Goal: Task Accomplishment & Management: Manage account settings

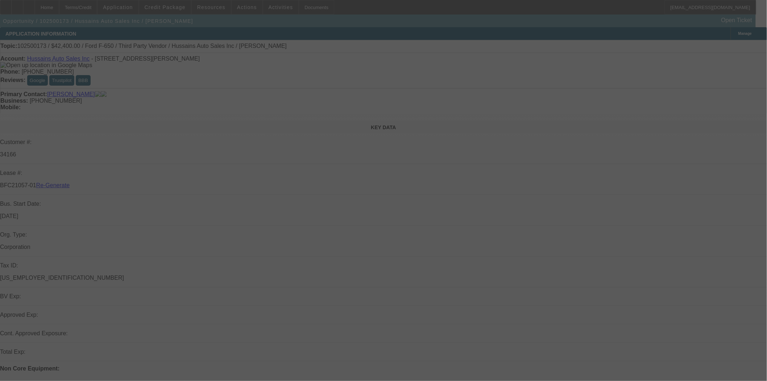
select select "3"
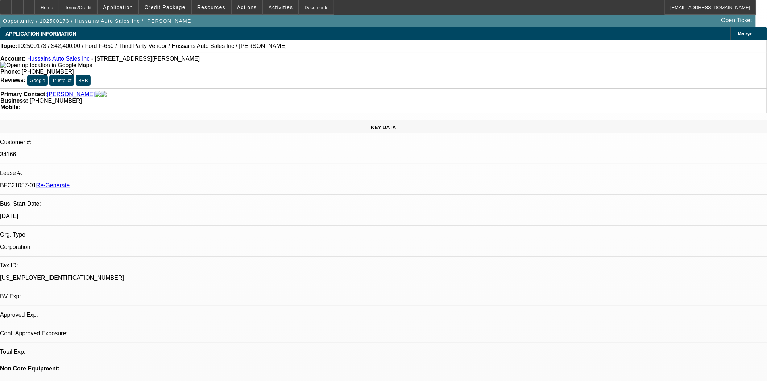
select select "0"
select select "6"
drag, startPoint x: 580, startPoint y: 80, endPoint x: 580, endPoint y: 84, distance: 4.4
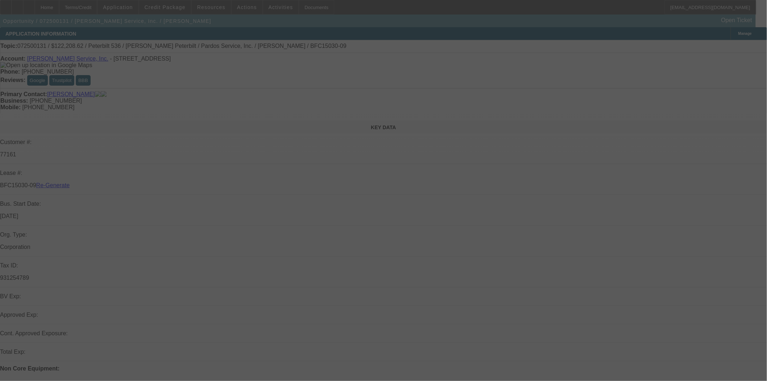
select select "4"
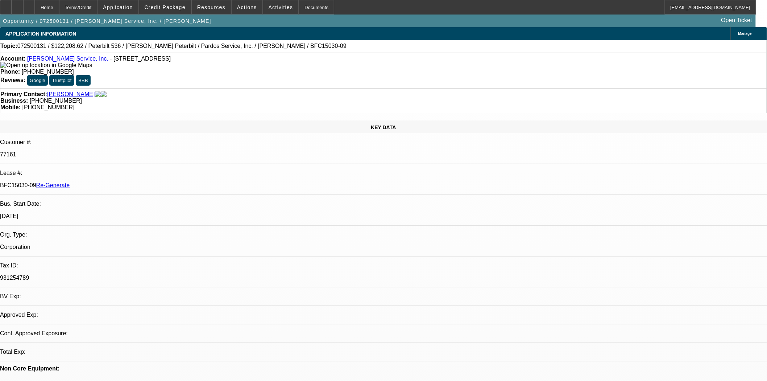
select select "0"
select select "6"
click at [46, 59] on link "[PERSON_NAME] Service, Inc." at bounding box center [67, 58] width 81 height 6
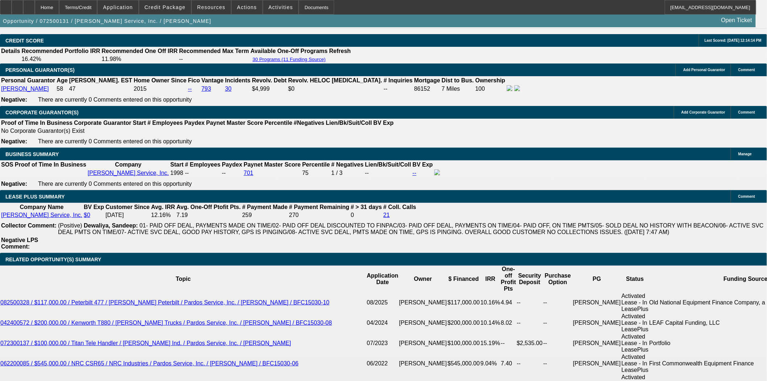
scroll to position [1088, 0]
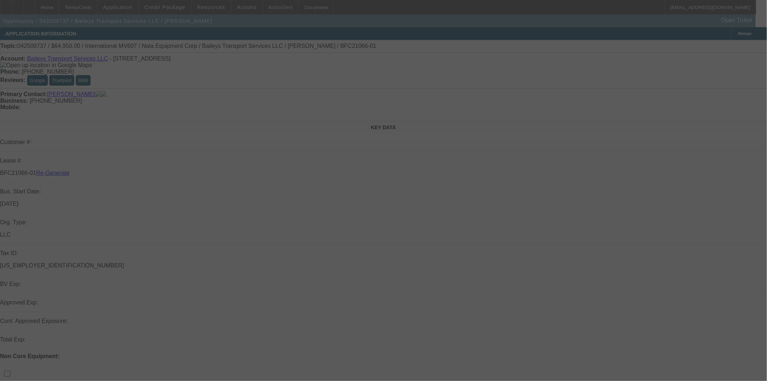
select select "3"
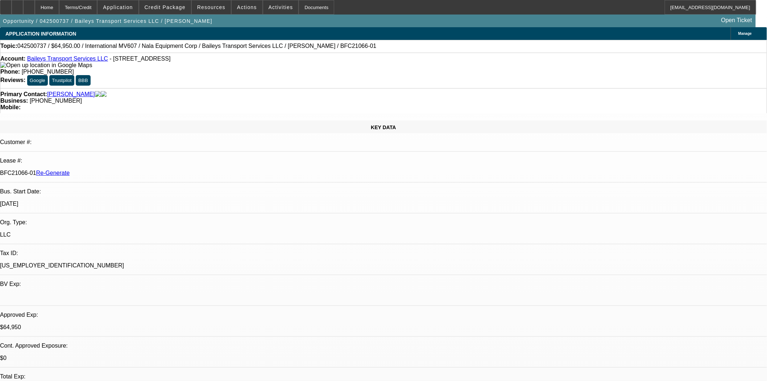
select select "0"
select select "2"
select select "0"
select select "6"
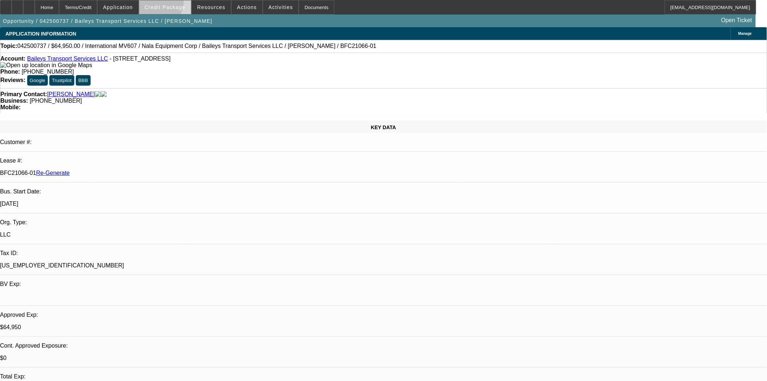
click at [162, 3] on span at bounding box center [165, 7] width 52 height 17
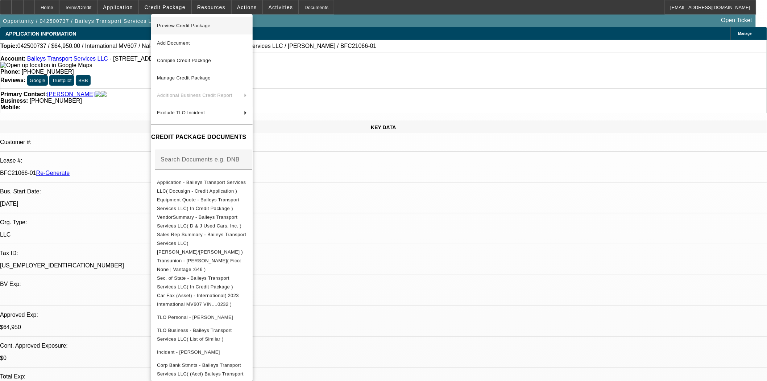
click at [169, 23] on span "Preview Credit Package" at bounding box center [184, 25] width 54 height 5
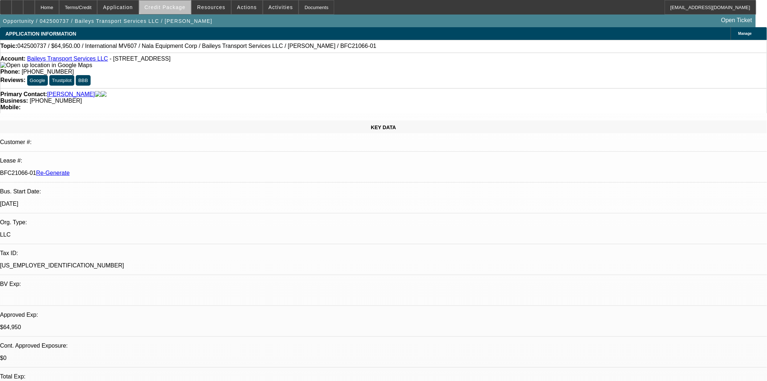
click at [182, 5] on span "Credit Package" at bounding box center [165, 7] width 41 height 6
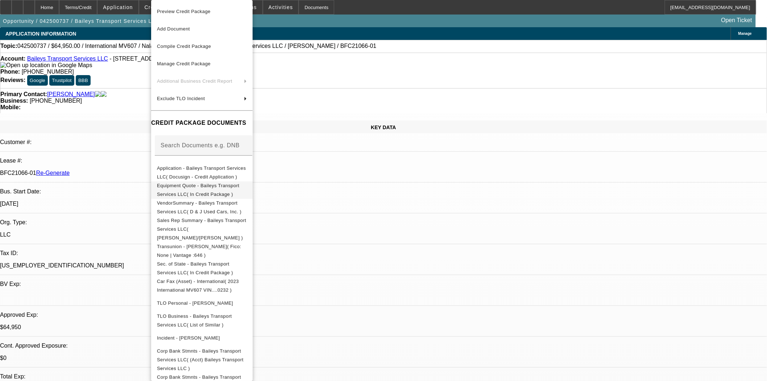
click at [198, 189] on span "Equipment Quote - Baileys Transport Services LLC( In Credit Package )" at bounding box center [198, 190] width 82 height 14
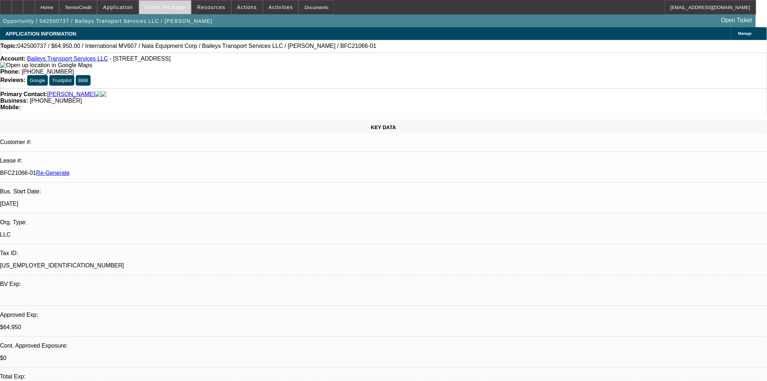
click at [162, 7] on span "Credit Package" at bounding box center [165, 7] width 41 height 6
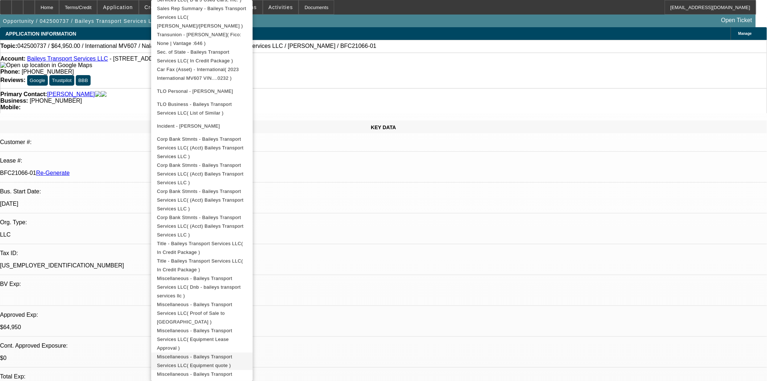
scroll to position [170, 0]
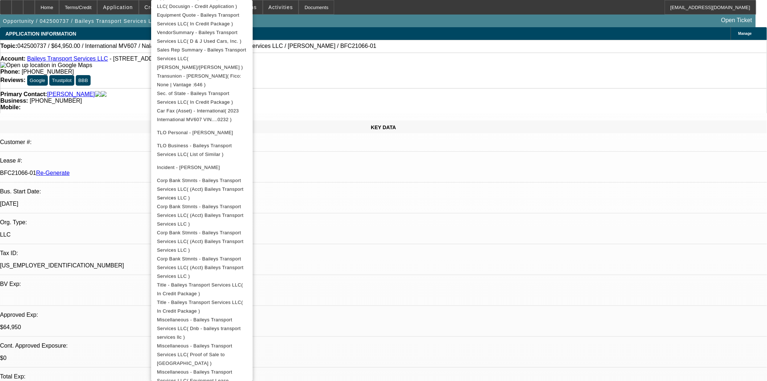
click at [253, 342] on button "Miscellaneous - Baileys Transport Services LLC( Proof of Sale to NALA )" at bounding box center [202, 355] width 102 height 26
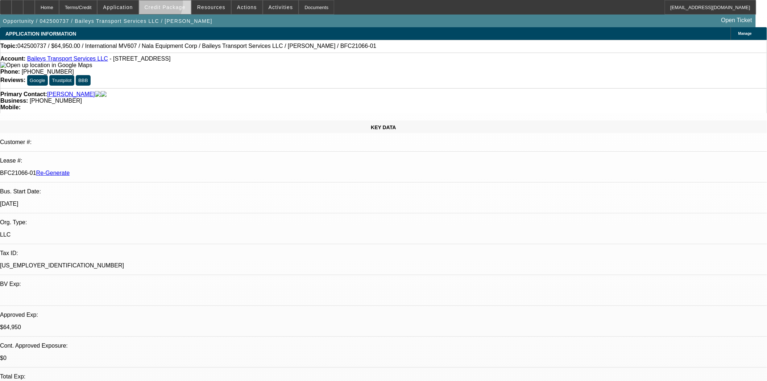
click at [164, 5] on span "Credit Package" at bounding box center [165, 7] width 41 height 6
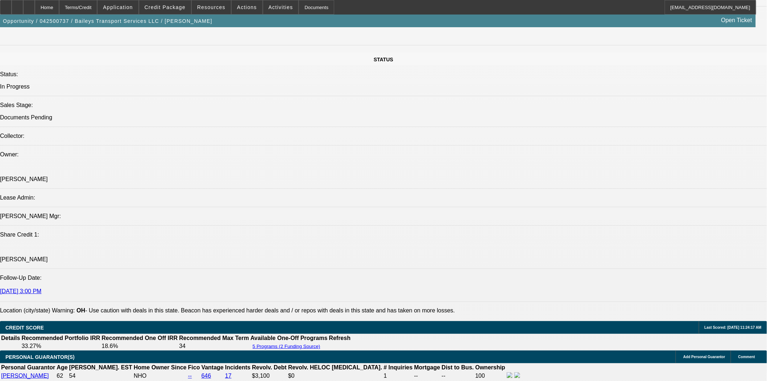
scroll to position [886, 0]
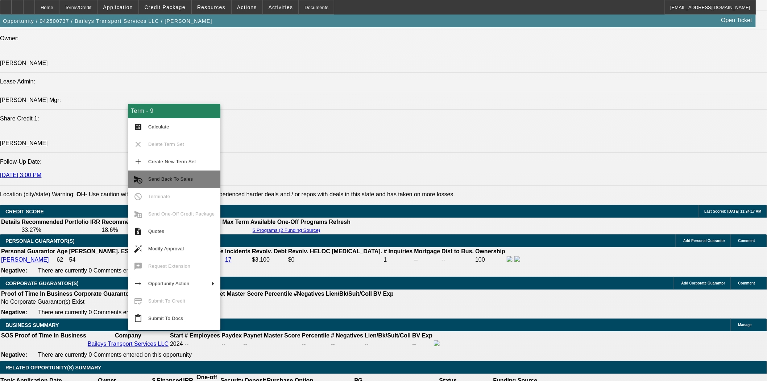
click at [182, 180] on span "Send Back To Sales" at bounding box center [170, 178] width 45 height 5
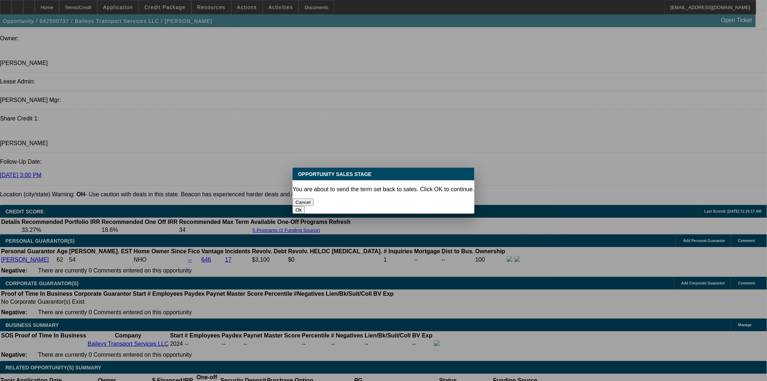
scroll to position [0, 0]
click at [305, 206] on button "Ok" at bounding box center [299, 210] width 12 height 8
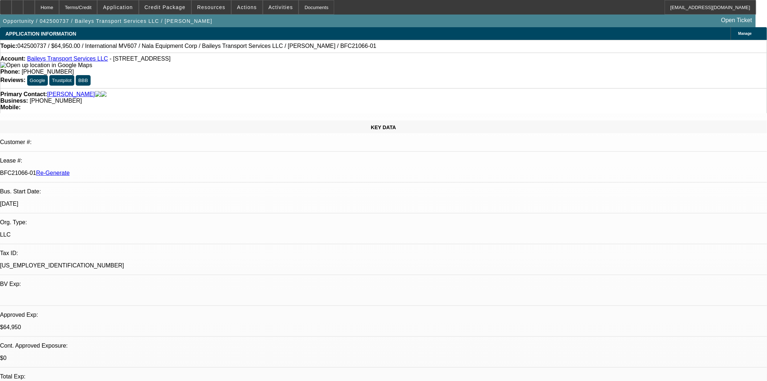
type textarea "Amount on Invoice and amount in CRM do not match"
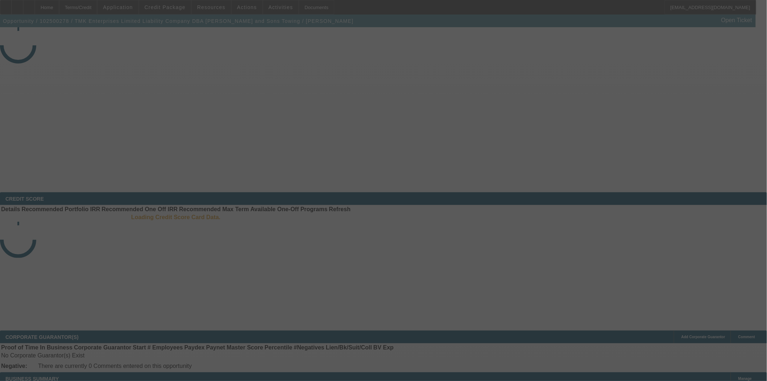
select select "3"
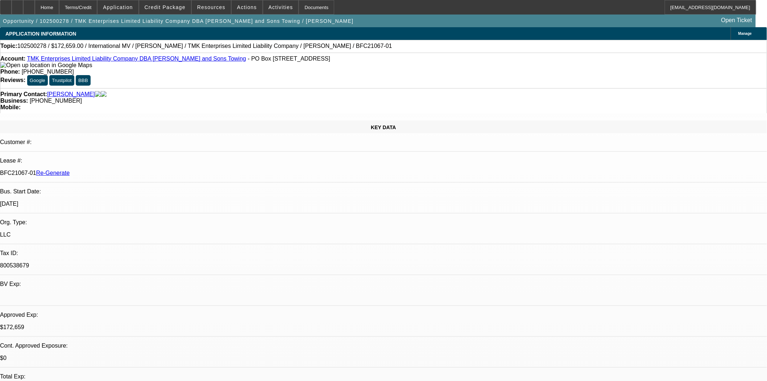
select select "0"
select select "1"
select select "2"
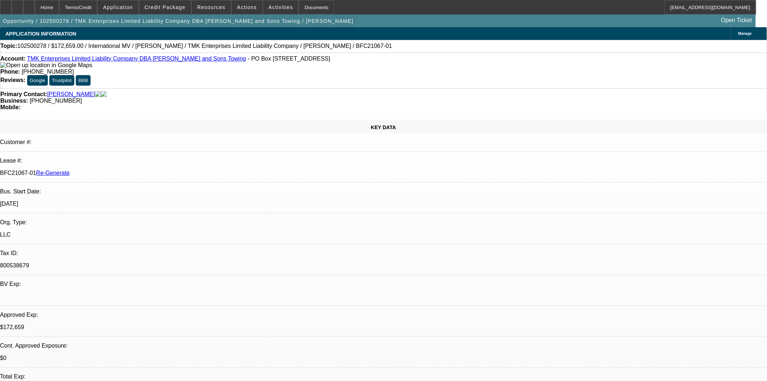
select select "6"
click at [167, 7] on span "Credit Package" at bounding box center [165, 7] width 41 height 6
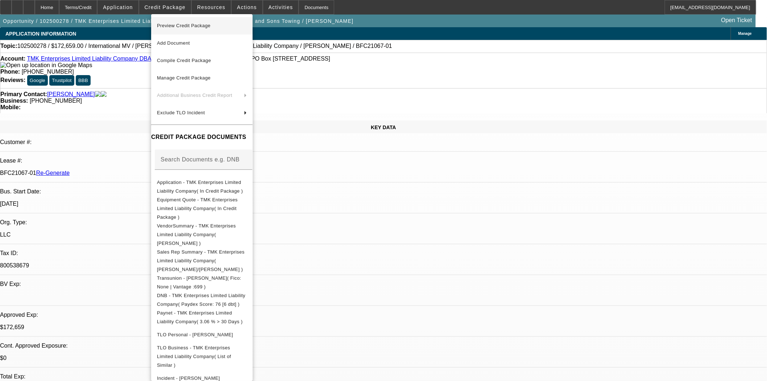
click at [179, 24] on span "Preview Credit Package" at bounding box center [184, 25] width 54 height 5
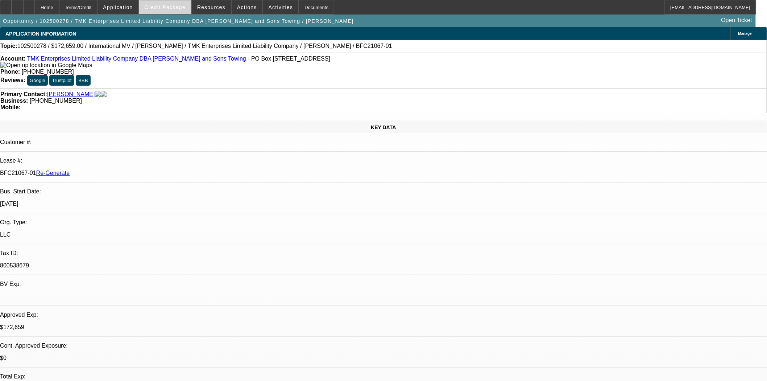
click at [181, 7] on span "Credit Package" at bounding box center [165, 7] width 41 height 6
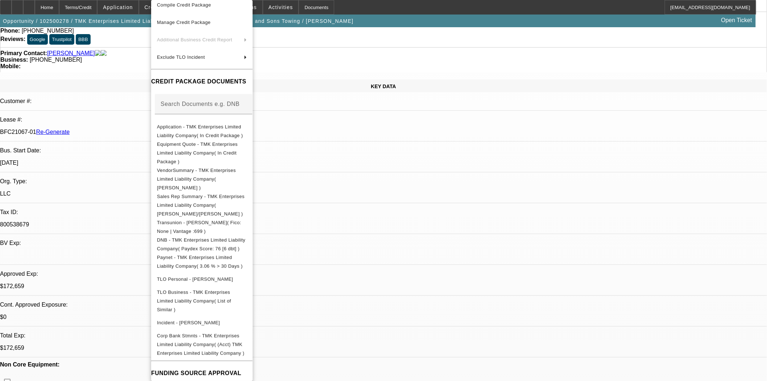
scroll to position [80, 0]
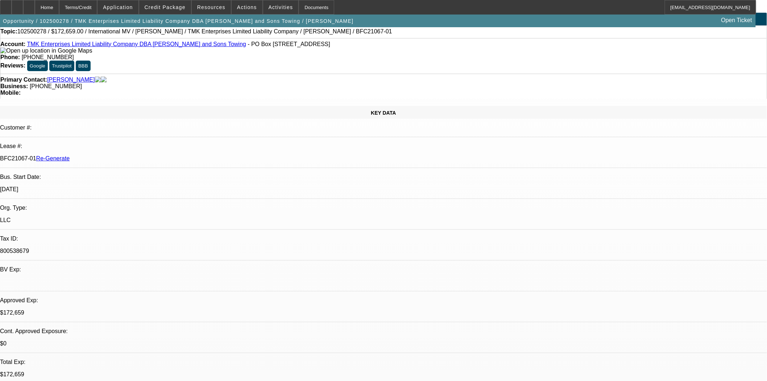
scroll to position [0, 0]
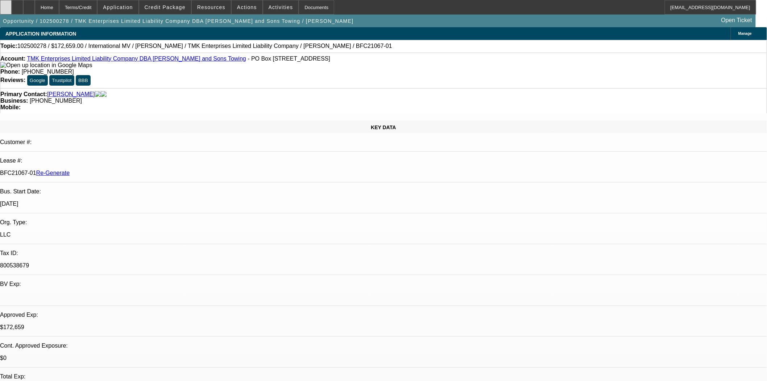
click at [6, 5] on icon at bounding box center [6, 5] width 0 height 0
click at [357, 98] on div "Business: (973) 418-3456" at bounding box center [383, 101] width 766 height 7
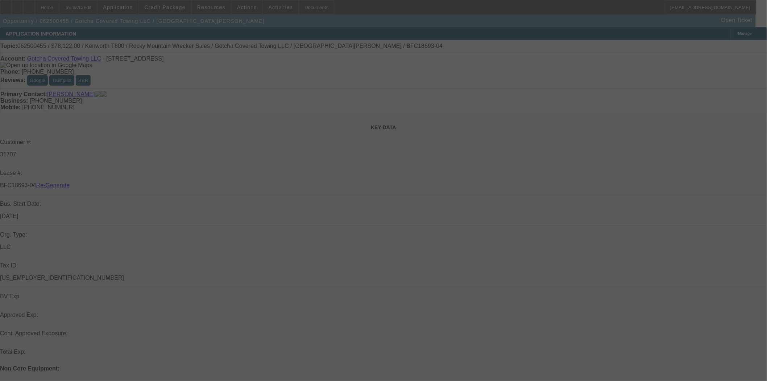
select select "4"
select select "0"
select select "3"
select select "0.1"
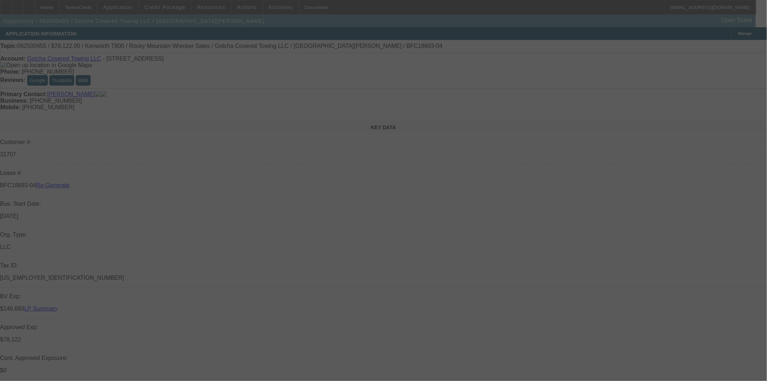
select select "4"
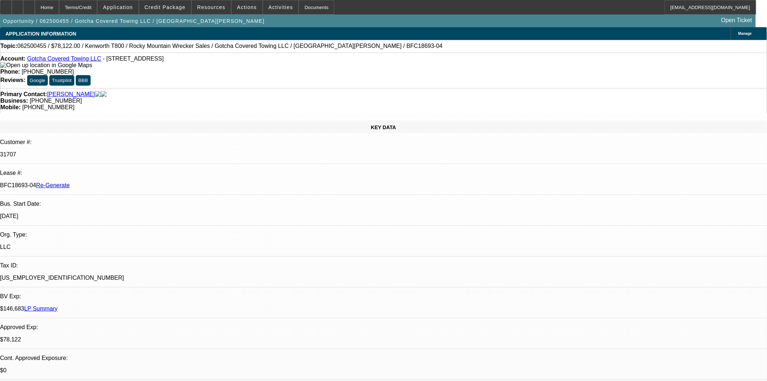
scroll to position [241, 0]
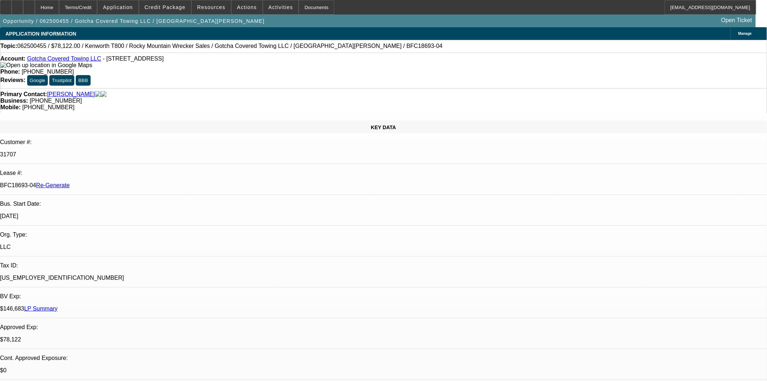
type input "coupon"
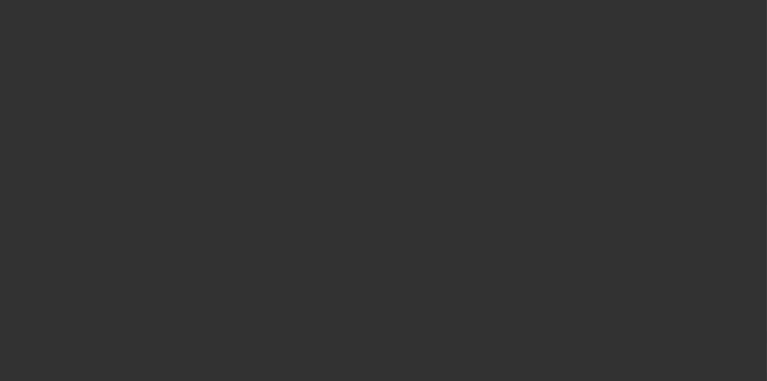
select select "3"
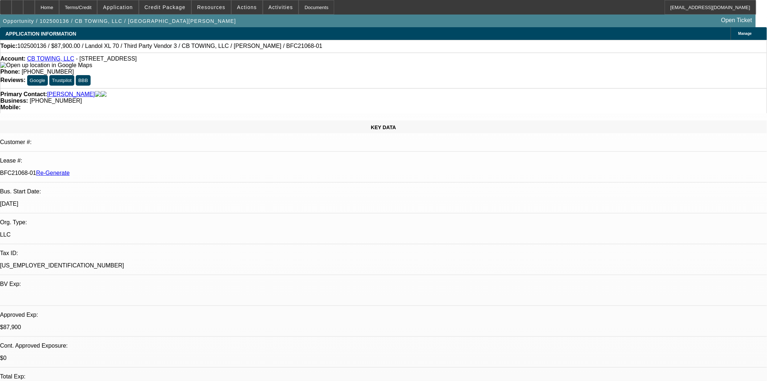
select select "0"
select select "6"
click at [171, 9] on span "Credit Package" at bounding box center [165, 7] width 41 height 6
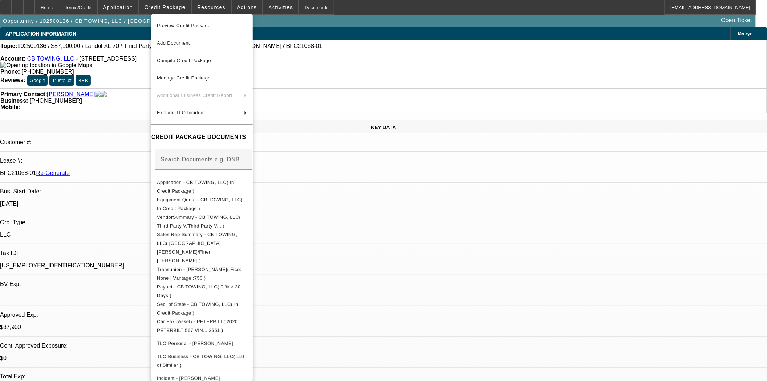
click at [176, 28] on span "Preview Credit Package" at bounding box center [202, 25] width 90 height 9
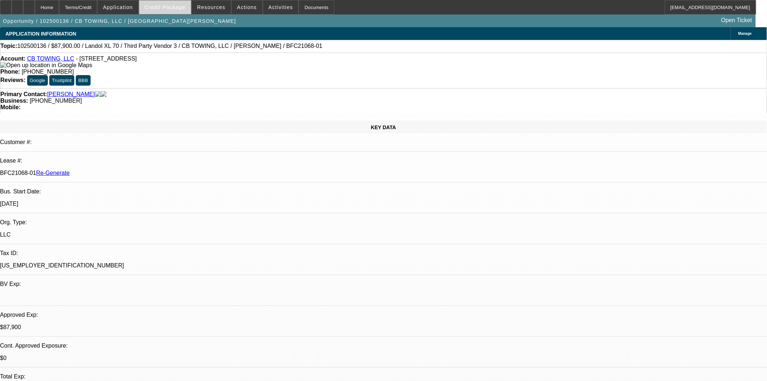
click at [177, 11] on span at bounding box center [165, 7] width 52 height 17
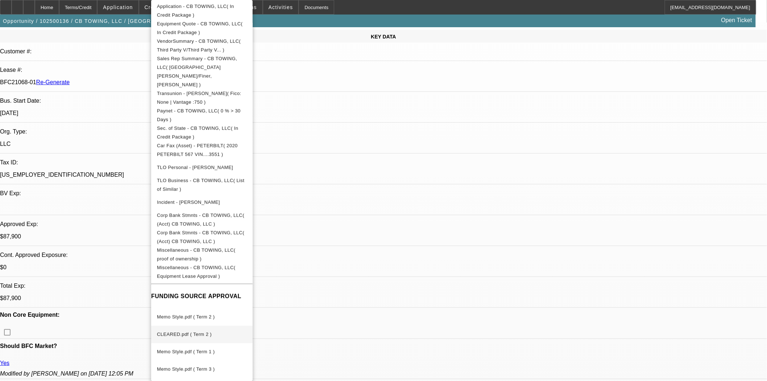
scroll to position [241, 0]
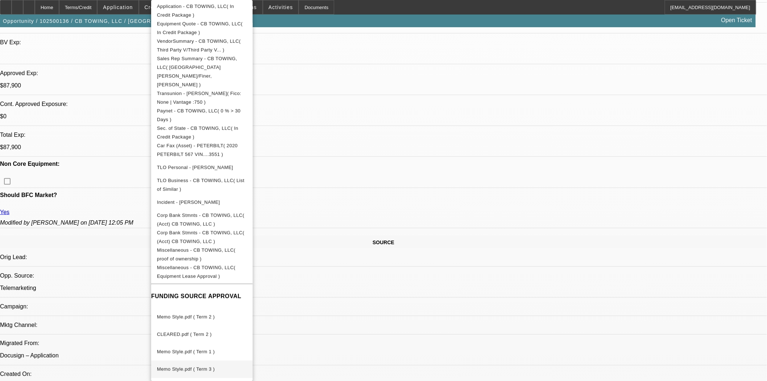
click at [203, 366] on span "Memo Style.pdf ( Term 3 )" at bounding box center [186, 368] width 58 height 5
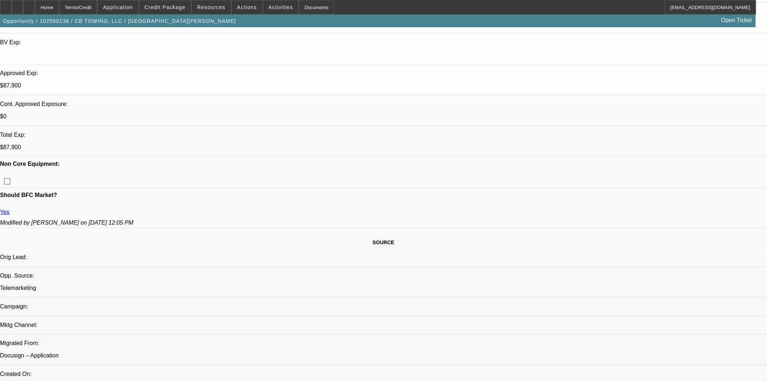
drag, startPoint x: 589, startPoint y: 124, endPoint x: 588, endPoint y: 129, distance: 4.8
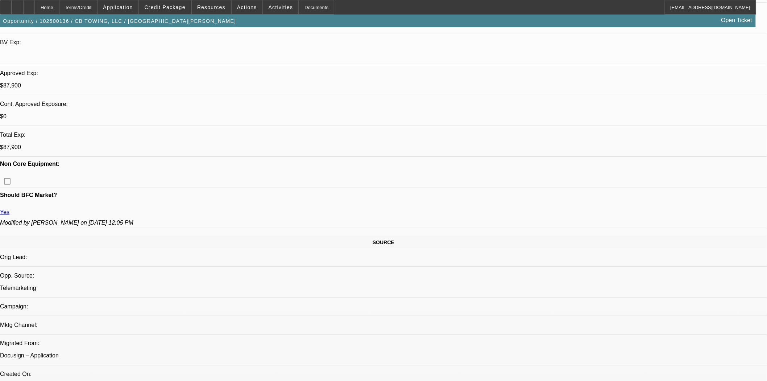
scroll to position [80, 0]
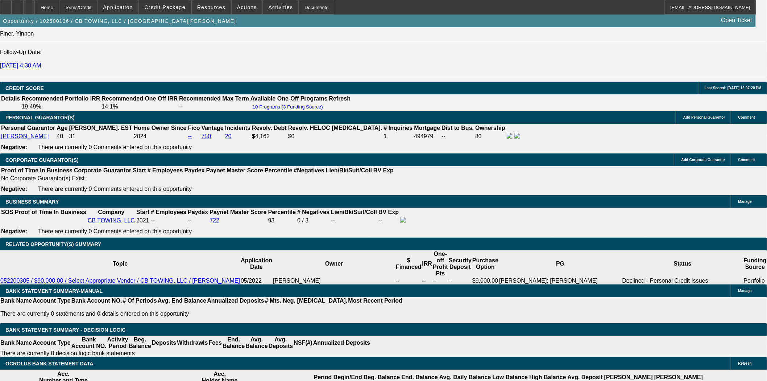
scroll to position [1007, 0]
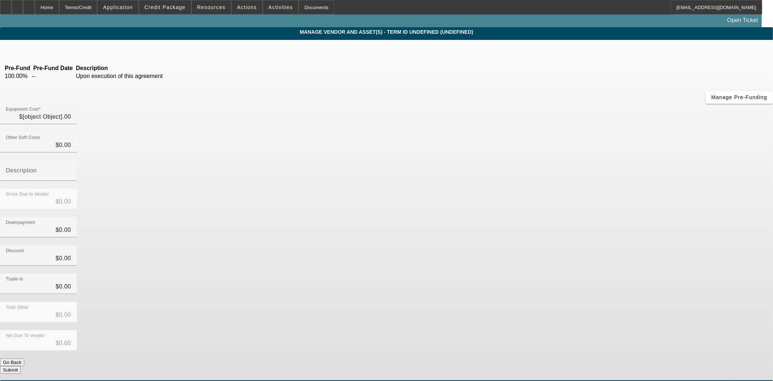
type input "$47,900.00"
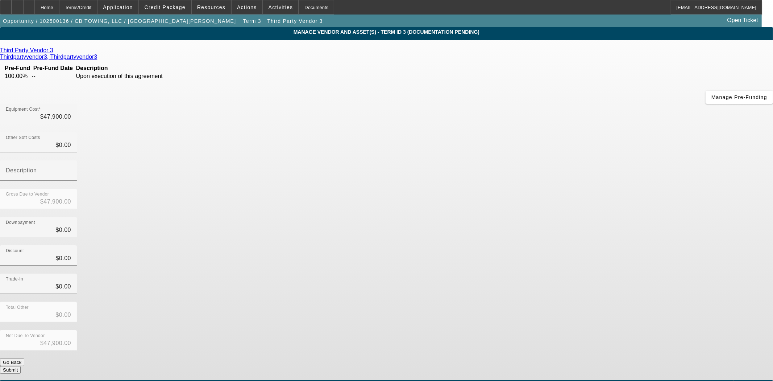
click at [55, 50] on icon at bounding box center [55, 50] width 0 height 6
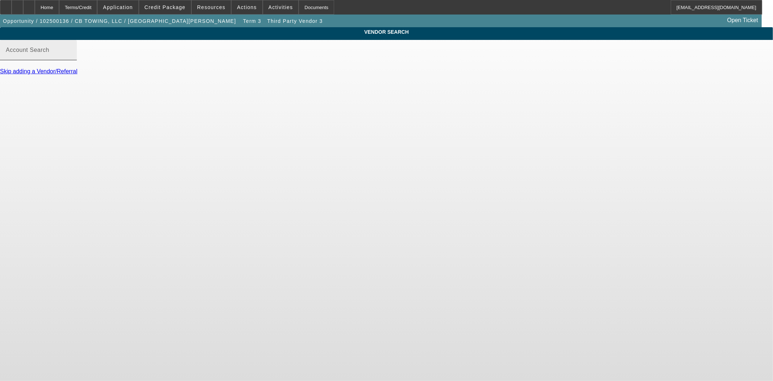
click at [71, 57] on input "Account Search" at bounding box center [38, 53] width 65 height 9
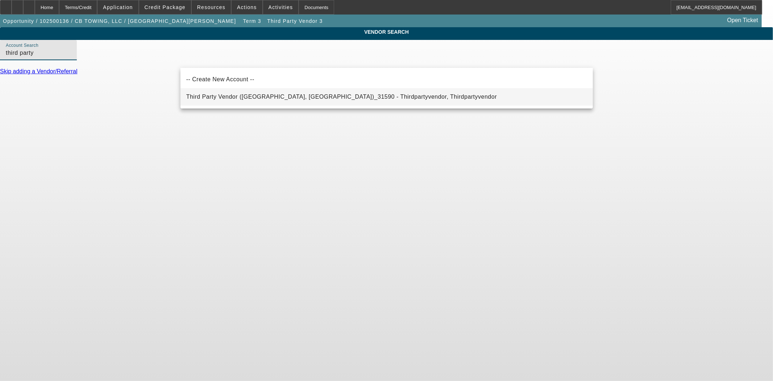
click at [218, 94] on span "Third Party Vendor (Northbrook, IL)_31590 - Thirdpartyvendor, Thirdpartyvendor" at bounding box center [341, 97] width 311 height 6
type input "Third Party Vendor (Northbrook, IL)_31590 - Thirdpartyvendor, Thirdpartyvendor"
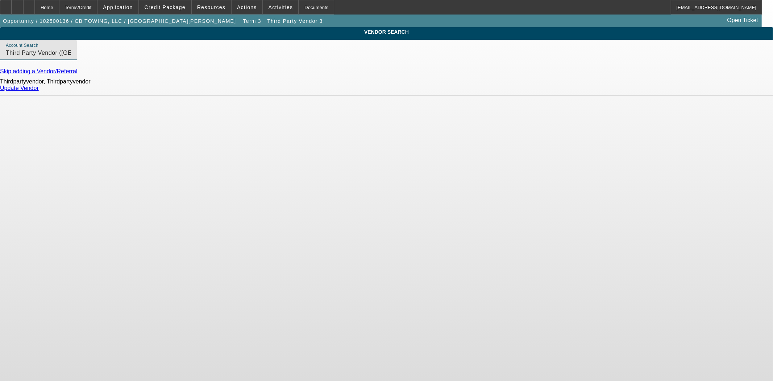
click at [39, 91] on link "Update Vendor" at bounding box center [19, 88] width 39 height 6
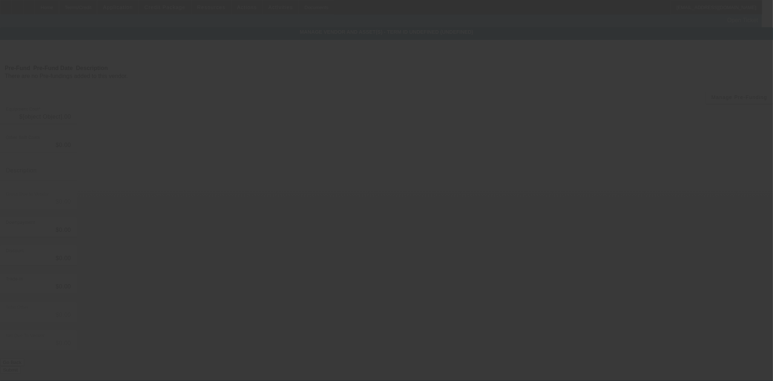
type input "$47,900.00"
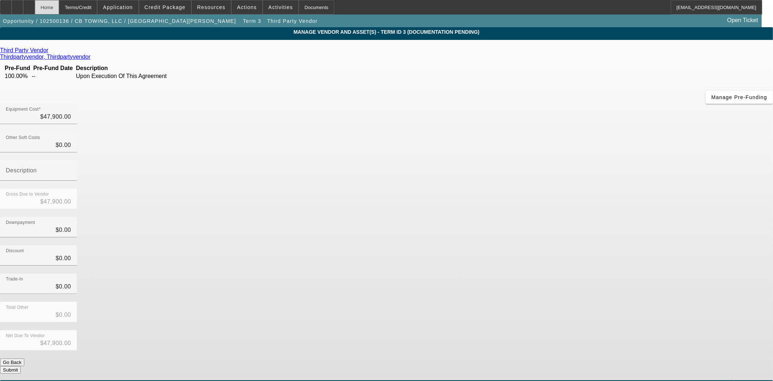
click at [59, 9] on div "Home" at bounding box center [47, 7] width 24 height 15
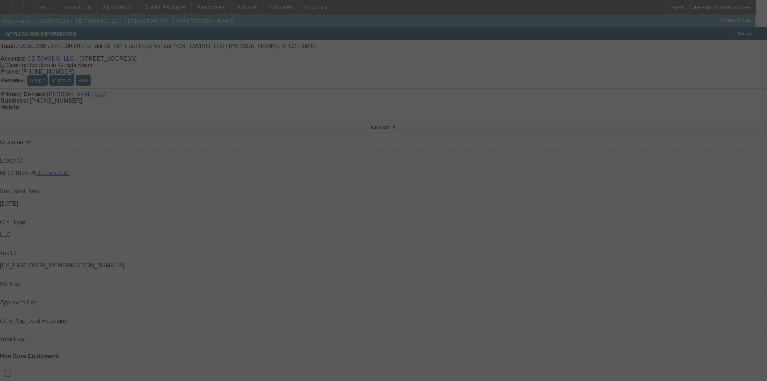
select select "3"
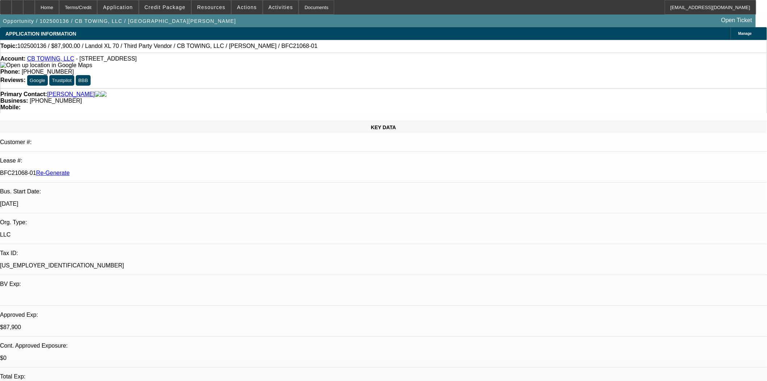
select select "0"
select select "6"
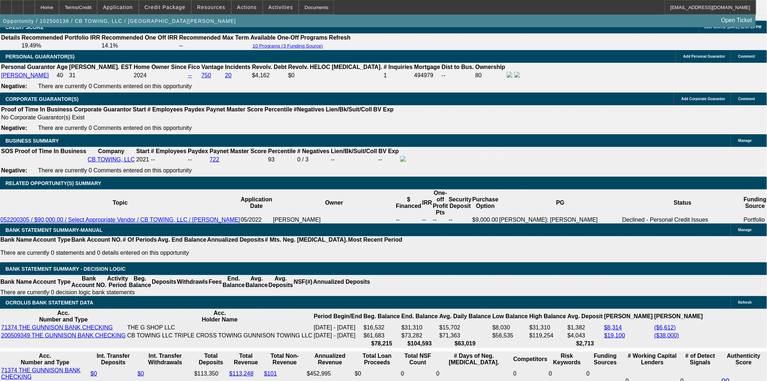
scroll to position [1088, 0]
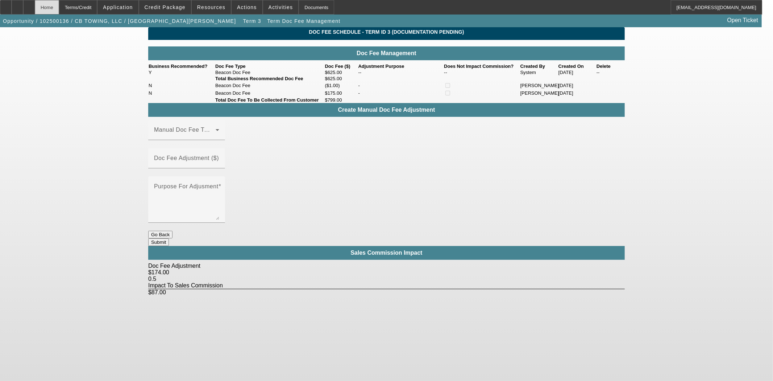
click at [59, 5] on div "Home" at bounding box center [47, 7] width 24 height 15
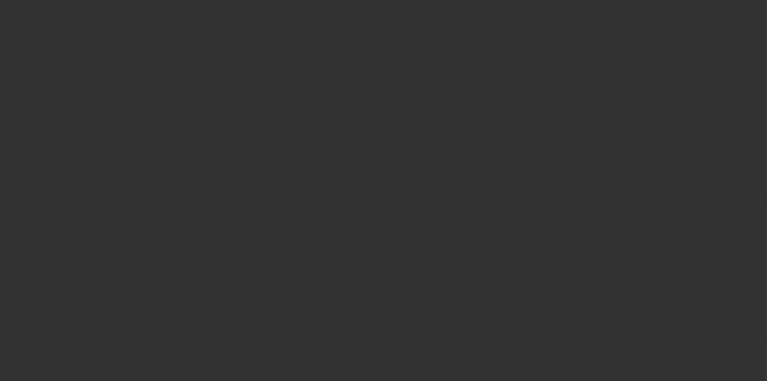
select select "3"
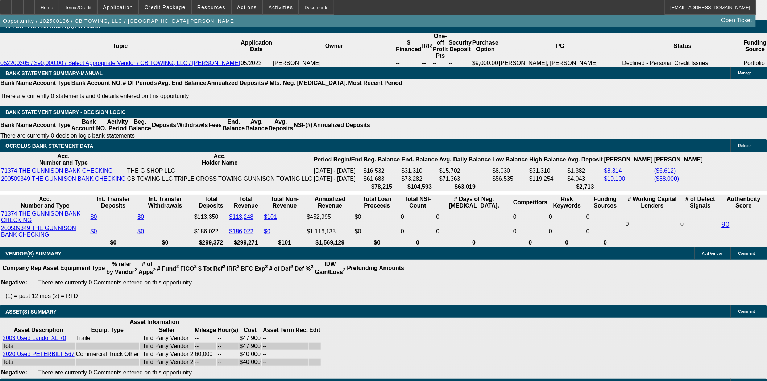
select select "0"
select select "6"
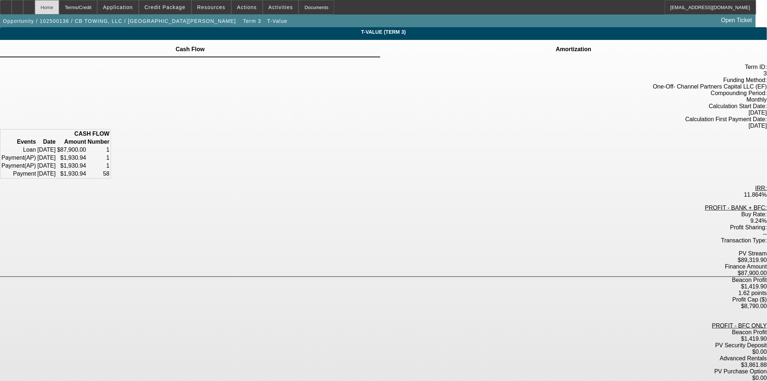
click at [59, 9] on div "Home" at bounding box center [47, 7] width 24 height 15
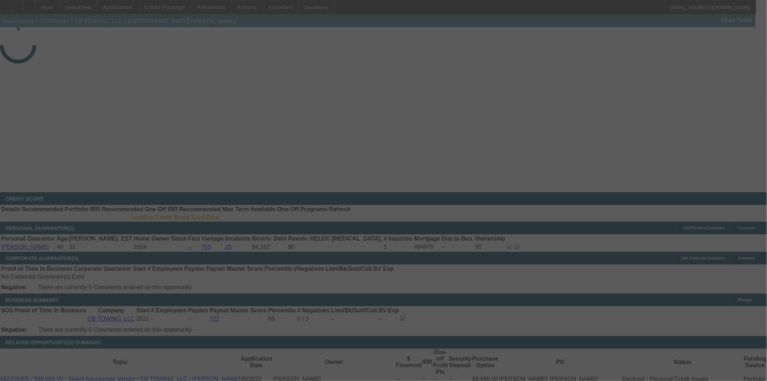
select select "3"
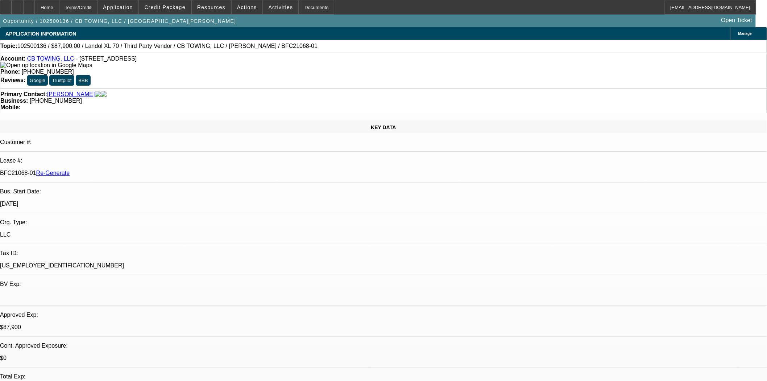
select select "0"
select select "6"
click at [242, 3] on span at bounding box center [247, 7] width 31 height 17
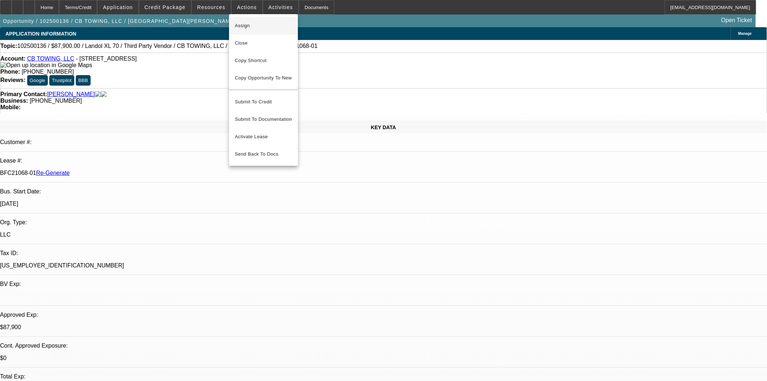
click at [237, 26] on span "Assign" at bounding box center [263, 25] width 57 height 9
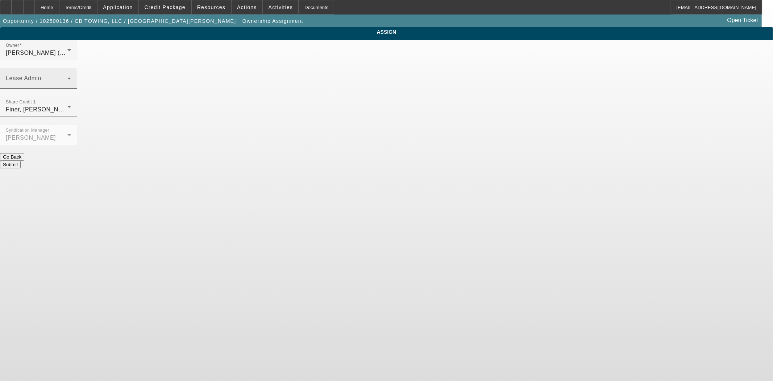
click at [71, 68] on div "Lease Admin" at bounding box center [38, 78] width 65 height 20
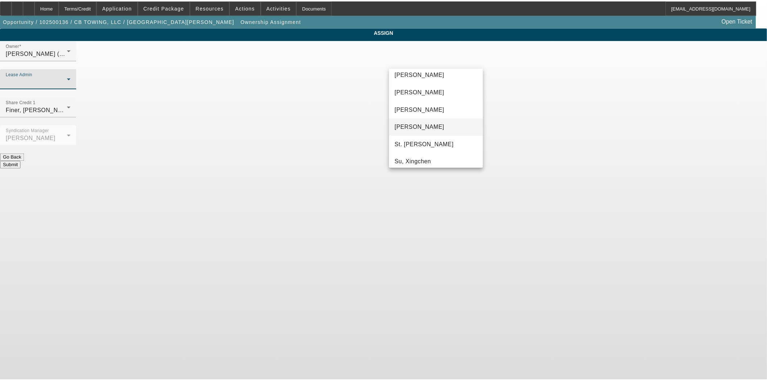
scroll to position [45, 0]
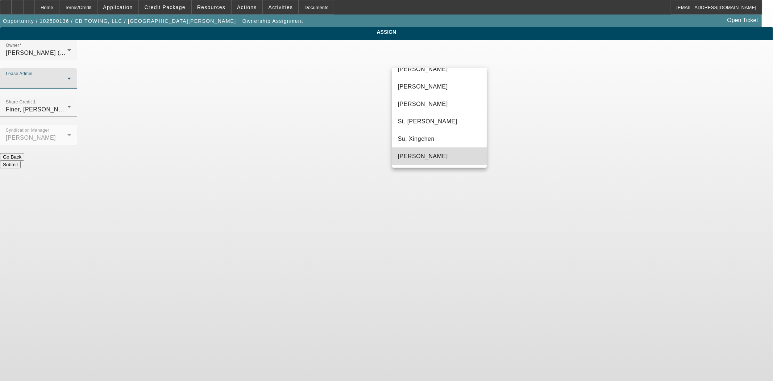
click at [440, 155] on span "Wreschinsky, Sarah" at bounding box center [423, 156] width 50 height 9
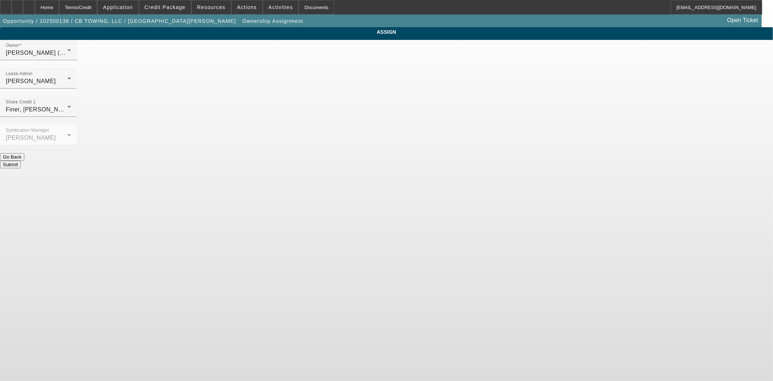
click at [21, 161] on button "Submit" at bounding box center [10, 165] width 21 height 8
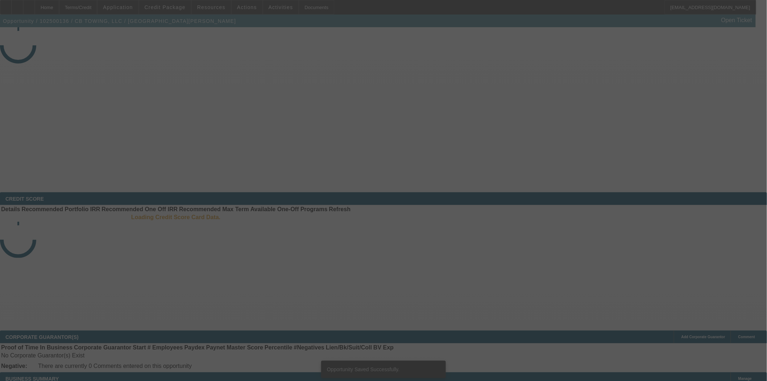
select select "3"
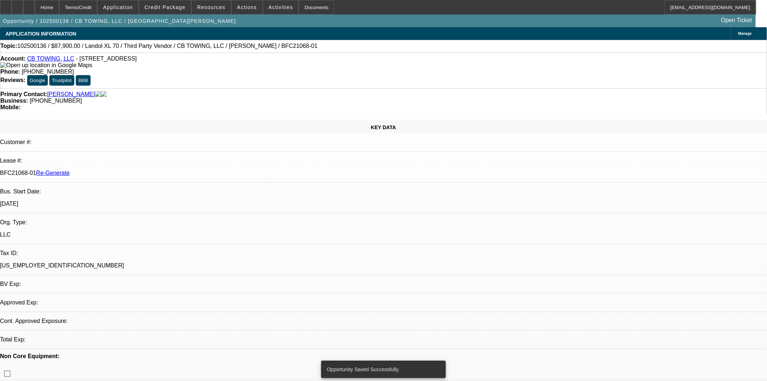
select select "0"
select select "6"
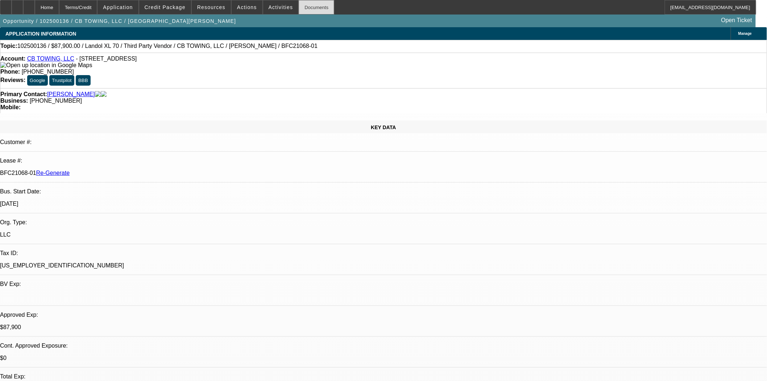
click at [302, 7] on div "Documents" at bounding box center [317, 7] width 36 height 15
click at [190, 5] on span at bounding box center [165, 7] width 52 height 17
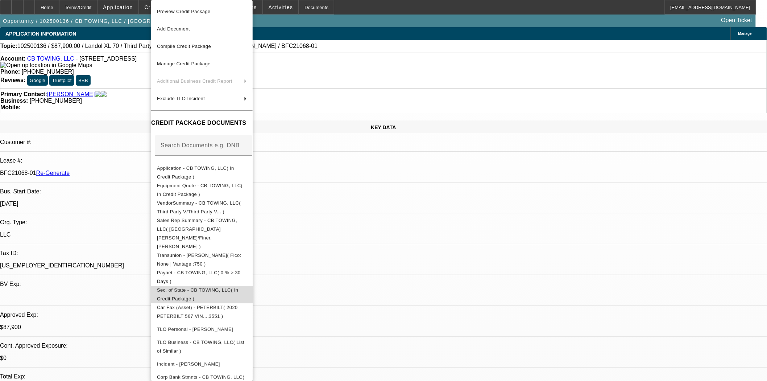
click at [215, 286] on span "Sec. of State - CB TOWING, LLC( In Credit Package )" at bounding box center [202, 294] width 90 height 17
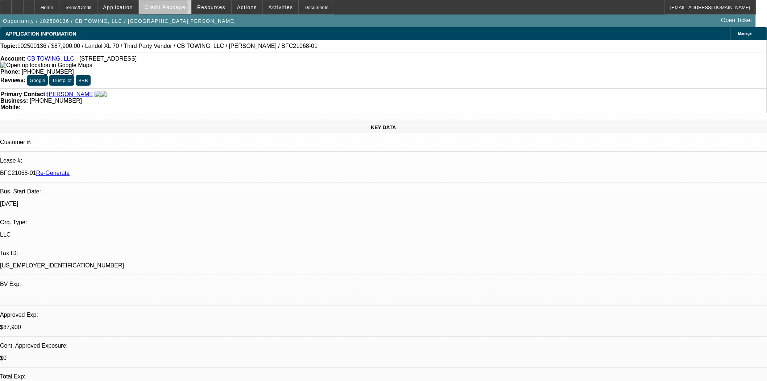
click at [175, 9] on span "Credit Package" at bounding box center [165, 7] width 41 height 6
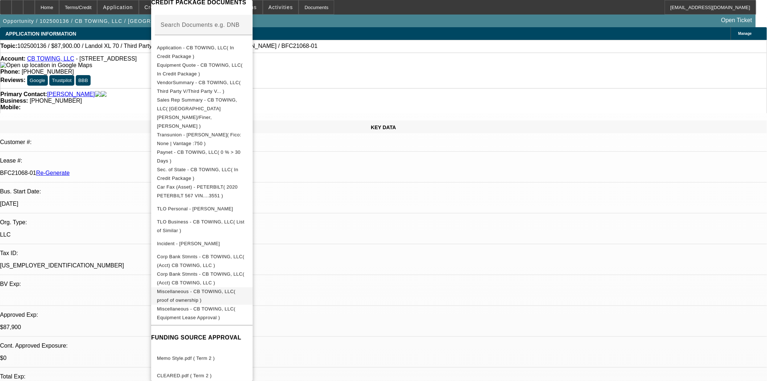
scroll to position [121, 0]
click at [236, 288] on span "Miscellaneous - CB TOWING, LLC( proof of ownership )" at bounding box center [196, 295] width 79 height 14
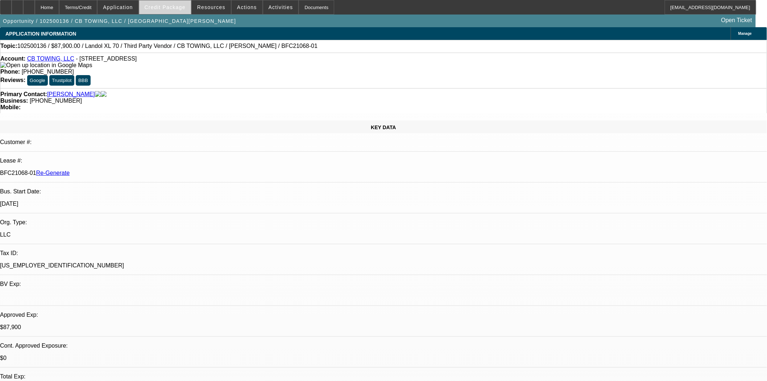
click at [181, 12] on span at bounding box center [165, 7] width 52 height 17
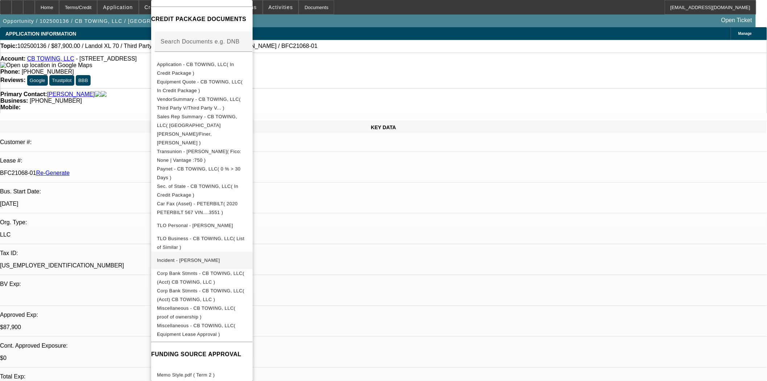
scroll to position [162, 0]
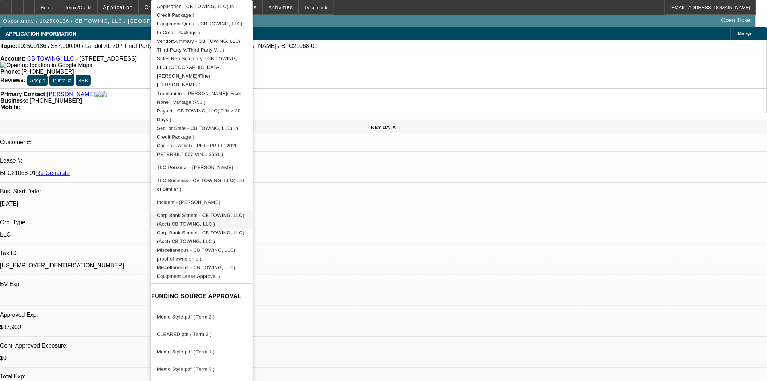
click at [187, 211] on span "Corp Bank Stmnts - CB TOWING, LLC( (Acct) CB TOWING, LLC )" at bounding box center [202, 219] width 90 height 17
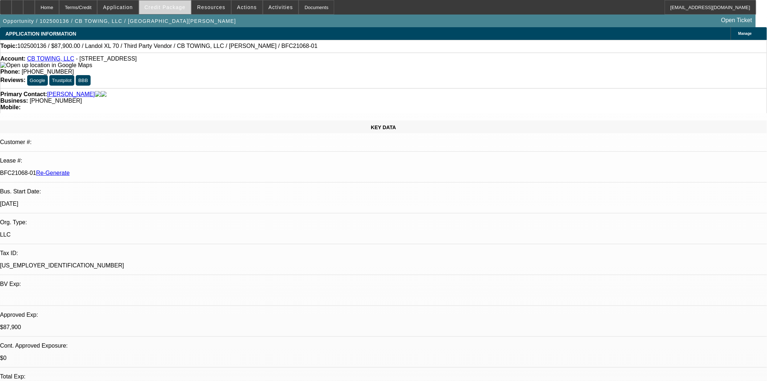
click at [164, 8] on span "Credit Package" at bounding box center [165, 7] width 41 height 6
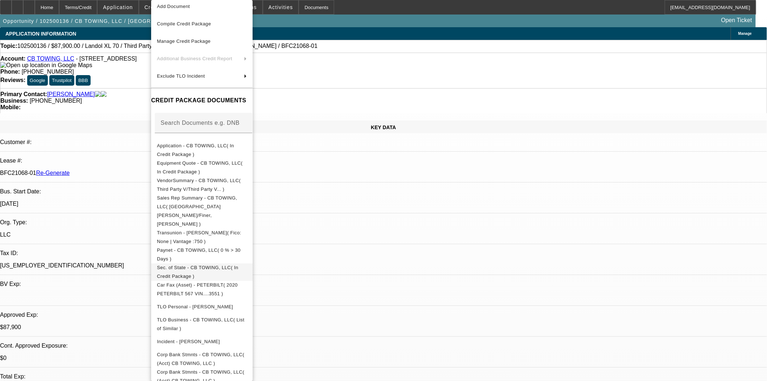
scroll to position [80, 0]
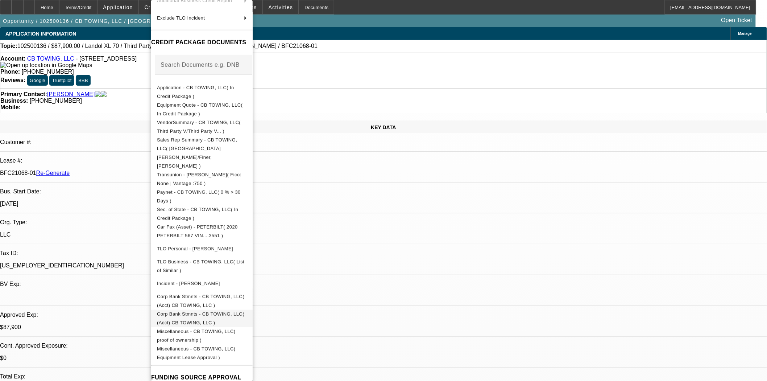
click at [219, 311] on span "Corp Bank Stmnts - CB TOWING, LLC( (Acct) CB TOWING, LLC )" at bounding box center [200, 318] width 87 height 14
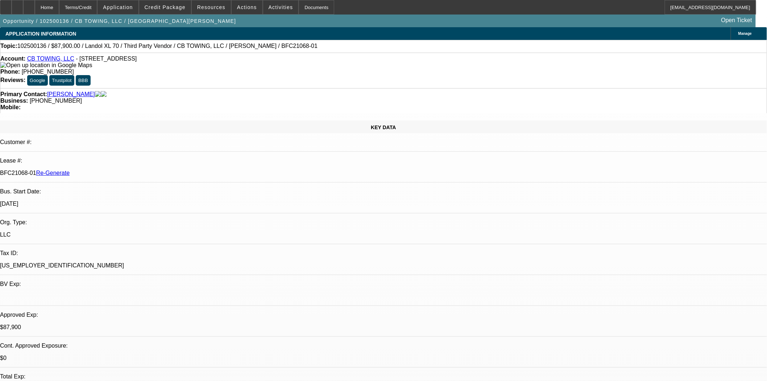
scroll to position [521, 0]
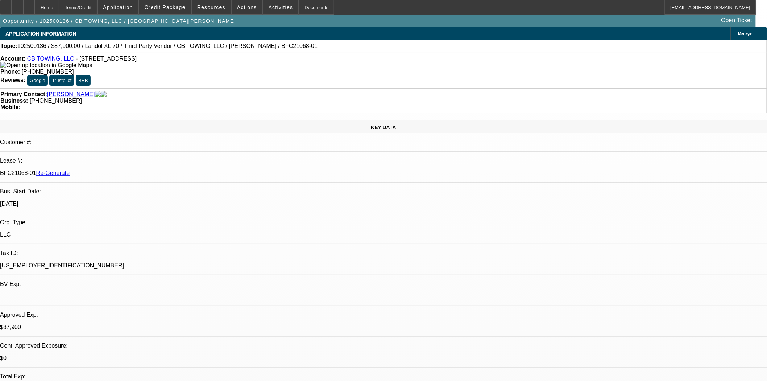
scroll to position [480, 0]
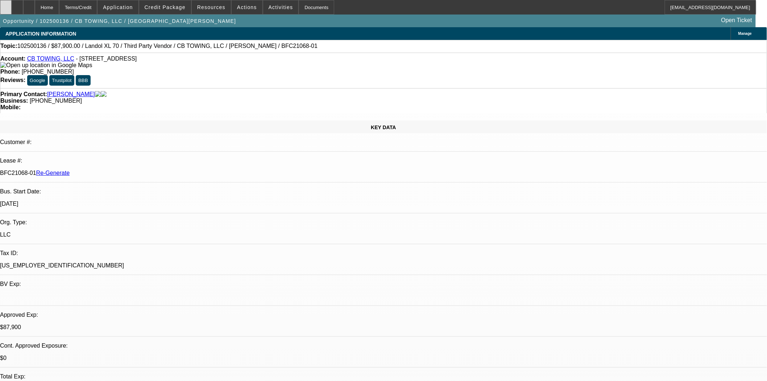
click at [6, 5] on icon at bounding box center [6, 5] width 0 height 0
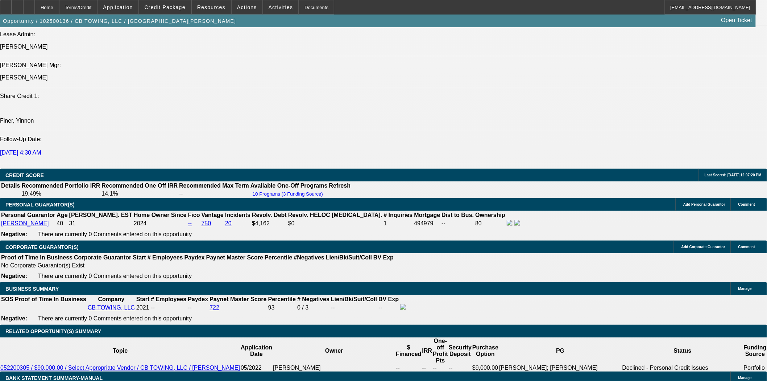
scroll to position [1047, 0]
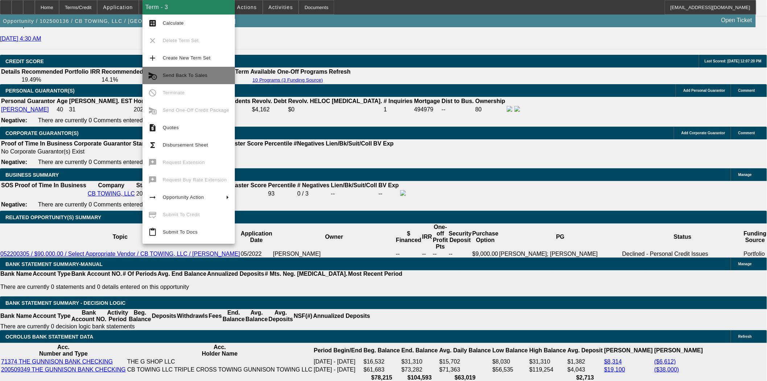
click at [191, 80] on button "cancel_schedule_send Send Back To Sales" at bounding box center [188, 75] width 92 height 17
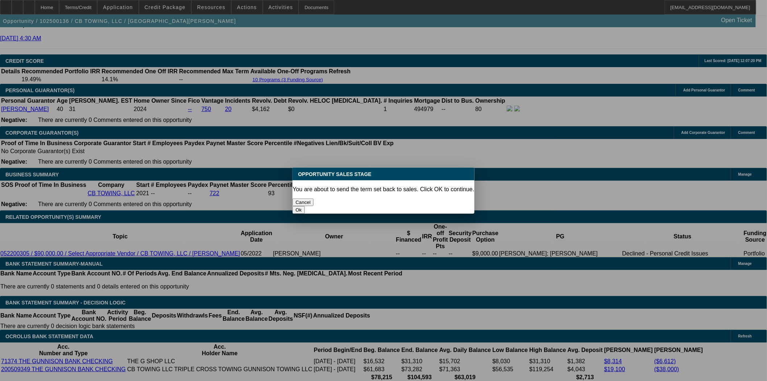
scroll to position [0, 0]
click at [305, 206] on button "Ok" at bounding box center [299, 210] width 12 height 8
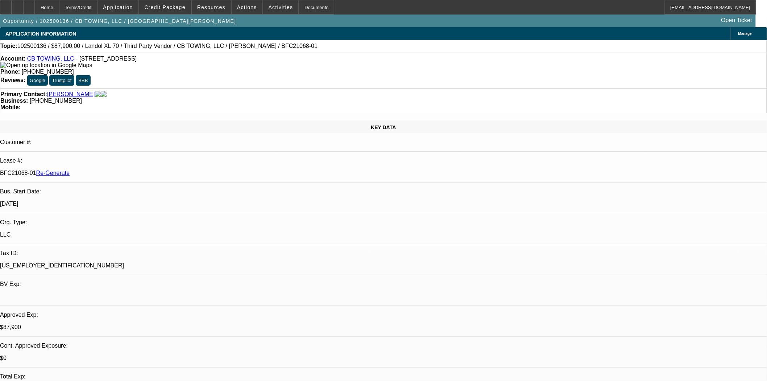
type textarea "Jeff, just completed the doc call with Joshua, he stated the legal business nam…"
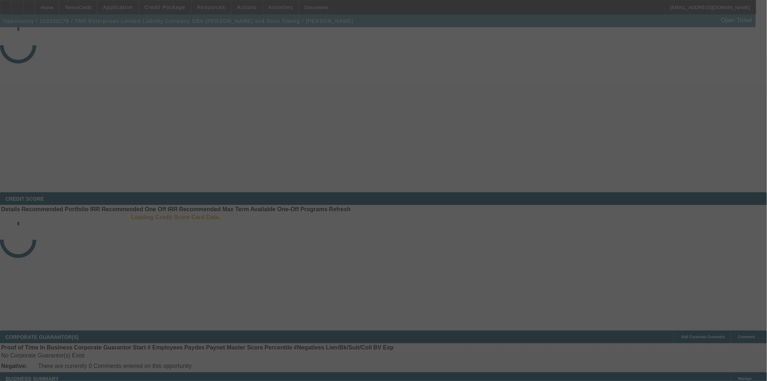
select select "3"
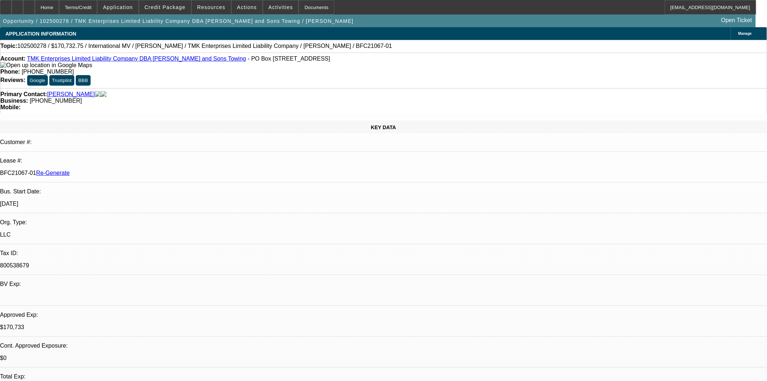
select select "0"
select select "2"
select select "0"
select select "6"
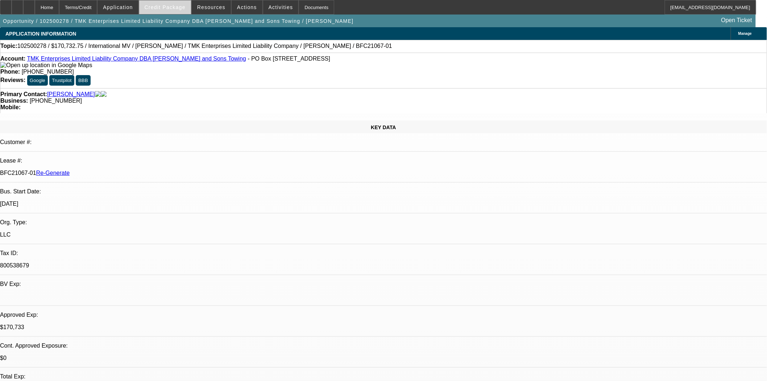
click at [162, 7] on span "Credit Package" at bounding box center [165, 7] width 41 height 6
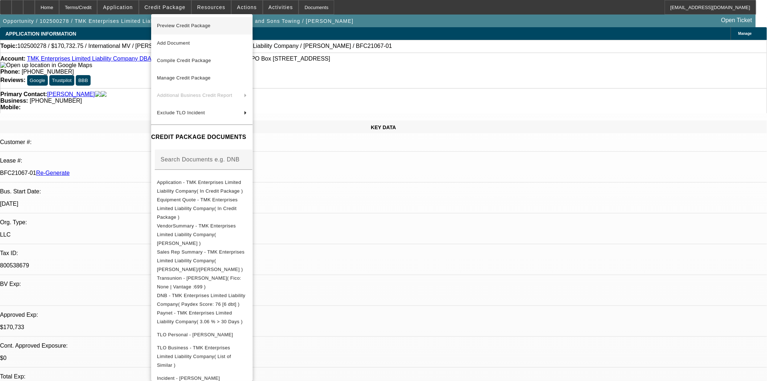
click at [170, 24] on span "Preview Credit Package" at bounding box center [184, 25] width 54 height 5
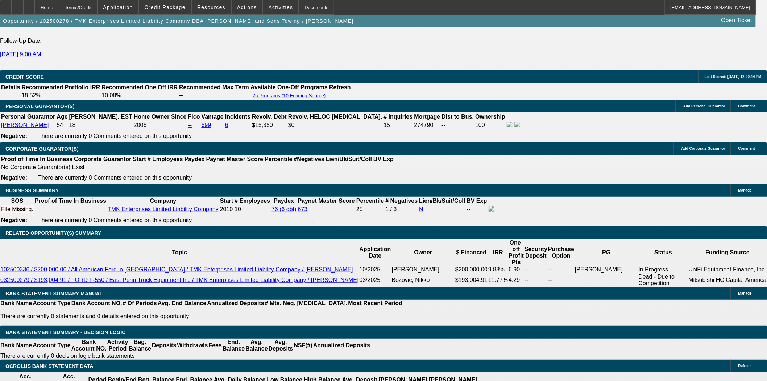
scroll to position [967, 0]
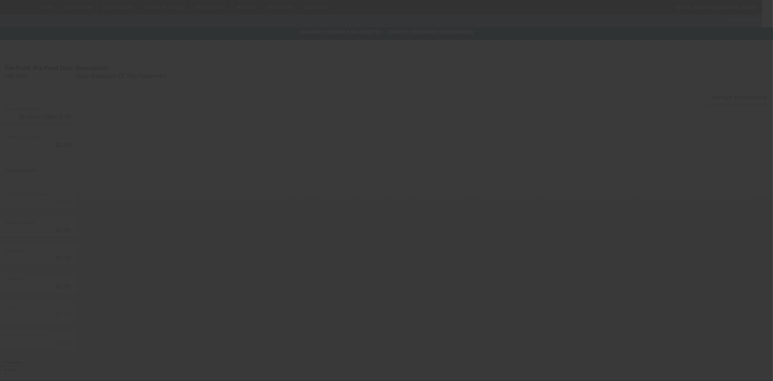
type input "$166,373.50"
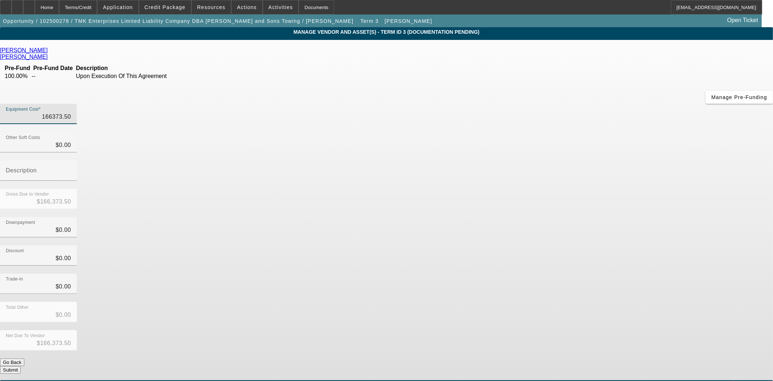
drag, startPoint x: 448, startPoint y: 60, endPoint x: 521, endPoint y: 59, distance: 72.2
click at [521, 104] on div "Equipment Cost 166373.50" at bounding box center [386, 118] width 773 height 28
type input "1"
type input "$1.00"
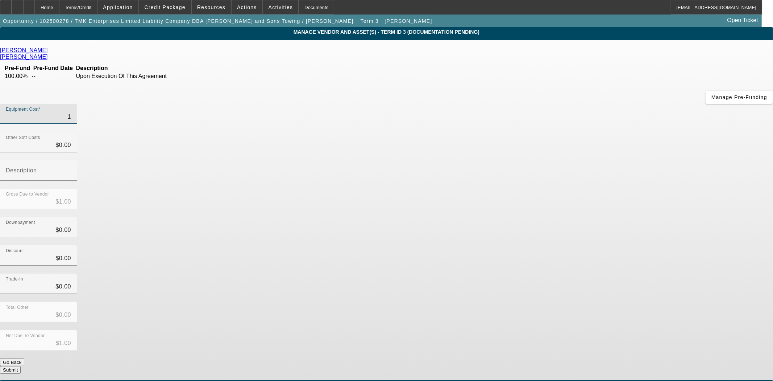
type input "16"
type input "$16.00"
type input "169"
type input "$169.00"
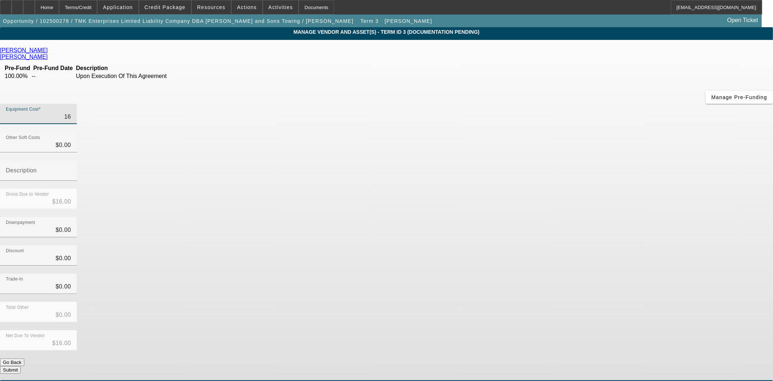
type input "$169.00"
type input "1698"
type input "$1,698.00"
type input "16980"
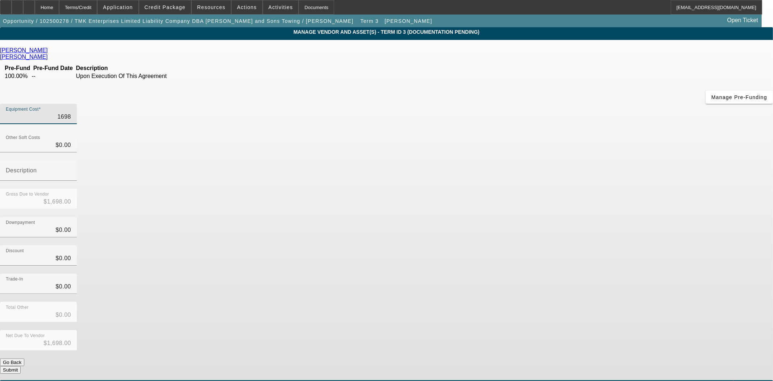
type input "$16,980.00"
type input "169800"
type input "$169,800.00"
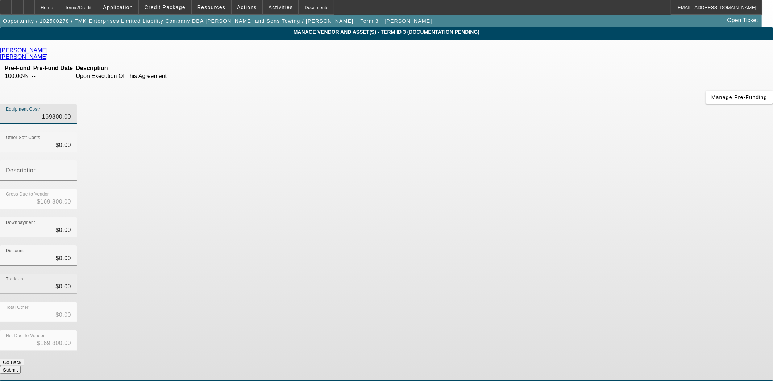
type input "$169,800.00"
drag, startPoint x: 465, startPoint y: 198, endPoint x: 515, endPoint y: 205, distance: 50.5
click at [514, 273] on div "Trade-In 0" at bounding box center [386, 287] width 773 height 28
type input "3"
type input "$3.00"
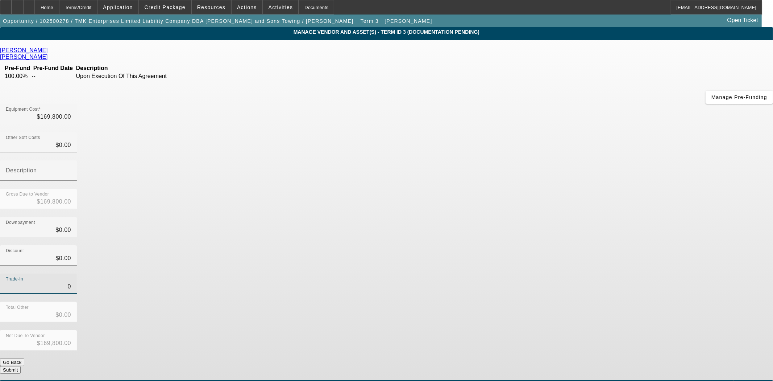
type input "$169,797.00"
type input "34"
type input "$34.00"
type input "$169,766.00"
type input "342"
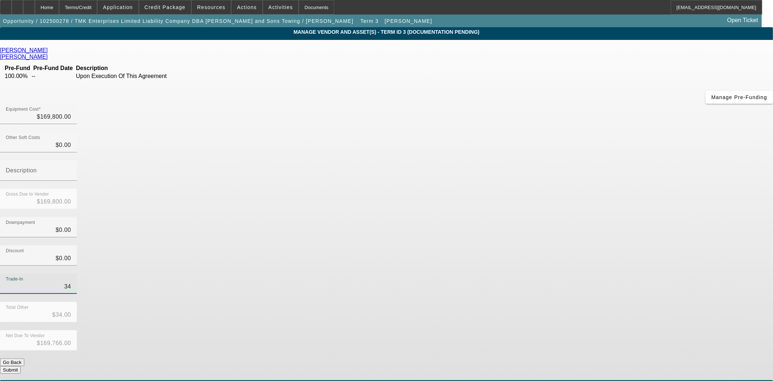
type input "$342.00"
type input "$169,458.00"
type input "3426"
type input "$3,426.00"
type input "$166,374.00"
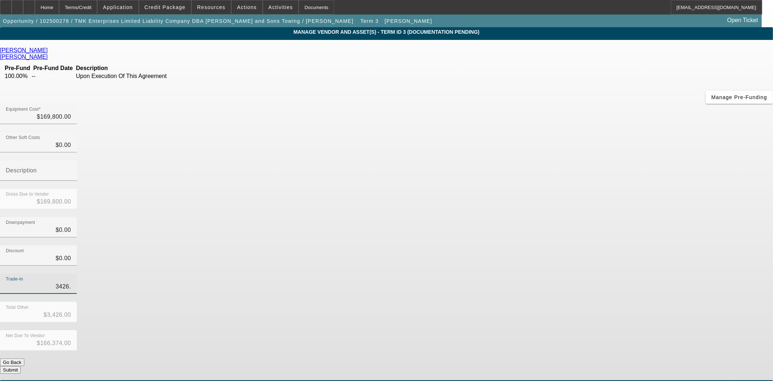
type input "3426.5"
type input "$3,426.50"
type input "$166,373.50"
type input "$3,426.50"
click at [557, 245] on div "Discount $0.00" at bounding box center [386, 259] width 773 height 28
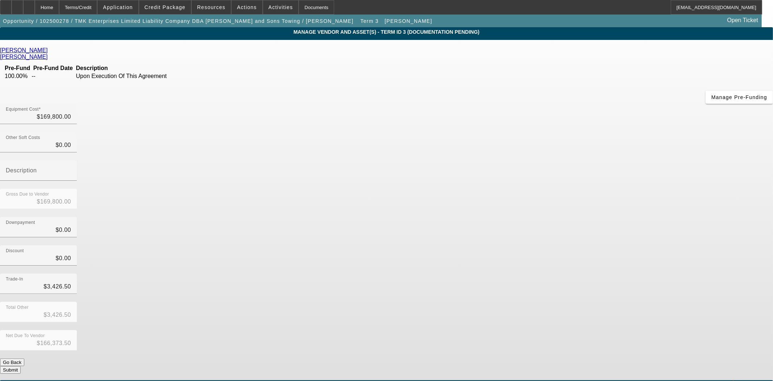
click at [21, 366] on button "Submit" at bounding box center [10, 370] width 21 height 8
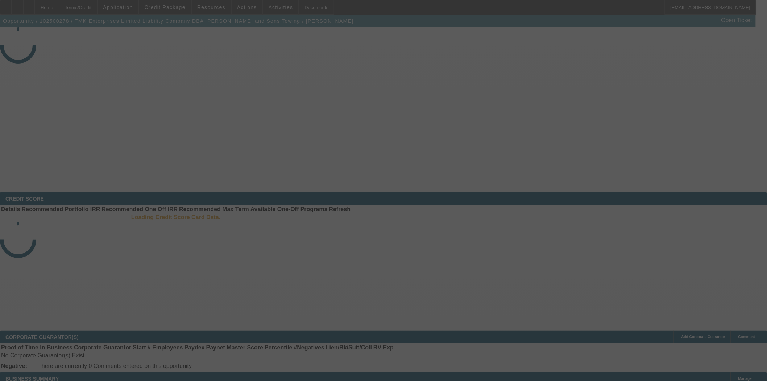
select select "3"
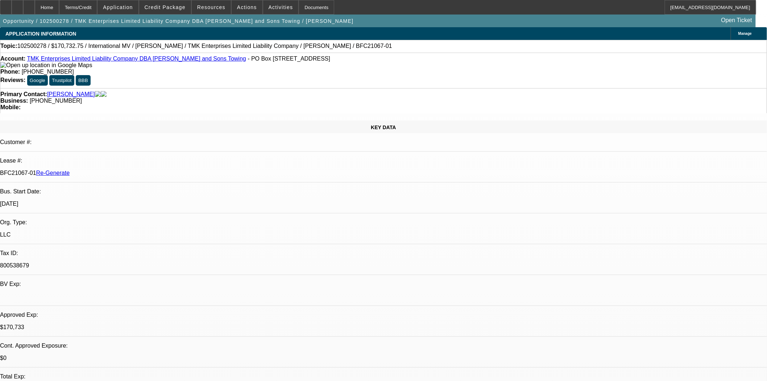
select select "0"
select select "2"
select select "0"
select select "6"
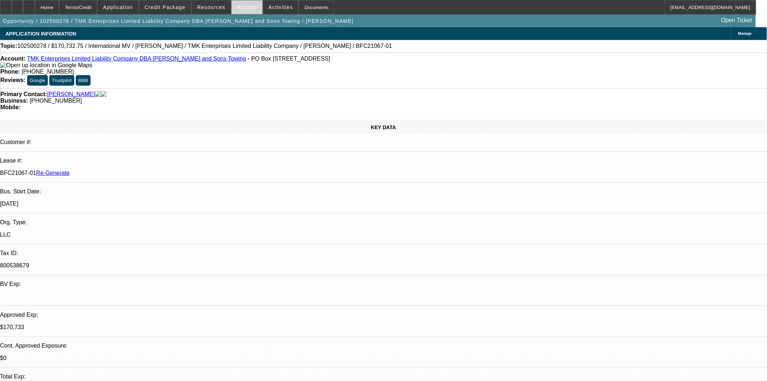
click at [239, 9] on span "Actions" at bounding box center [247, 7] width 20 height 6
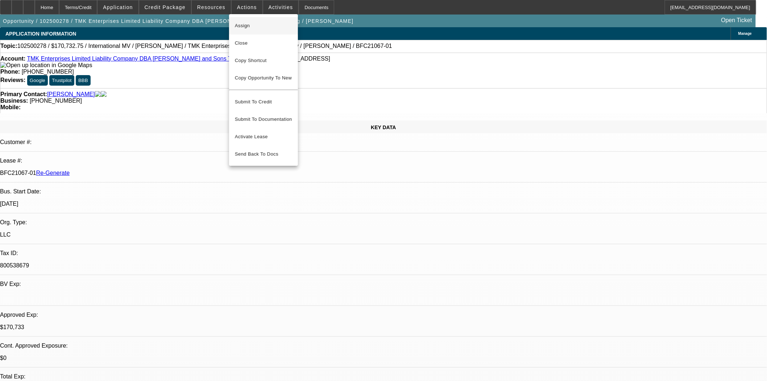
click at [238, 24] on span "Assign" at bounding box center [263, 25] width 57 height 9
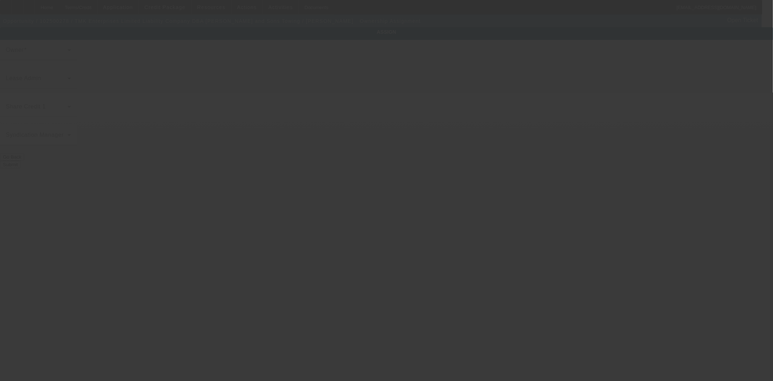
click at [343, 180] on div at bounding box center [386, 190] width 773 height 381
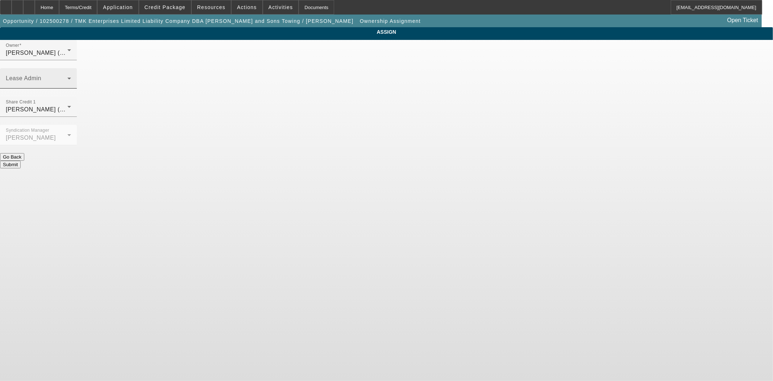
click at [71, 68] on div "Lease Admin" at bounding box center [38, 78] width 65 height 20
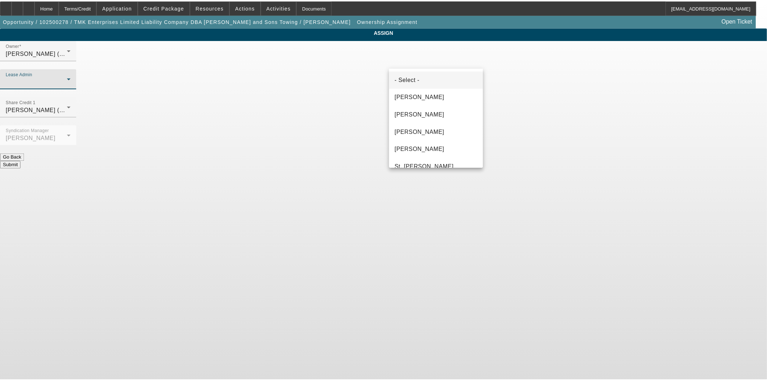
scroll to position [45, 0]
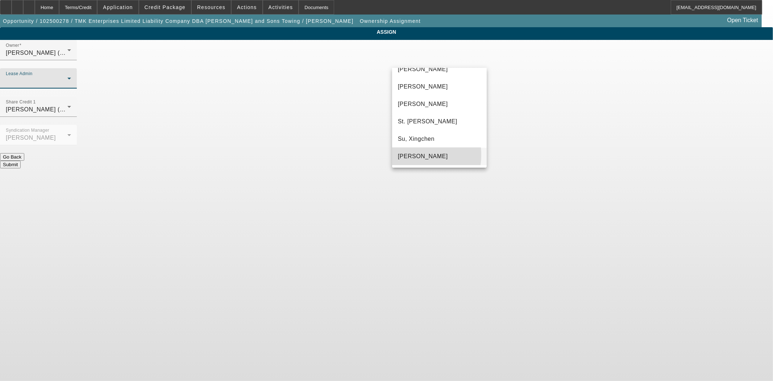
click at [410, 154] on span "[PERSON_NAME]" at bounding box center [423, 156] width 50 height 9
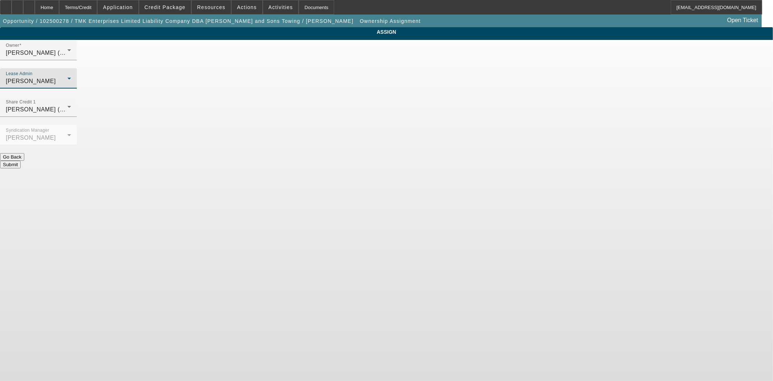
click at [77, 145] on div at bounding box center [38, 149] width 77 height 8
click at [21, 161] on button "Submit" at bounding box center [10, 165] width 21 height 8
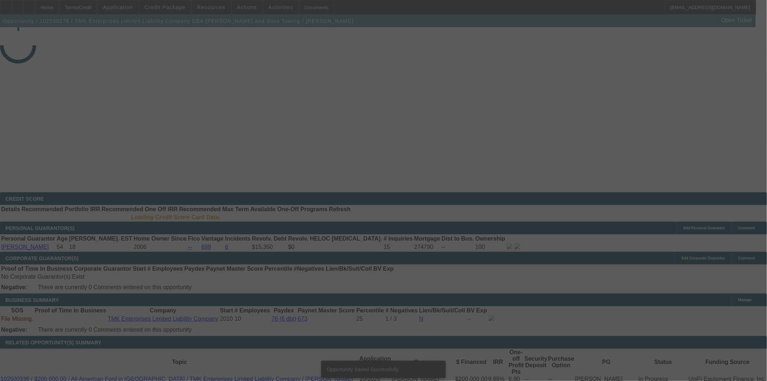
select select "3"
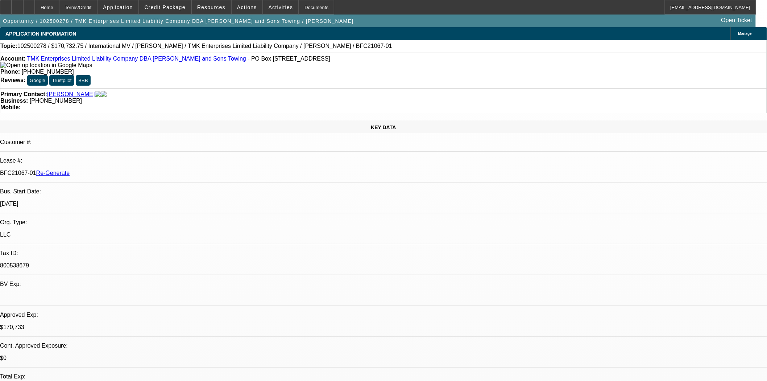
select select "0"
select select "2"
select select "0"
select select "6"
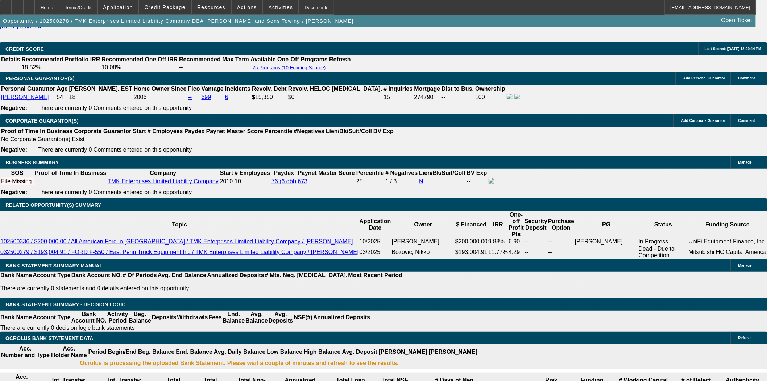
scroll to position [1080, 0]
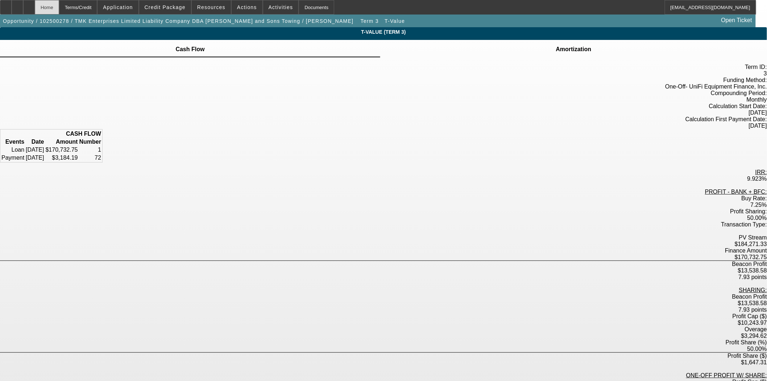
click at [59, 11] on div "Home" at bounding box center [47, 7] width 24 height 15
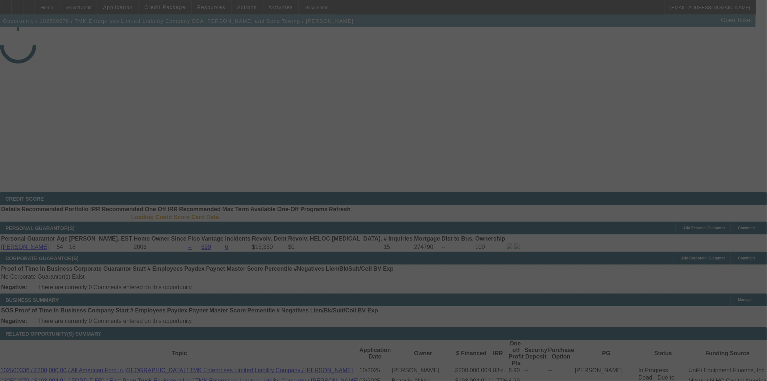
select select "3"
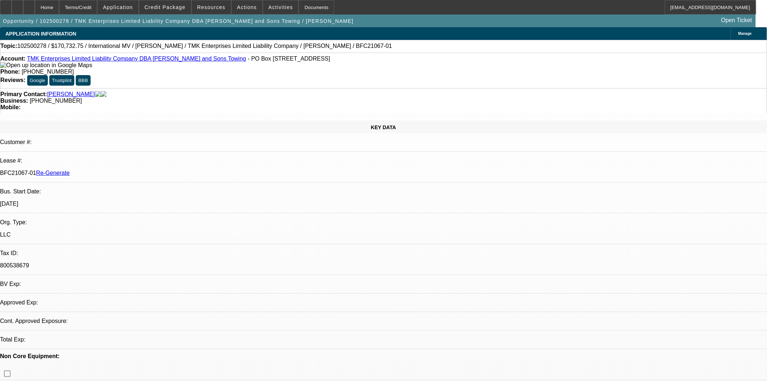
select select "0"
select select "2"
select select "0"
select select "6"
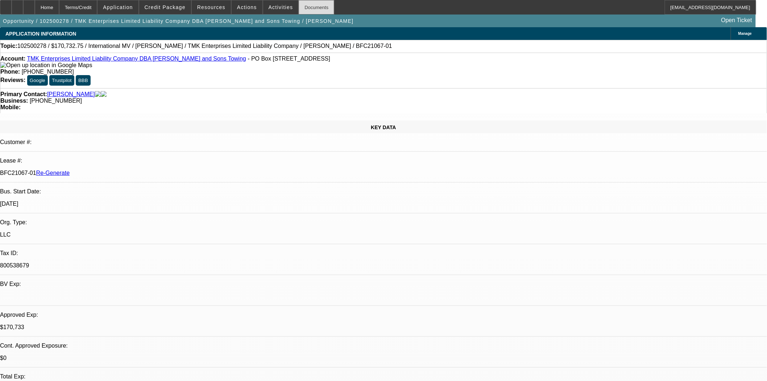
click at [301, 5] on div "Documents" at bounding box center [317, 7] width 36 height 15
click at [170, 11] on span at bounding box center [165, 7] width 52 height 17
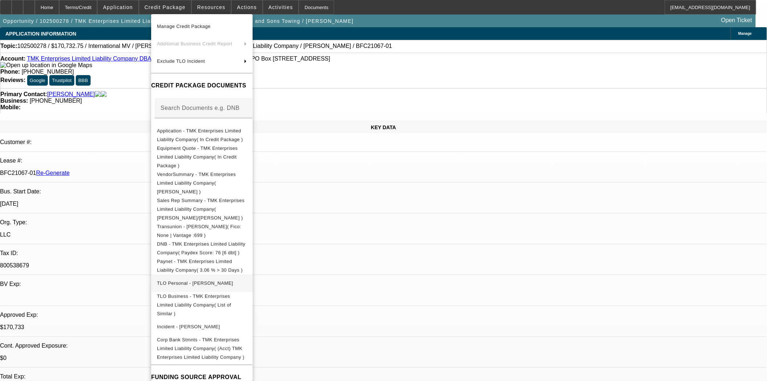
scroll to position [55, 0]
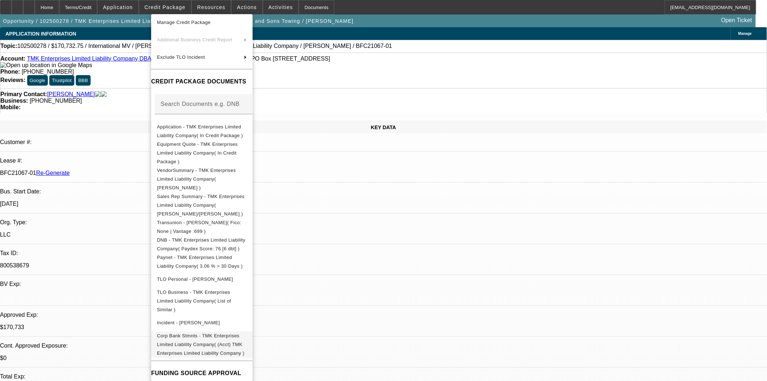
click at [191, 332] on span "Corp Bank Stmnts - TMK Enterprises Limited Liability Company( (Acct) TMK Enterp…" at bounding box center [200, 343] width 87 height 23
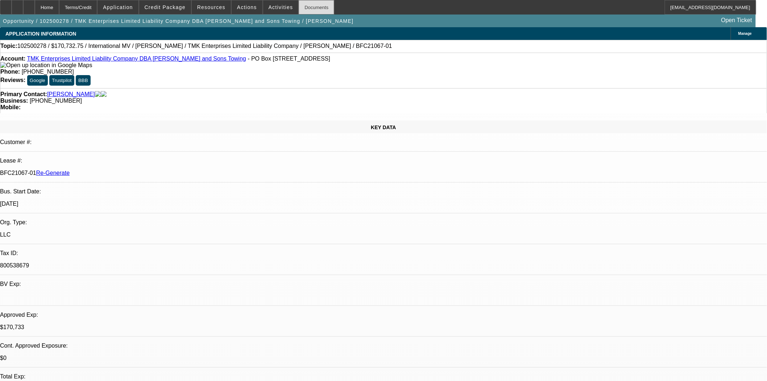
click at [310, 5] on div "Documents" at bounding box center [317, 7] width 36 height 15
click at [269, 9] on span "Activities" at bounding box center [281, 7] width 25 height 6
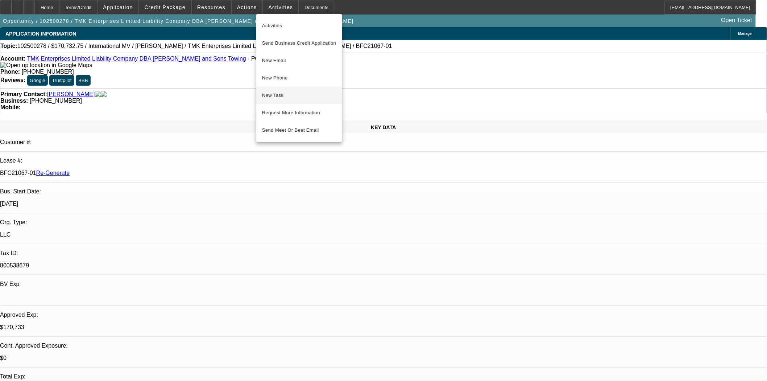
click at [266, 92] on span "New Task" at bounding box center [299, 95] width 74 height 9
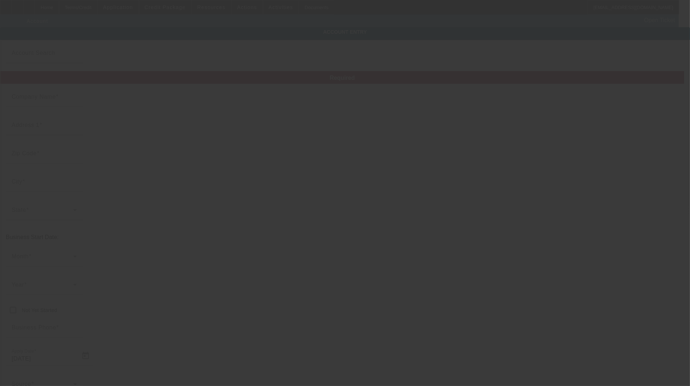
type input "TMK Enterprises Limited Liability Company"
type input "PO Box 296"
type input "07847"
type input "Kenvil"
type input "[PHONE_NUMBER]"
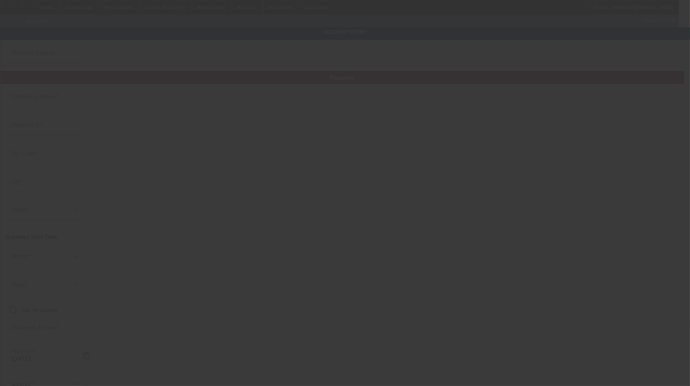
type input "[PERSON_NAME] and Sons Towing"
type input "[STREET_ADDRESS]"
type input "[PERSON_NAME][EMAIL_ADDRESS][DOMAIN_NAME]"
type input "800538679"
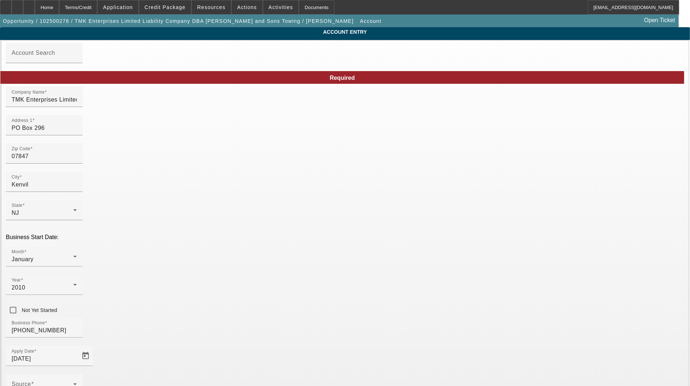
type input "[DATE]"
type input "[PERSON_NAME] & Sons Towing of [GEOGRAPHIC_DATA]"
drag, startPoint x: 186, startPoint y: 131, endPoint x: 73, endPoint y: 140, distance: 113.1
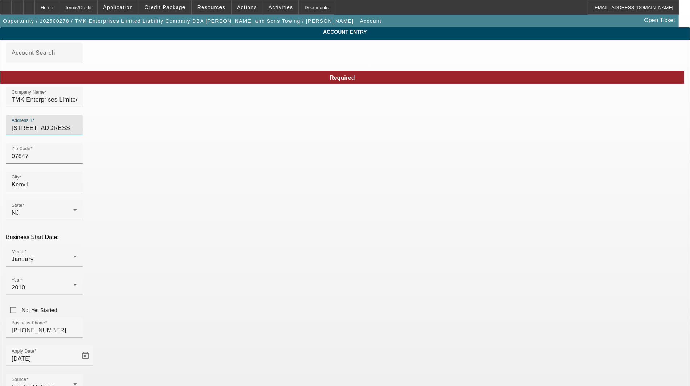
type input "[STREET_ADDRESS]"
type input "Kenvil"
type input "[PERSON_NAME]"
drag, startPoint x: 392, startPoint y: 133, endPoint x: 344, endPoint y: 136, distance: 47.9
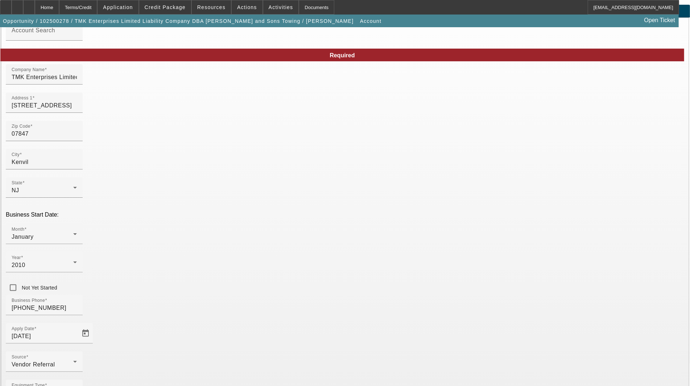
scroll to position [35, 0]
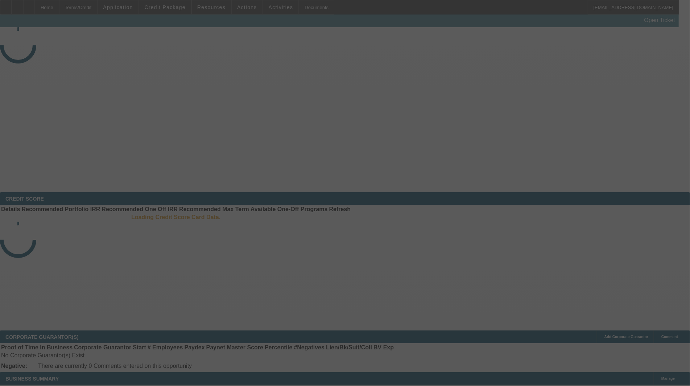
select select "3"
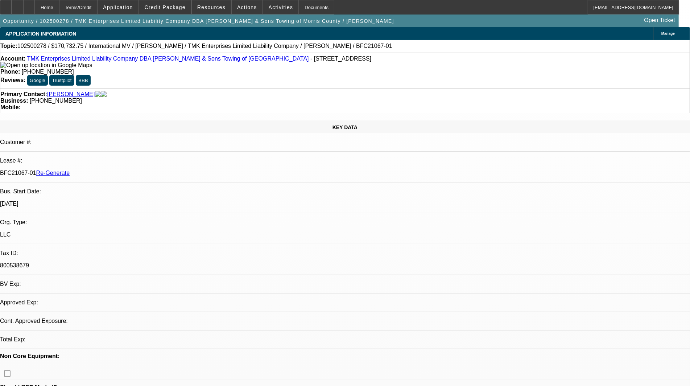
select select "0"
select select "2"
select select "0"
select select "6"
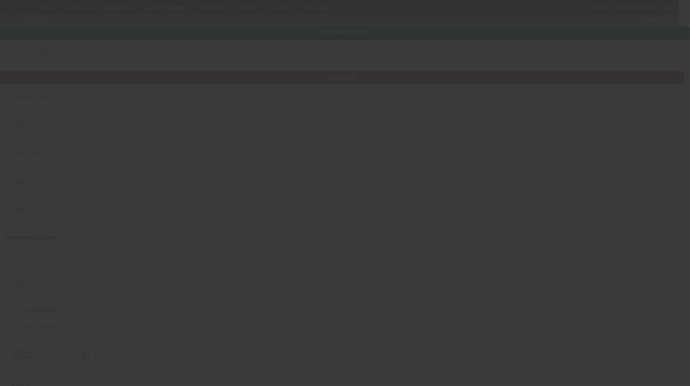
type input "TMK Enterprises Limited Liability Company"
type input "[STREET_ADDRESS]"
type input "07847"
type input "Kenvil"
type input "[PHONE_NUMBER]"
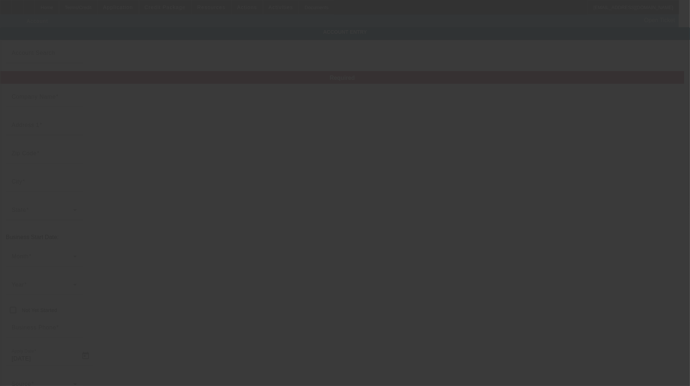
type input "[PERSON_NAME] & Sons Towing of [GEOGRAPHIC_DATA]"
type input "[PERSON_NAME][EMAIL_ADDRESS][DOMAIN_NAME]"
type input "800538679"
type input "[DATE]"
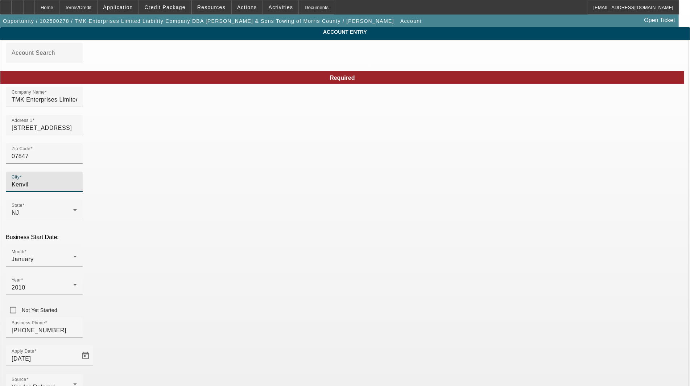
click at [77, 184] on input "Kenvil" at bounding box center [44, 184] width 65 height 9
click at [77, 157] on input "07847" at bounding box center [44, 156] width 65 height 9
type input "0784"
type input "07847"
type input "Kenvil"
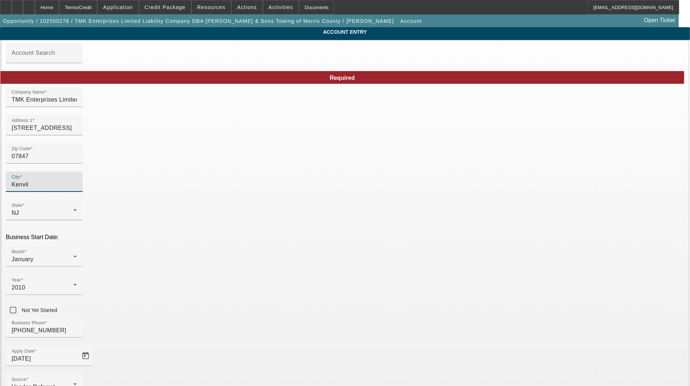
type input "[PERSON_NAME]"
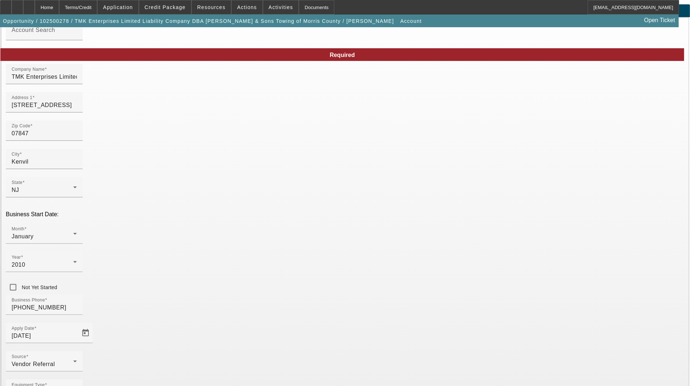
scroll to position [35, 0]
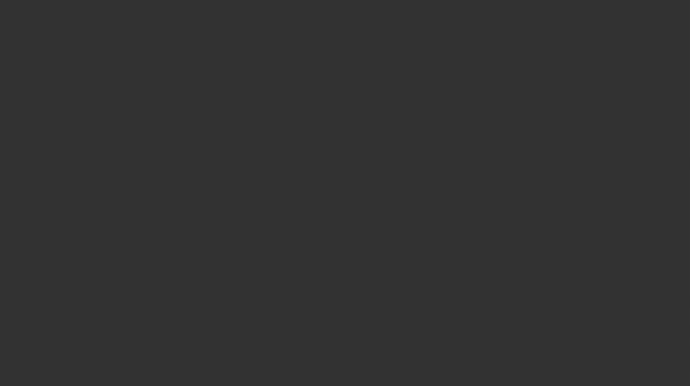
select select "3"
select select "0"
select select "2"
select select "0"
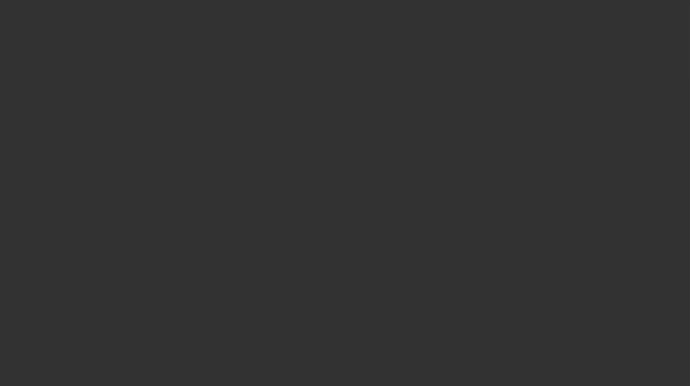
select select "6"
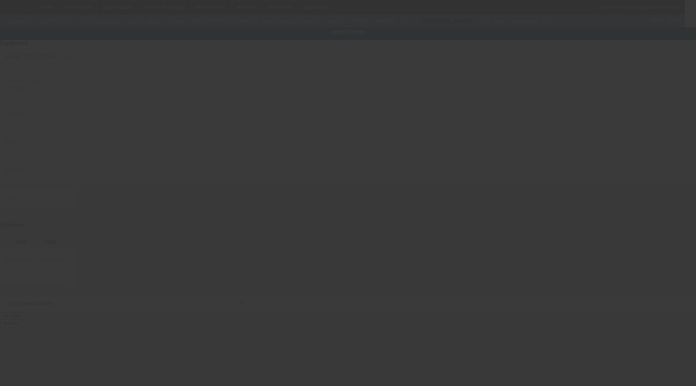
type input "[US_VEHICLE_IDENTIFICATION_NUMBER]"
type input "International"
type input "MV"
radio input "true"
type input "PO Box 296"
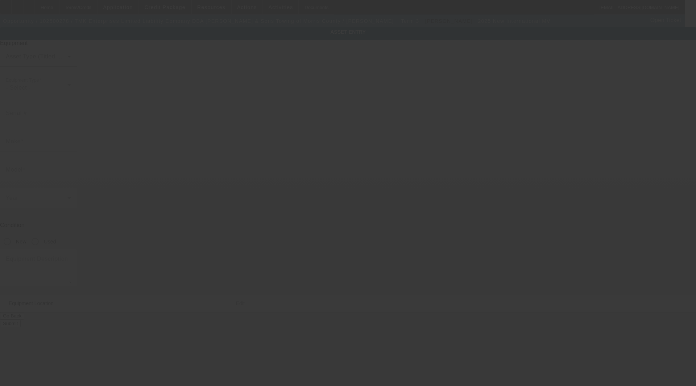
type input "[STREET_ADDRESS]"
type input "Kenvil"
type input "07847"
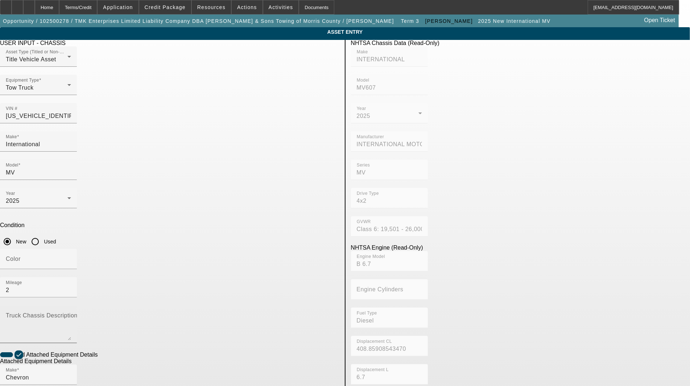
click at [71, 305] on div "Truck Chassis Description (Describe the truck chassis only)" at bounding box center [38, 324] width 65 height 38
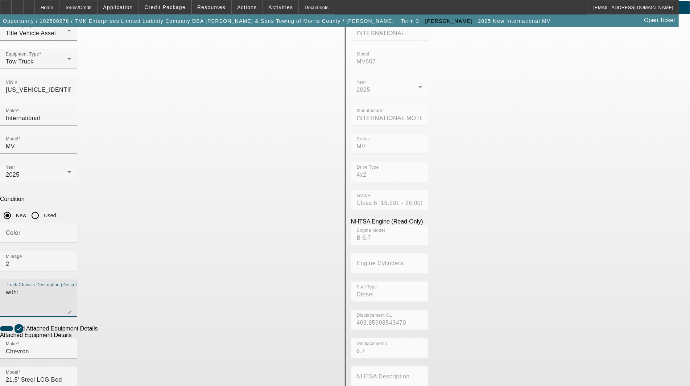
scroll to position [40, 0]
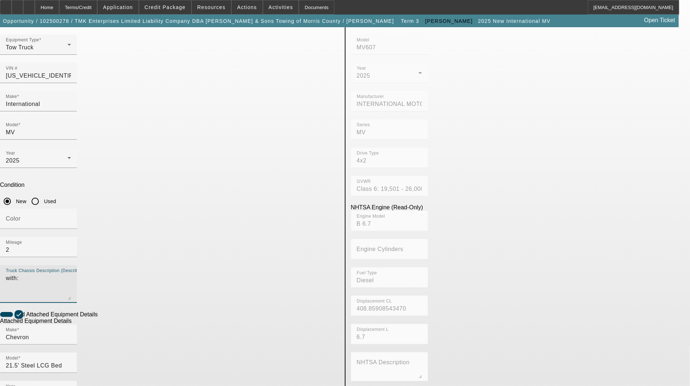
type textarea "with:"
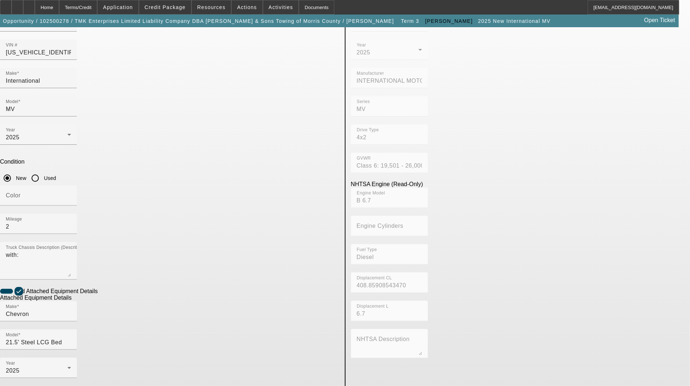
scroll to position [76, 0]
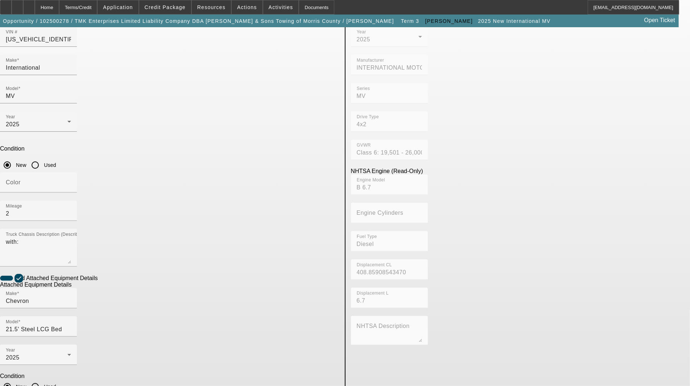
type textarea "includes: all options, attachments and accessories"
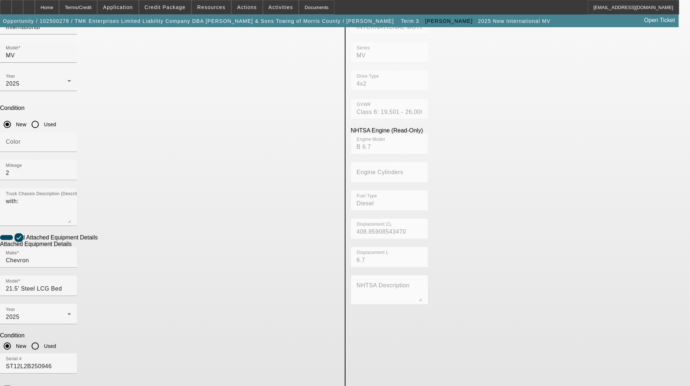
scroll to position [197, 0]
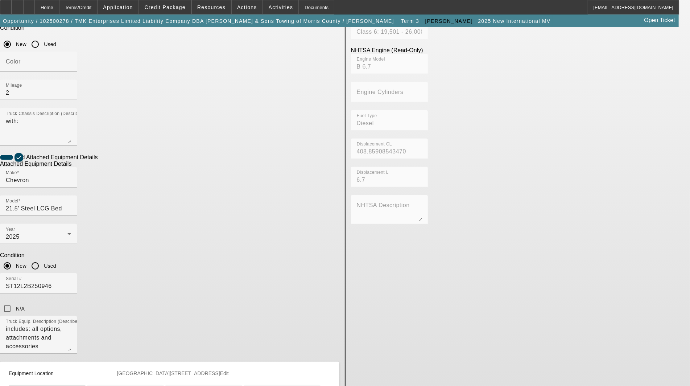
drag, startPoint x: 196, startPoint y: 257, endPoint x: 74, endPoint y: 247, distance: 121.9
click at [74, 247] on app-asset-collateral-manage "ASSET ENTRY Delete asset USER INPUT - CHASSIS Asset Type (Titled or Non-Titled)…" at bounding box center [345, 146] width 690 height 632
type input "15 Pine Streey"
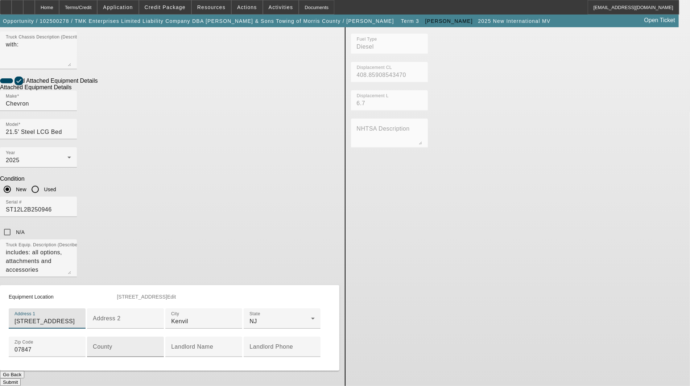
scroll to position [318, 0]
type input "15 Pine Street"
click at [158, 345] on input "County" at bounding box center [125, 349] width 65 height 9
type input "Morris"
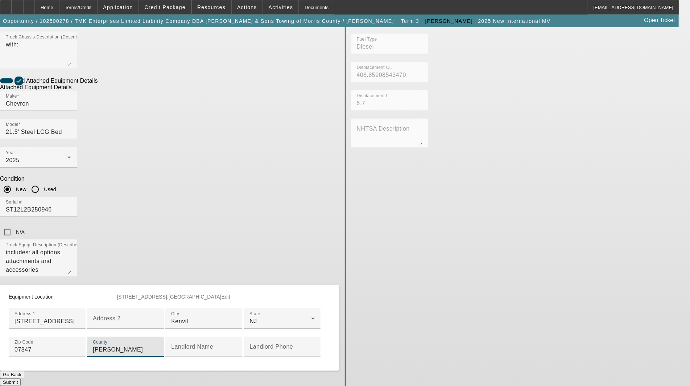
click at [21, 378] on button "Submit" at bounding box center [10, 382] width 21 height 8
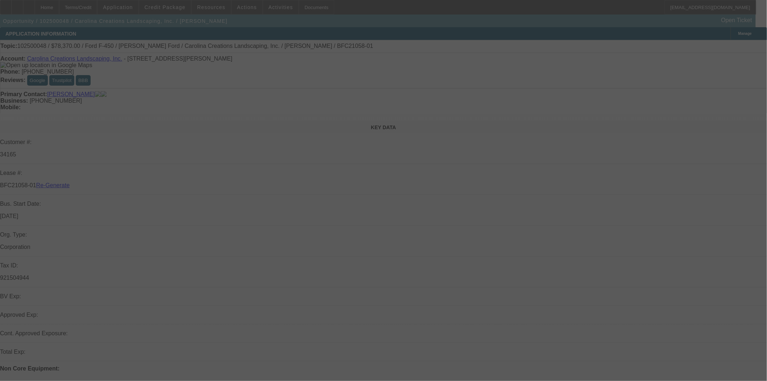
select select "3"
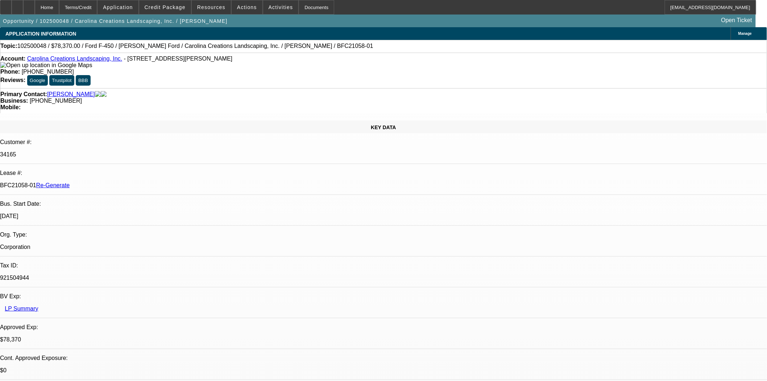
select select "0"
select select "0.1"
select select "4"
click at [157, 6] on span "Credit Package" at bounding box center [165, 7] width 41 height 6
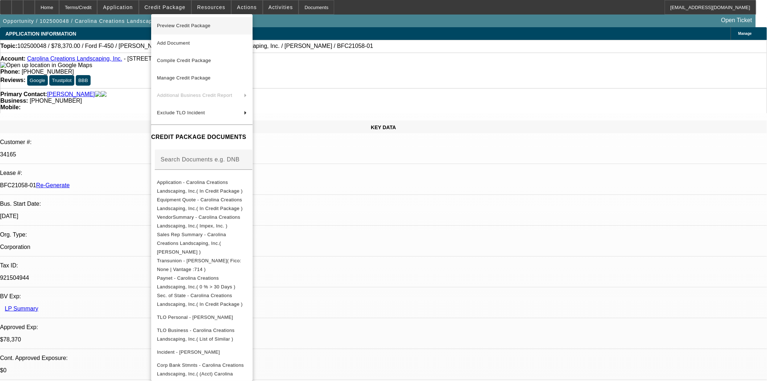
click at [186, 26] on span "Preview Credit Package" at bounding box center [184, 25] width 54 height 5
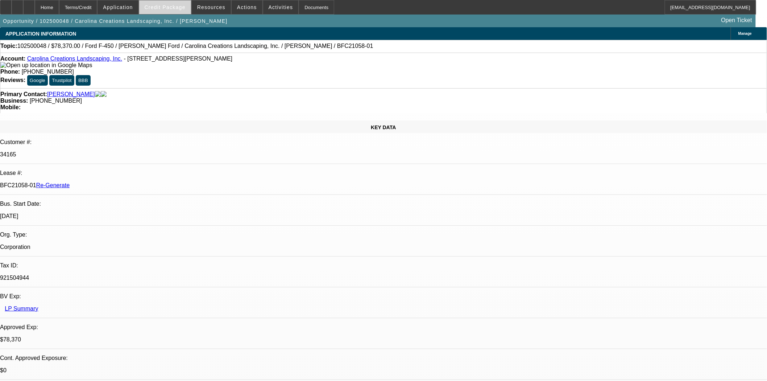
click at [178, 8] on span "Credit Package" at bounding box center [165, 7] width 41 height 6
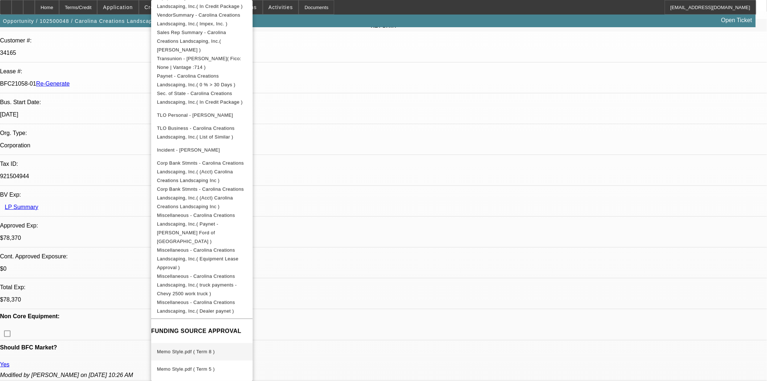
scroll to position [282, 0]
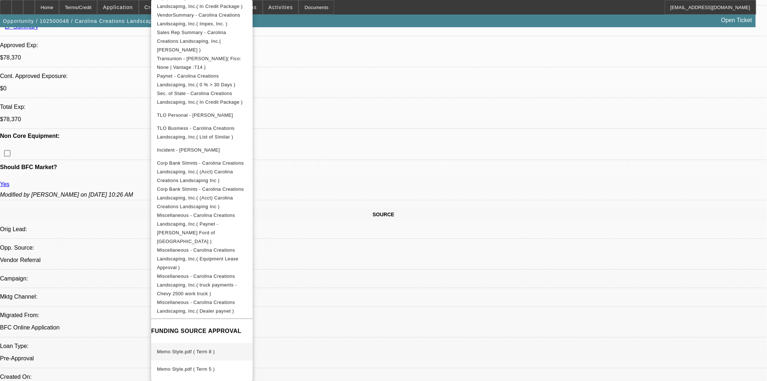
click at [214, 349] on span "Memo Style.pdf ( Term 8 )" at bounding box center [186, 351] width 58 height 5
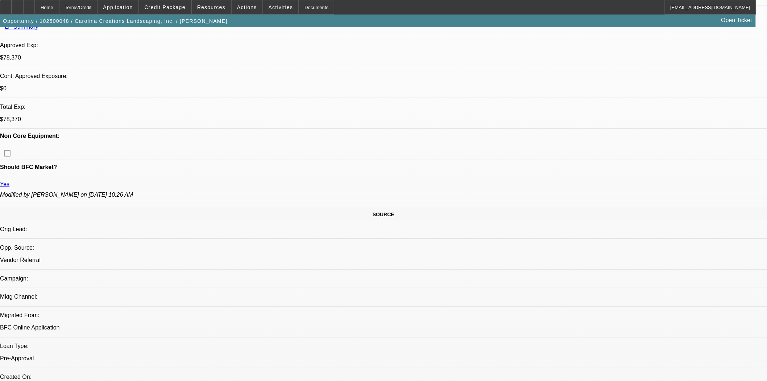
scroll to position [0, 0]
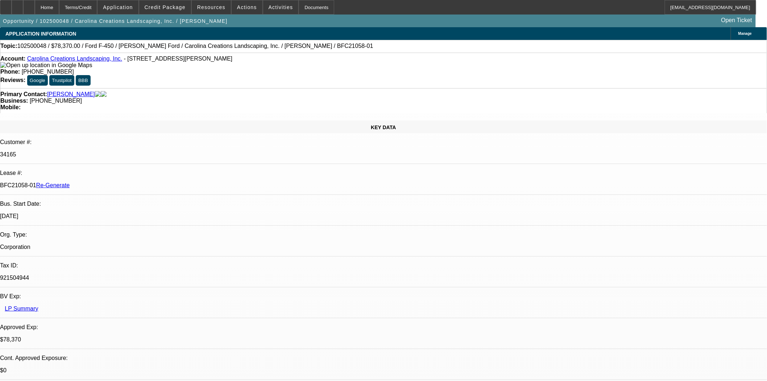
scroll to position [80, 0]
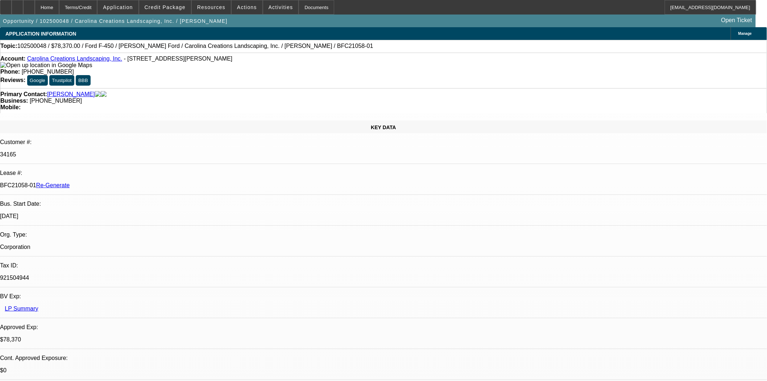
scroll to position [161, 0]
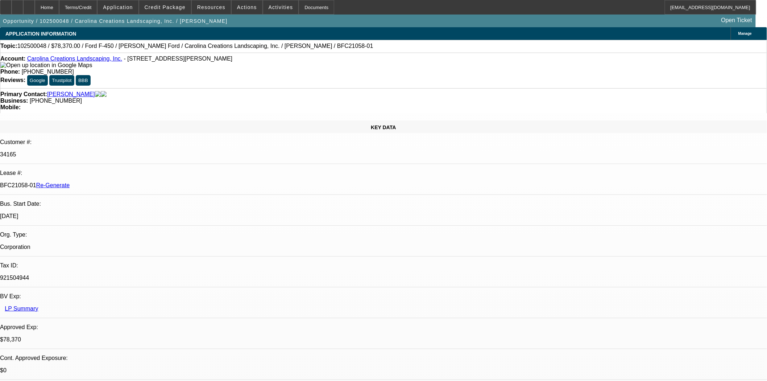
scroll to position [483, 0]
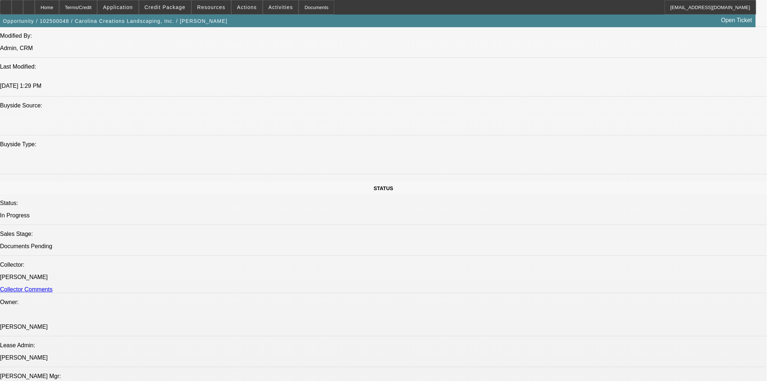
scroll to position [1007, 0]
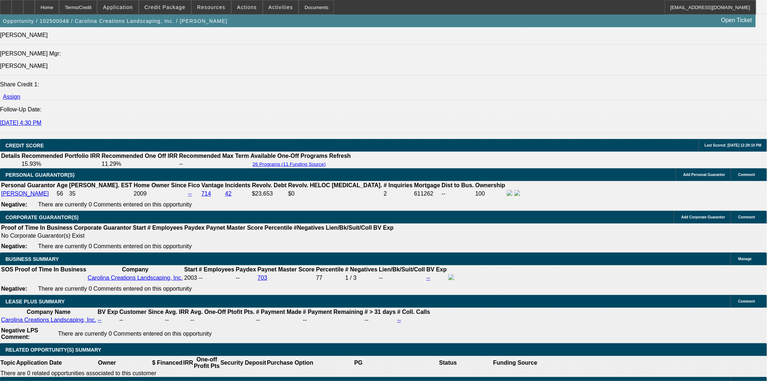
select select "1"
select select "0"
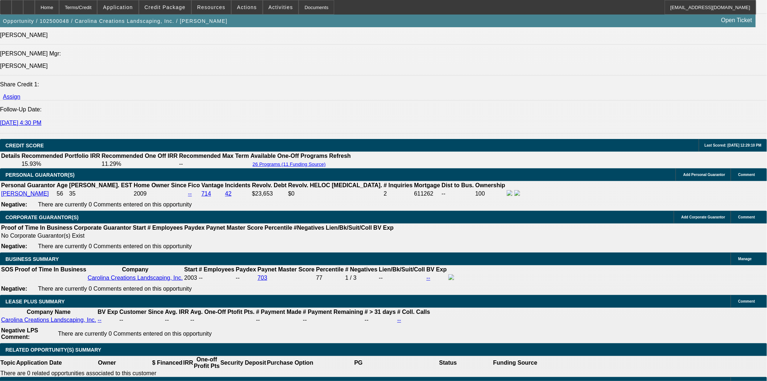
select select "0.1"
select select "4"
select select "0"
select select "0.1"
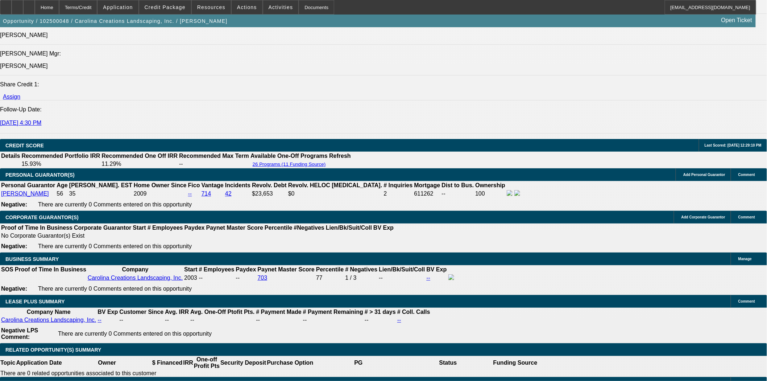
select select "4"
select select "0"
select select "0.1"
select select "4"
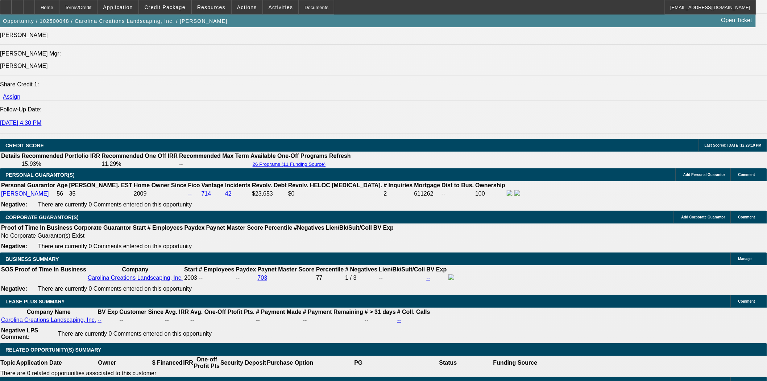
select select "0"
select select "0.1"
select select "4"
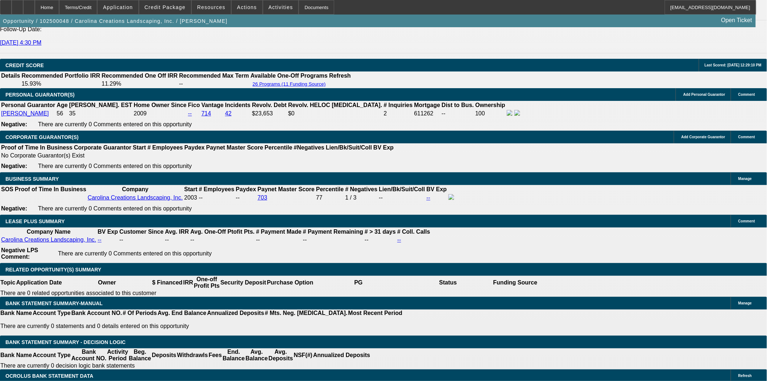
scroll to position [1088, 0]
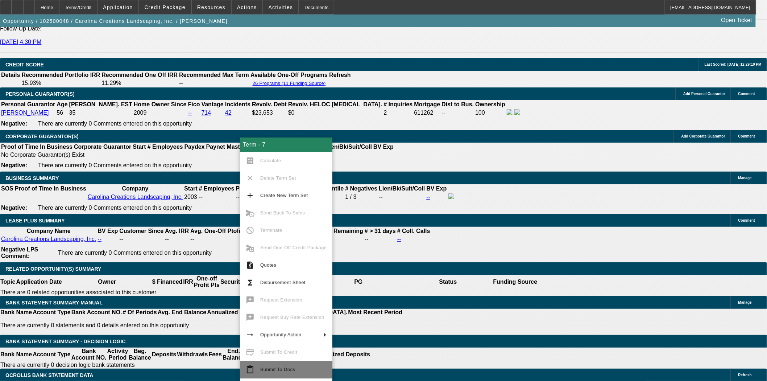
click at [285, 366] on span "Submit To Docs" at bounding box center [293, 369] width 66 height 9
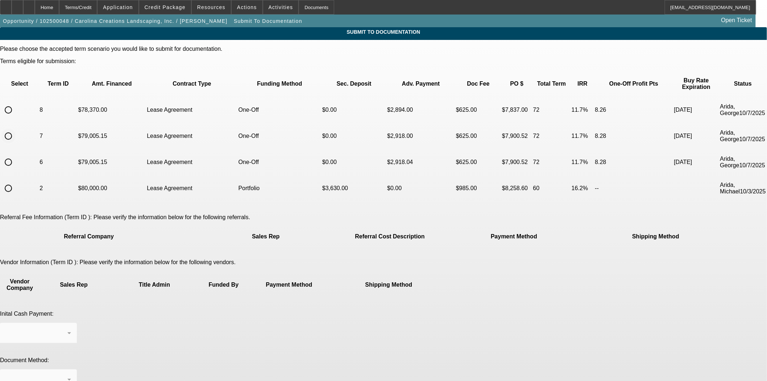
click at [16, 129] on input "radio" at bounding box center [8, 136] width 15 height 15
radio input "true"
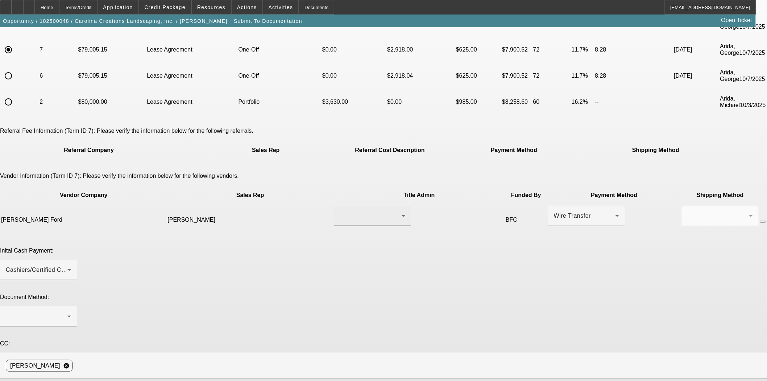
scroll to position [115, 0]
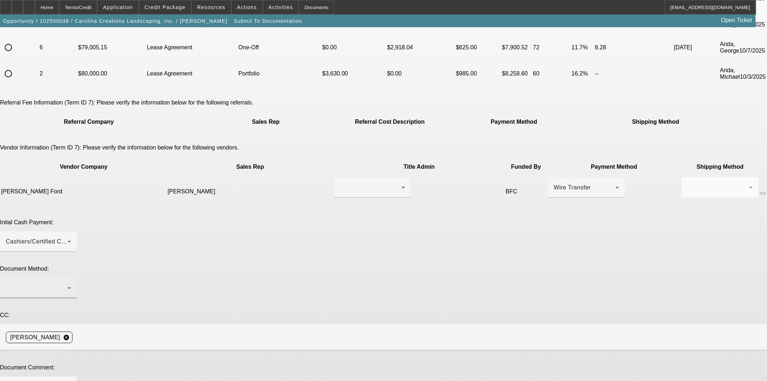
click at [67, 284] on div at bounding box center [37, 288] width 62 height 9
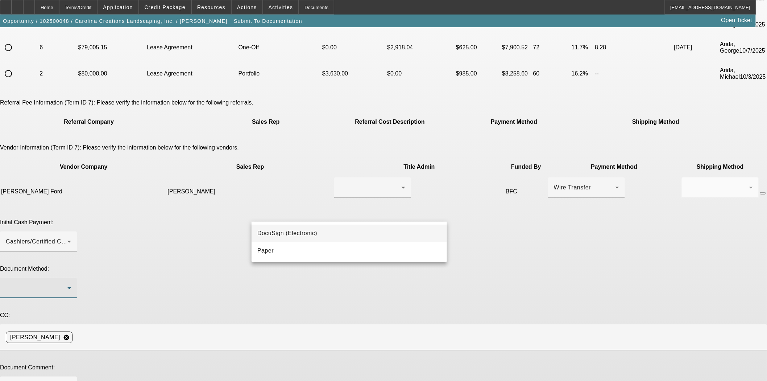
click at [275, 229] on span "DocuSign (Electronic)" at bounding box center [287, 233] width 60 height 9
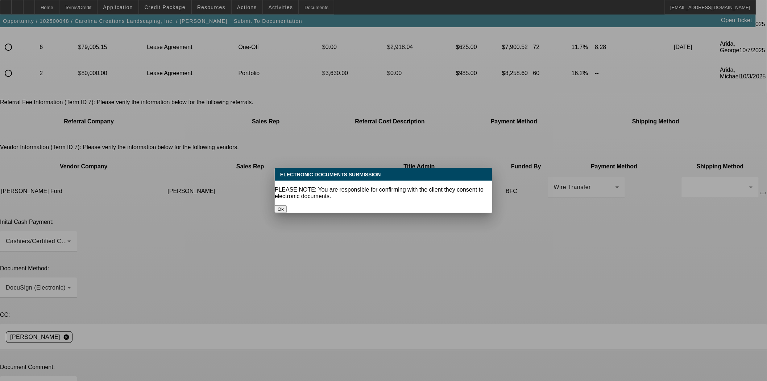
click at [287, 205] on button "Ok" at bounding box center [281, 209] width 12 height 8
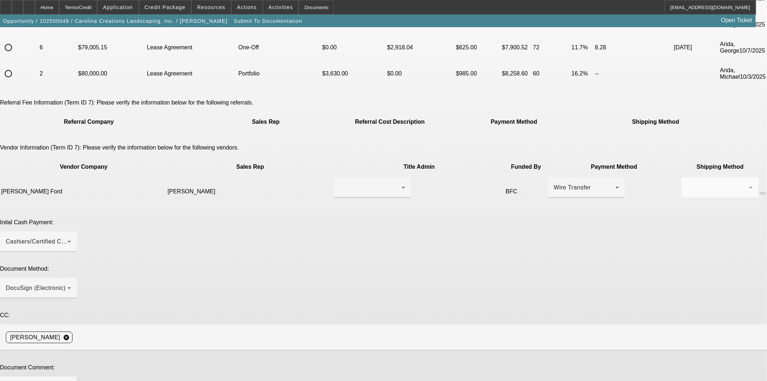
click at [344, 183] on div at bounding box center [371, 187] width 62 height 9
click at [346, 171] on mat-option "Tucker, Randy" at bounding box center [342, 168] width 86 height 17
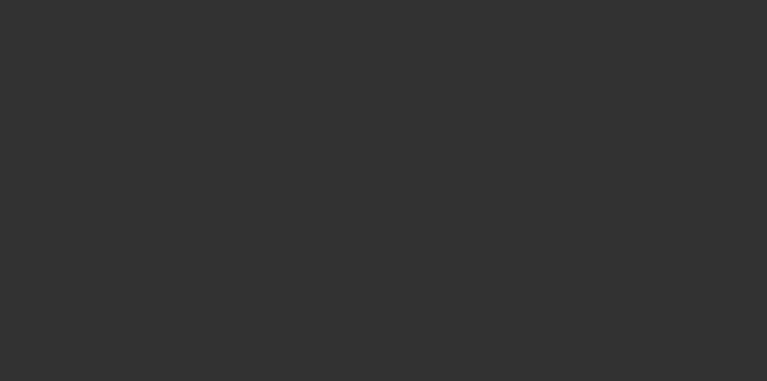
select select "3"
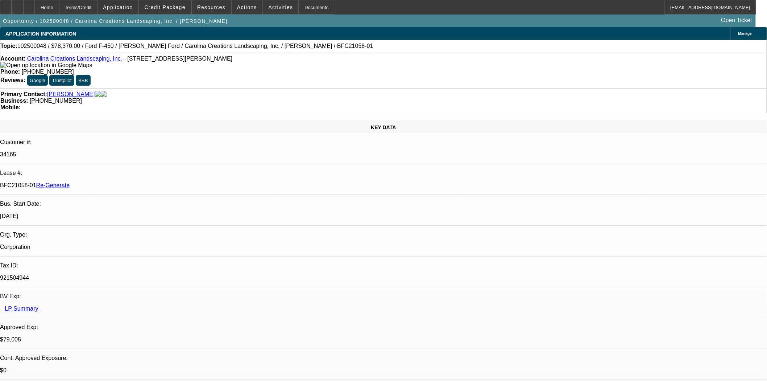
select select "0"
select select "0.1"
select select "4"
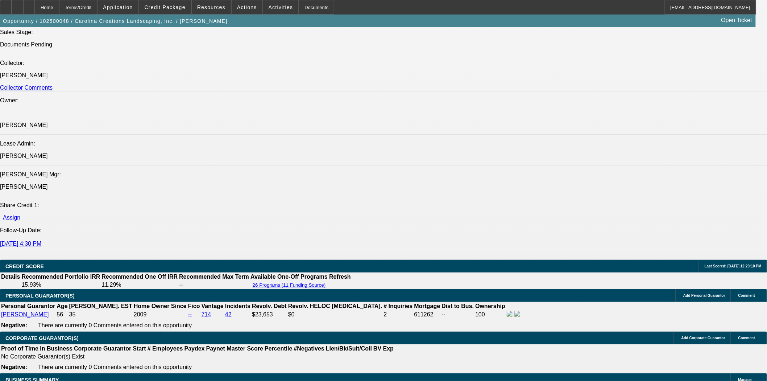
scroll to position [901, 0]
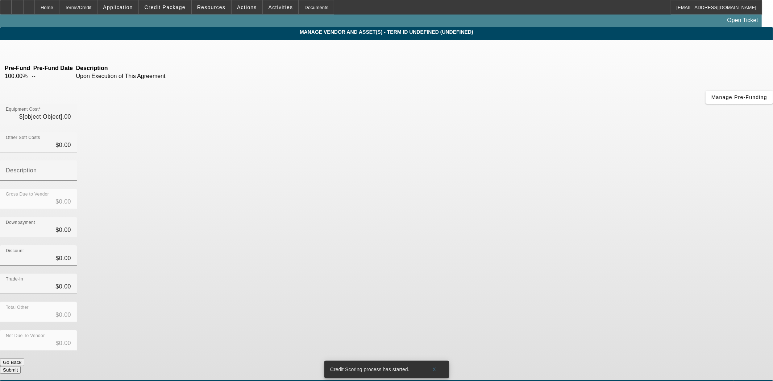
type input "$79,005.15"
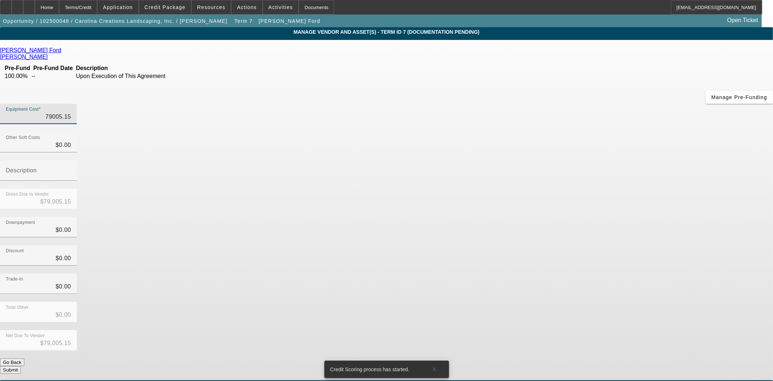
drag, startPoint x: 447, startPoint y: 62, endPoint x: 512, endPoint y: 53, distance: 65.2
click at [512, 104] on div "Equipment Cost 79005.15" at bounding box center [386, 118] width 773 height 28
type input "7"
type input "$7.00"
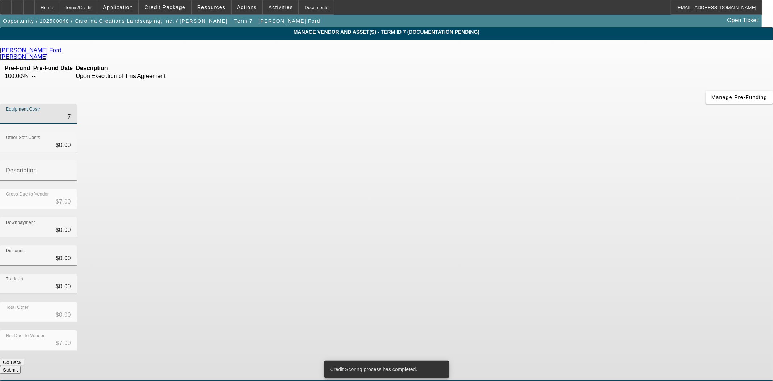
type input "78"
type input "$78.00"
type input "783"
type input "$783.00"
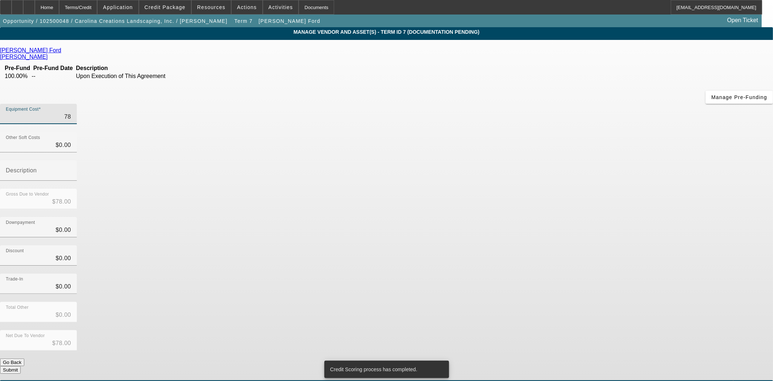
type input "$783.00"
type input "7837"
type input "$7,837.00"
type input "78370"
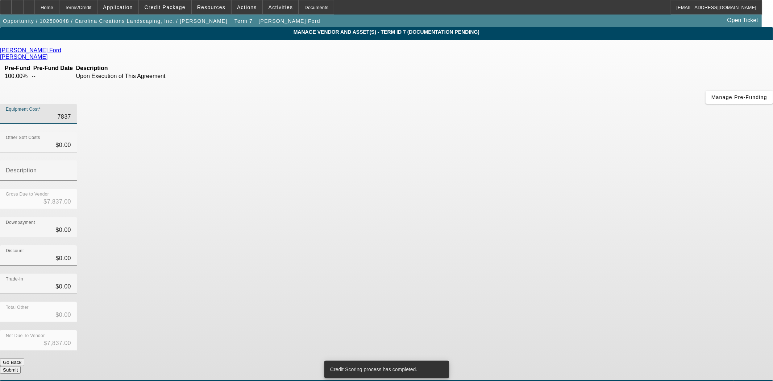
type input "$78,370.00"
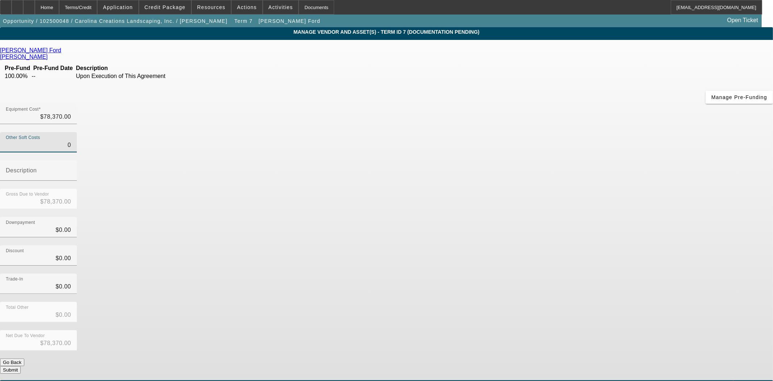
type input "$0.00"
click at [21, 366] on button "Submit" at bounding box center [10, 370] width 21 height 8
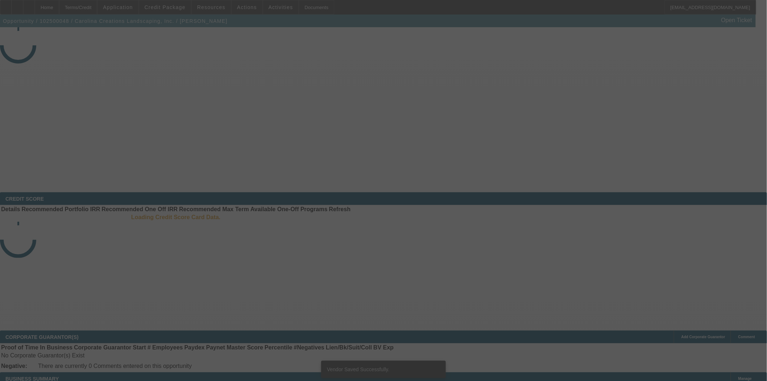
select select "3"
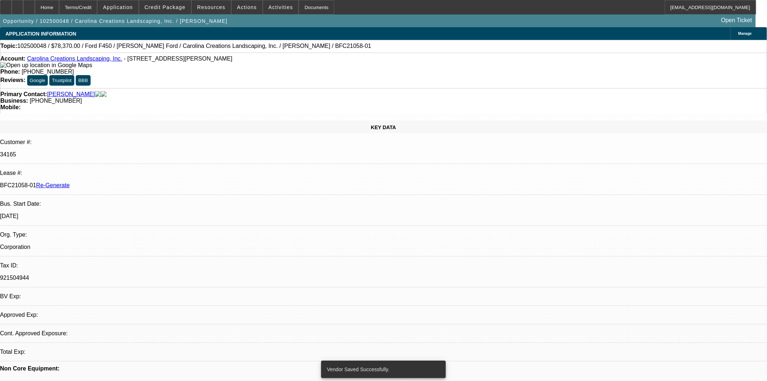
select select "0"
select select "0.1"
select select "4"
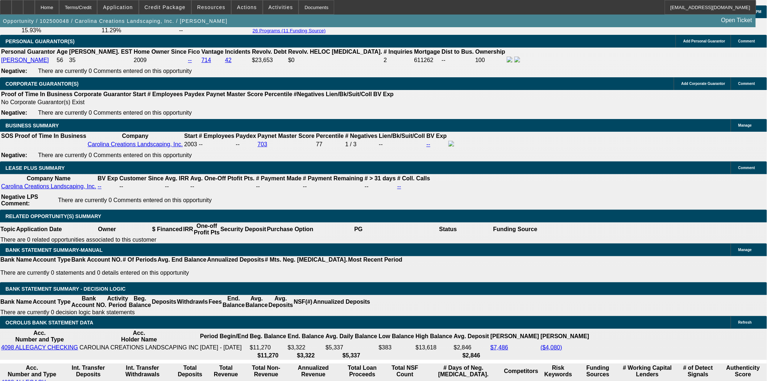
scroll to position [1149, 0]
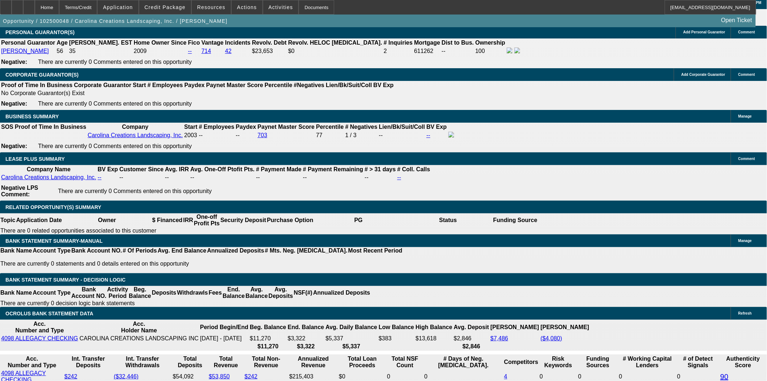
drag, startPoint x: 115, startPoint y: 178, endPoint x: 177, endPoint y: 176, distance: 61.3
type input "1"
type input "UNKNOWN"
type input "1447"
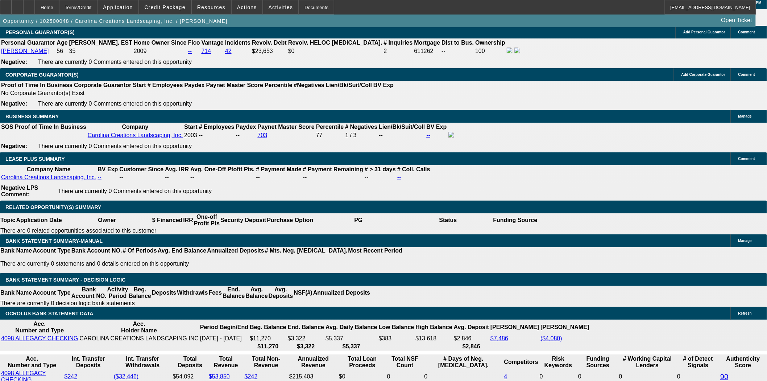
type input "9.9"
type input "$1,447.00"
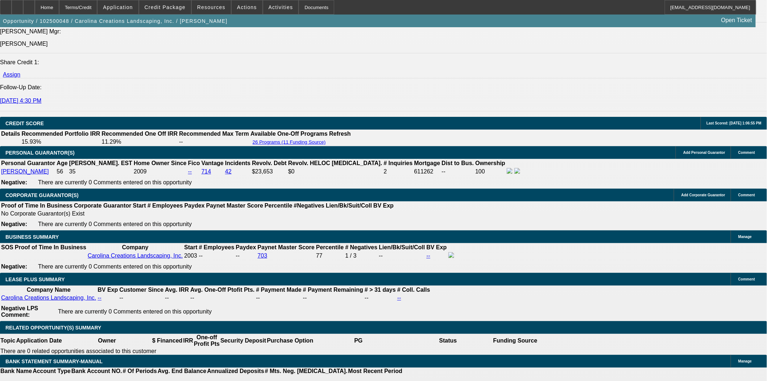
scroll to position [1028, 0]
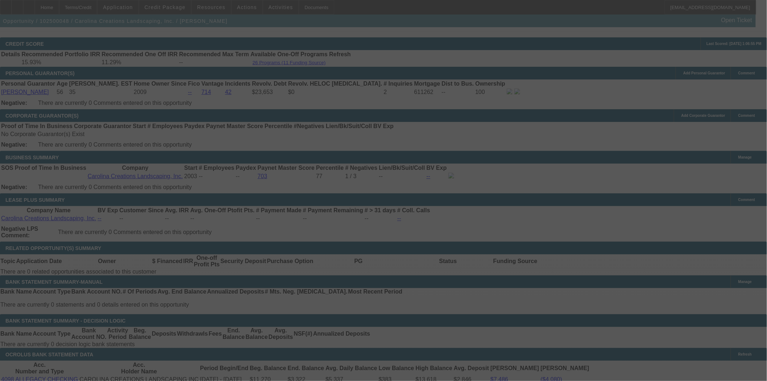
scroll to position [1109, 0]
select select "0"
select select "0.1"
select select "4"
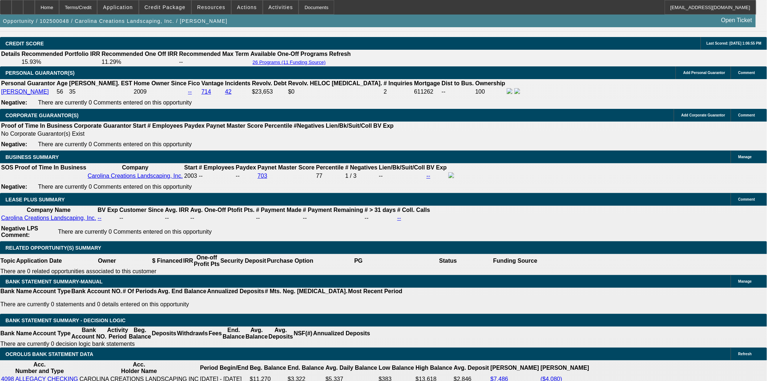
scroll to position [1149, 0]
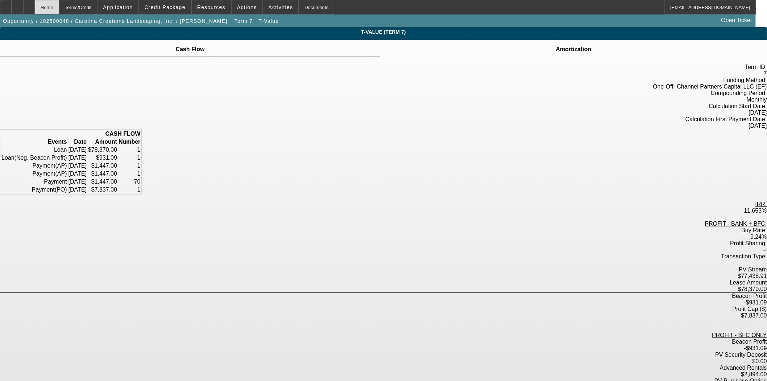
click at [59, 6] on div "Home" at bounding box center [47, 7] width 24 height 15
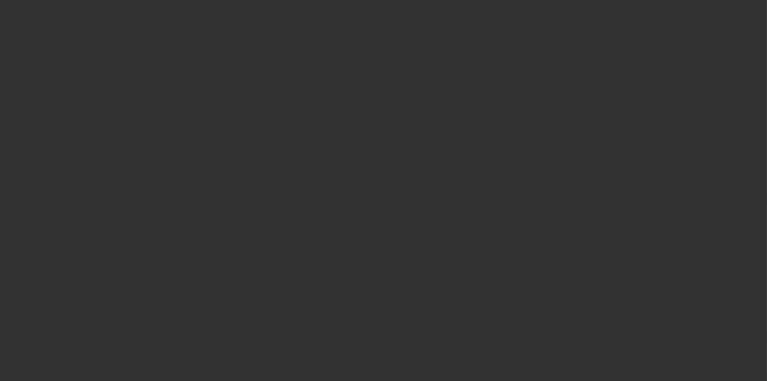
select select "3"
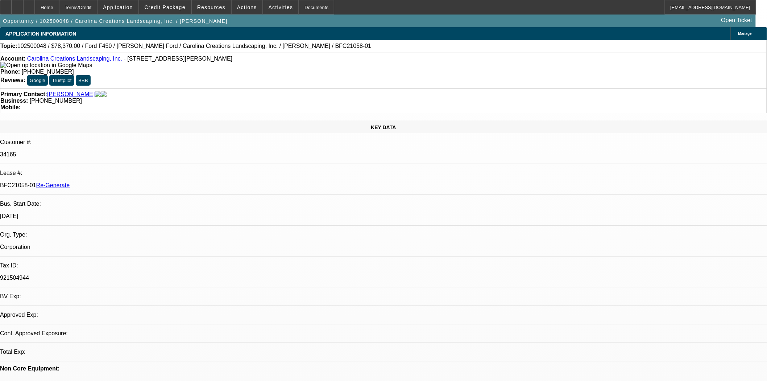
select select "0"
select select "0.1"
select select "4"
click at [308, 11] on div "Documents" at bounding box center [317, 7] width 36 height 15
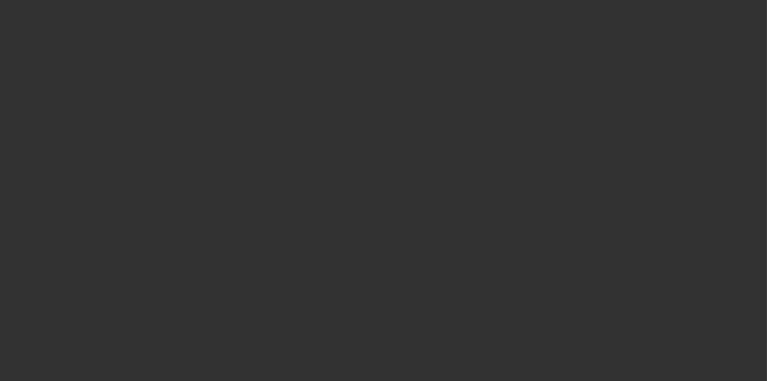
select select "3"
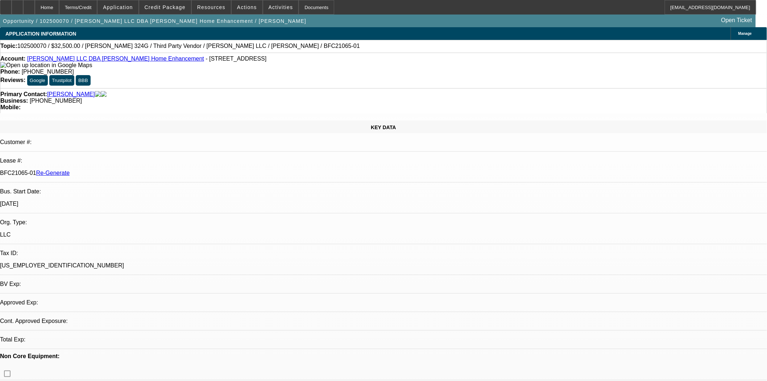
select select "0"
select select "3"
select select "0"
select select "6"
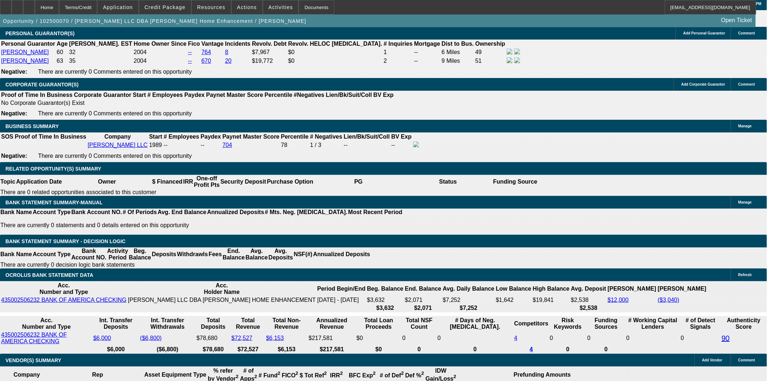
scroll to position [161, 0]
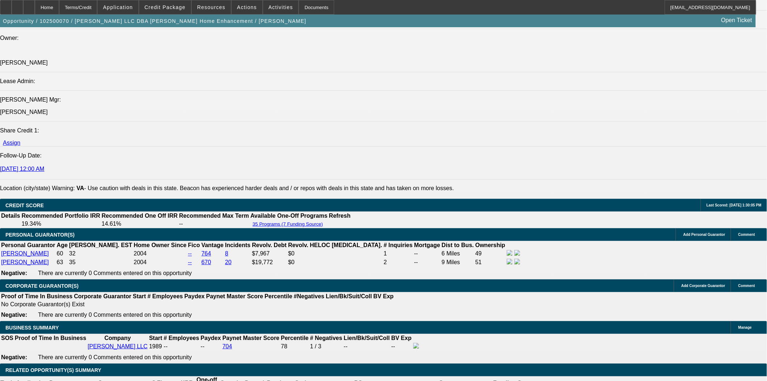
scroll to position [886, 0]
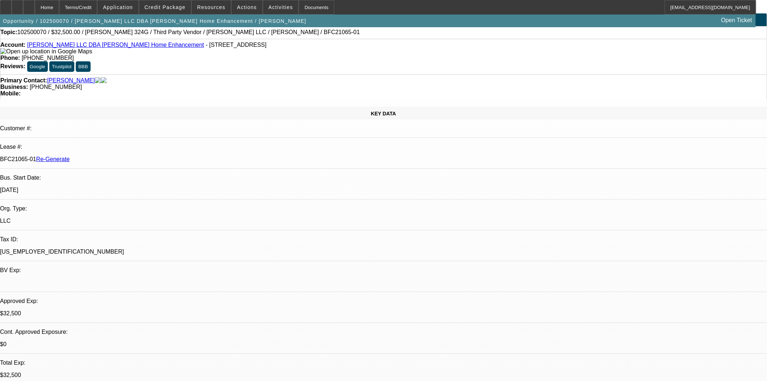
scroll to position [0, 0]
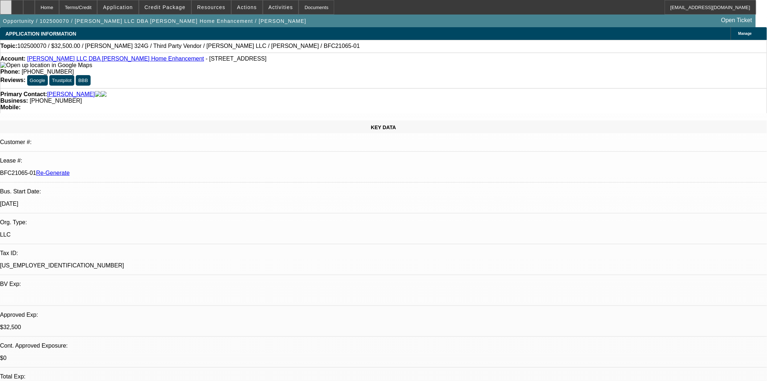
click at [6, 5] on icon at bounding box center [6, 5] width 0 height 0
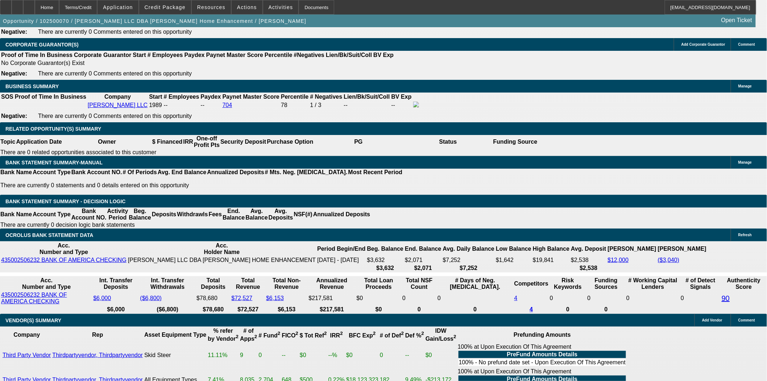
scroll to position [1208, 0]
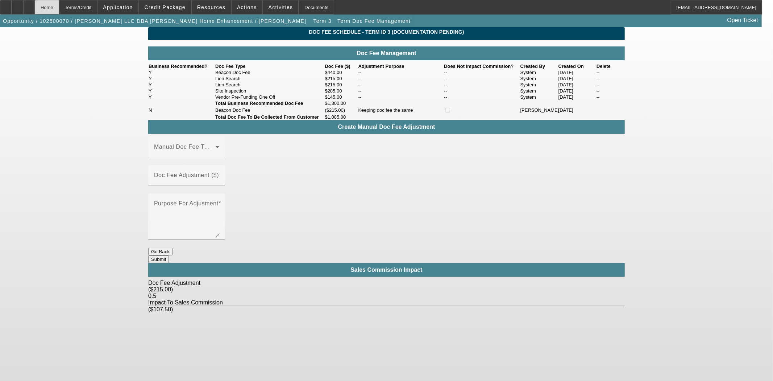
click at [59, 12] on div "Home" at bounding box center [47, 7] width 24 height 15
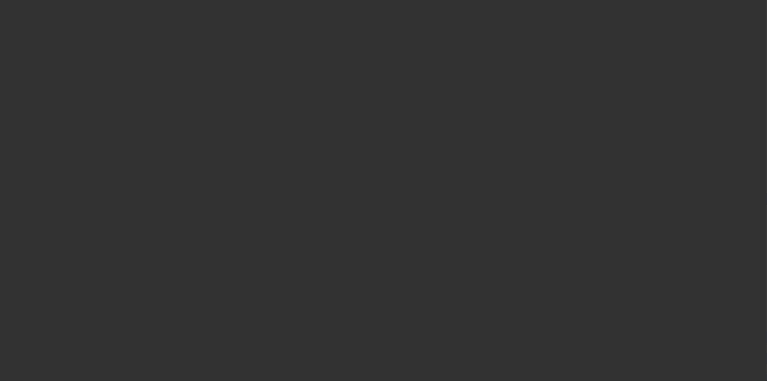
scroll to position [322, 0]
select select "3"
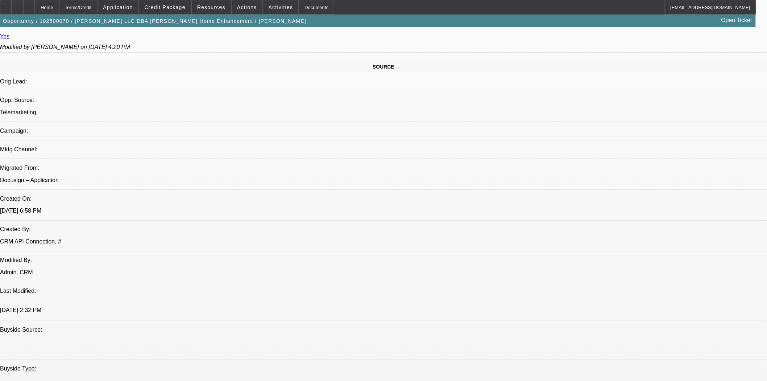
select select "0"
select select "3"
select select "0"
select select "6"
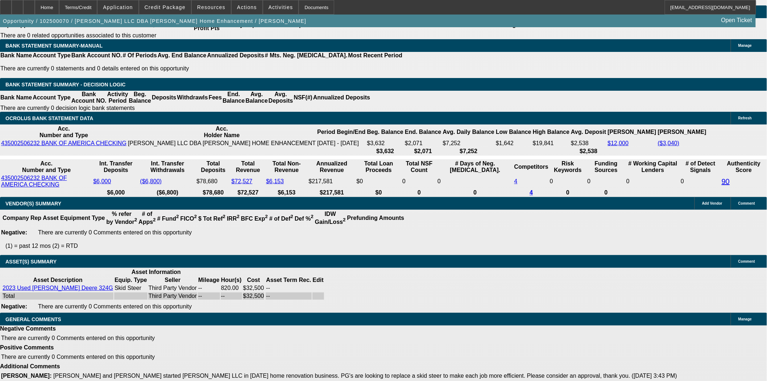
scroll to position [1111, 0]
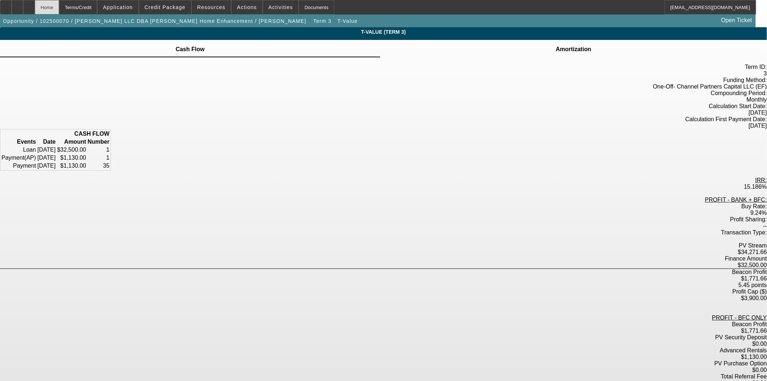
click at [59, 12] on div "Home" at bounding box center [47, 7] width 24 height 15
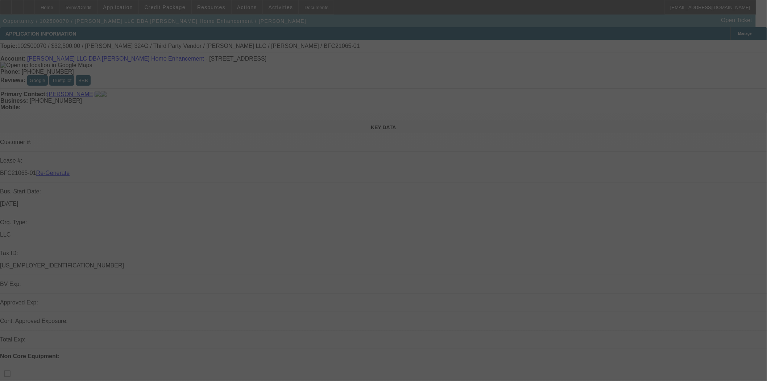
select select "3"
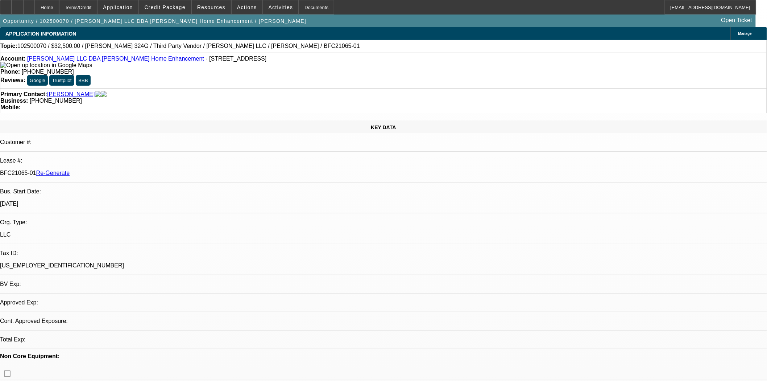
select select "0"
select select "3"
select select "0"
select select "6"
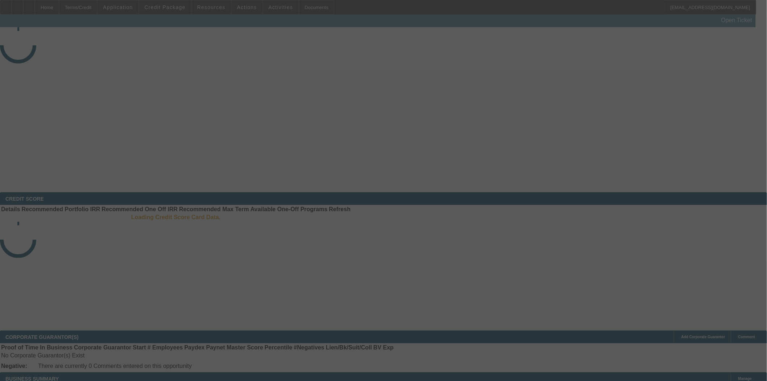
select select "3"
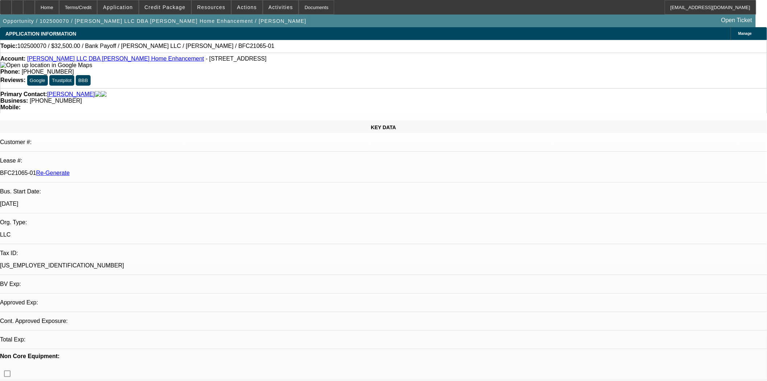
select select "0"
select select "3"
select select "0"
select select "6"
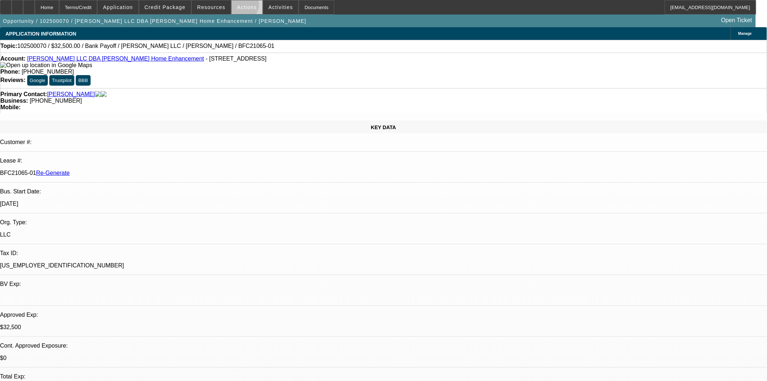
click at [241, 7] on span "Actions" at bounding box center [247, 7] width 20 height 6
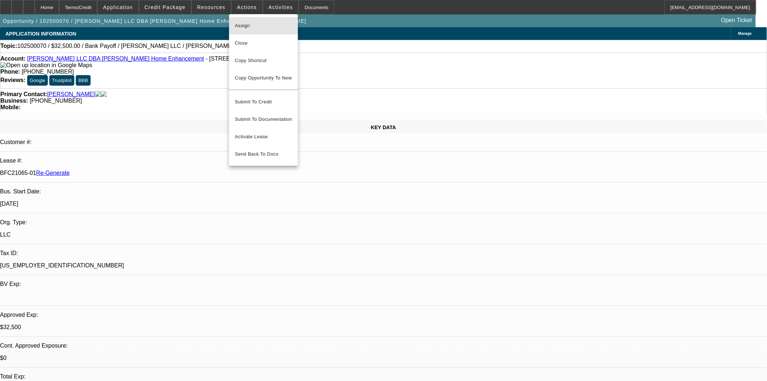
click at [244, 20] on button "Assign" at bounding box center [263, 25] width 69 height 17
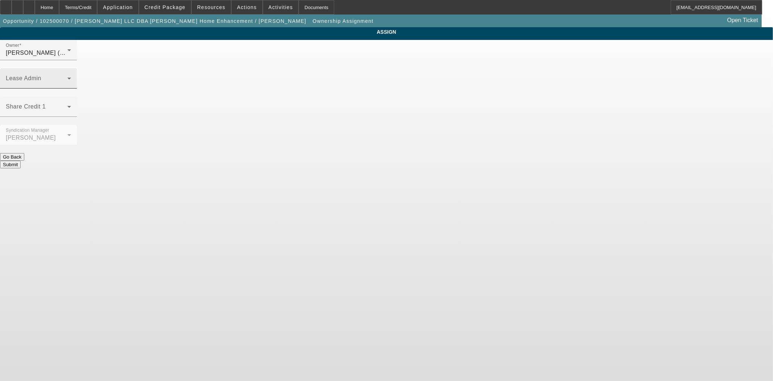
click at [67, 77] on span at bounding box center [37, 81] width 62 height 9
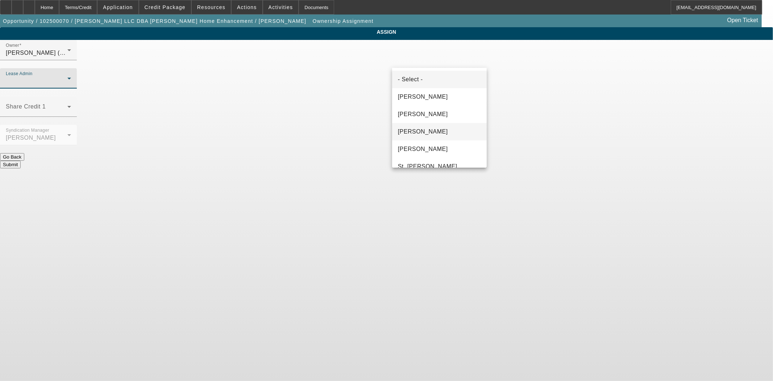
click at [420, 135] on span "Gonzalez, Amanda" at bounding box center [423, 131] width 50 height 9
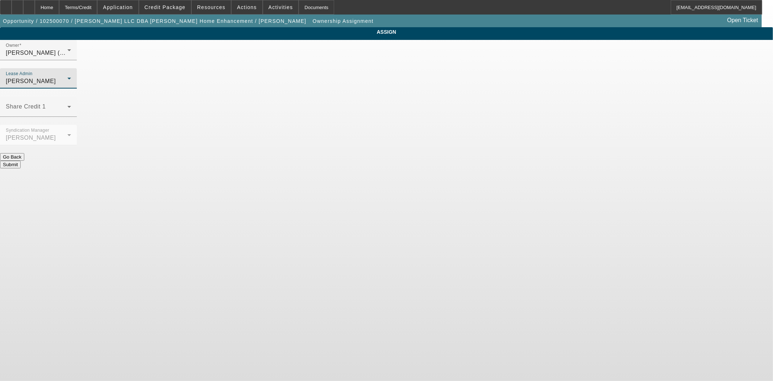
click at [21, 161] on button "Submit" at bounding box center [10, 165] width 21 height 8
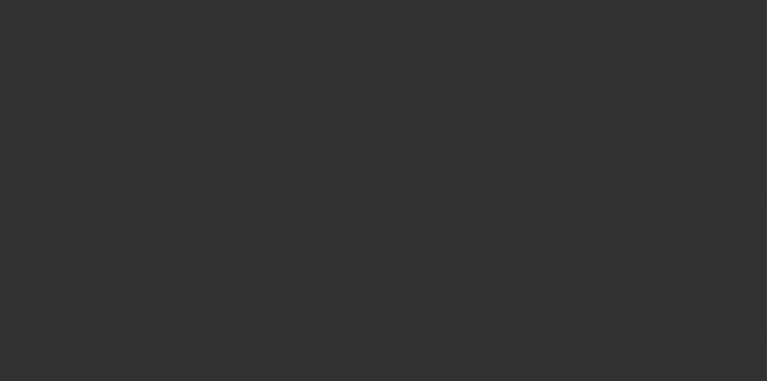
select select "3"
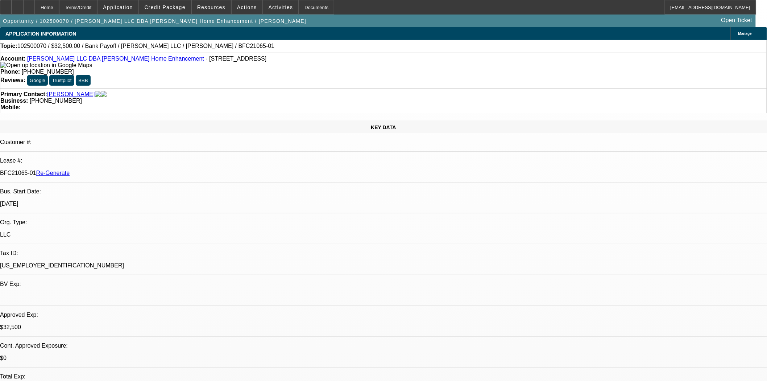
select select "0"
select select "3"
select select "0"
select select "6"
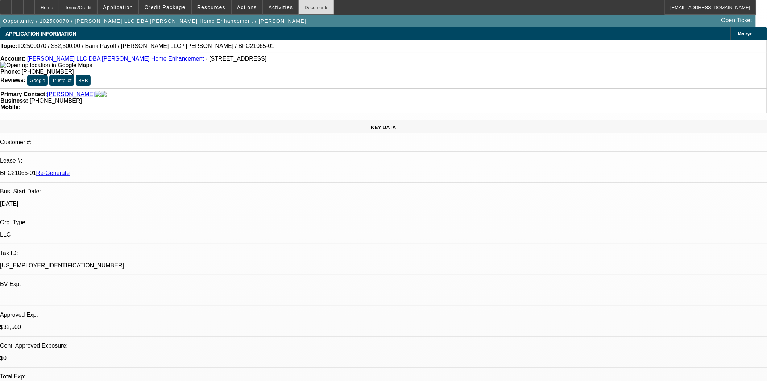
click at [315, 12] on div "Documents" at bounding box center [317, 7] width 36 height 15
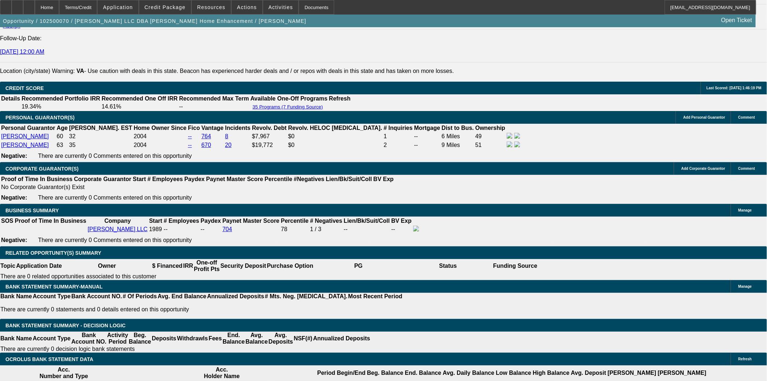
scroll to position [1168, 0]
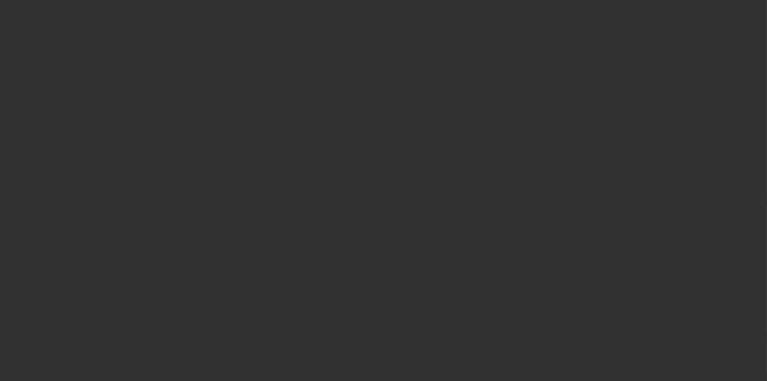
select select "3"
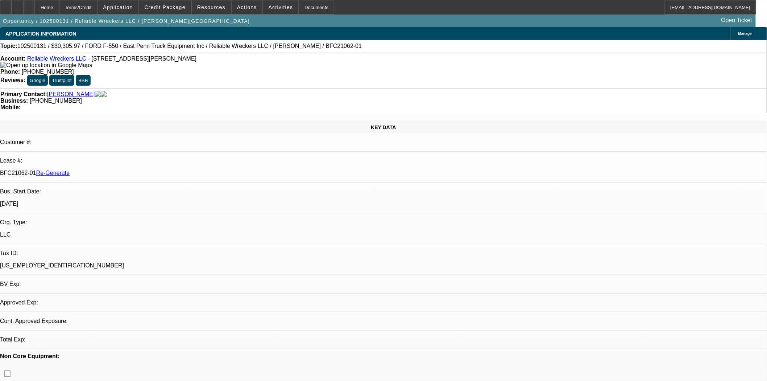
select select "0"
select select "2"
select select "0"
select select "21"
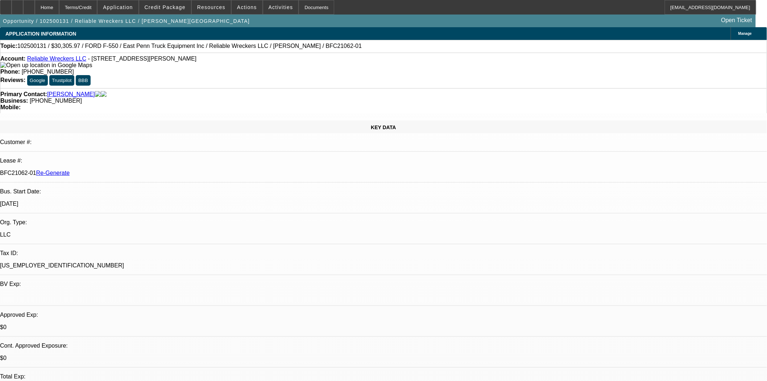
scroll to position [121, 0]
drag, startPoint x: 683, startPoint y: 317, endPoint x: 611, endPoint y: 318, distance: 72.1
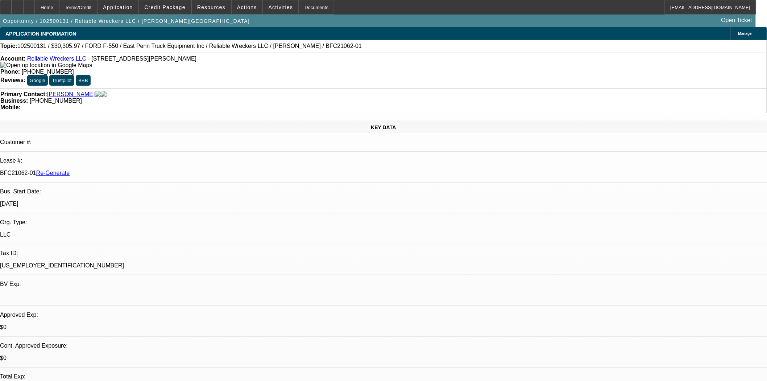
copy td "[EMAIL_ADDRESS][DOMAIN_NAME]"
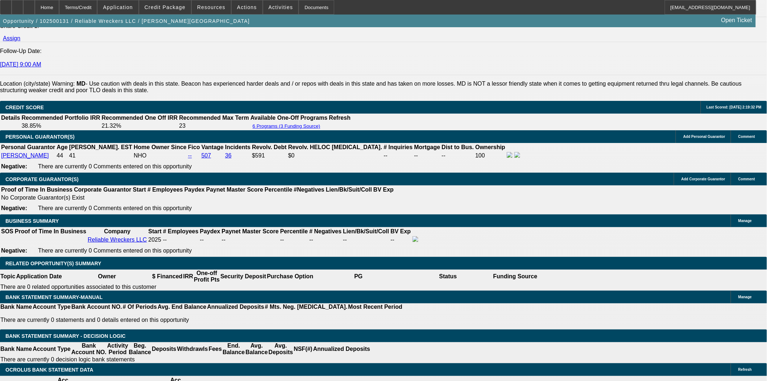
scroll to position [1007, 0]
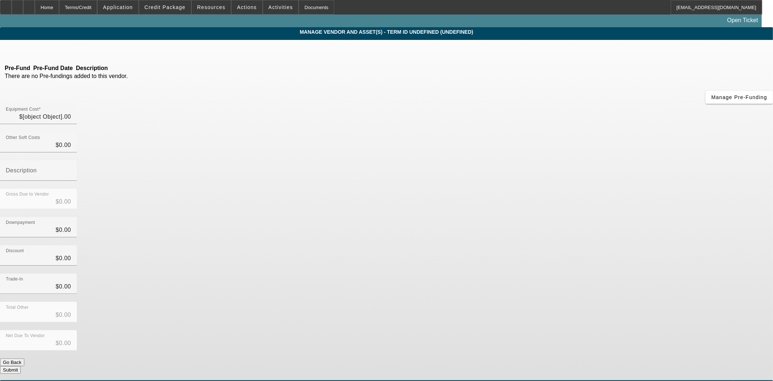
type input "$50,509.95"
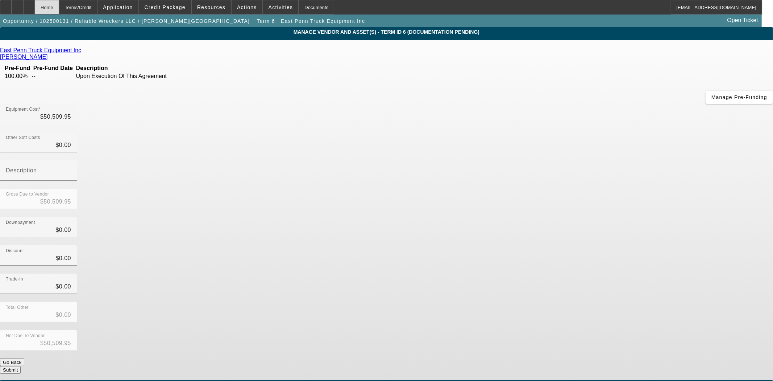
click at [59, 7] on div "Home" at bounding box center [47, 7] width 24 height 15
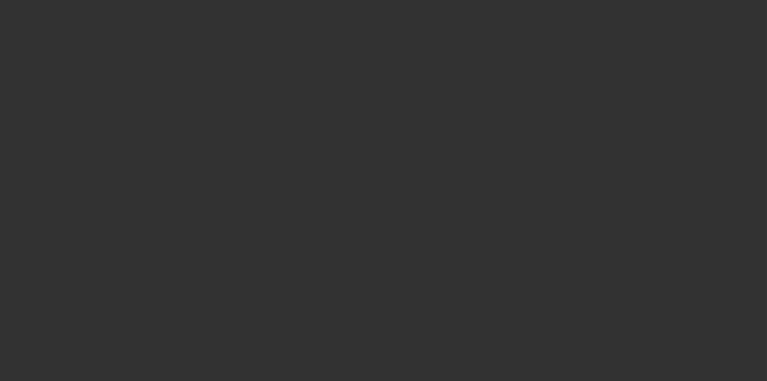
select select "3"
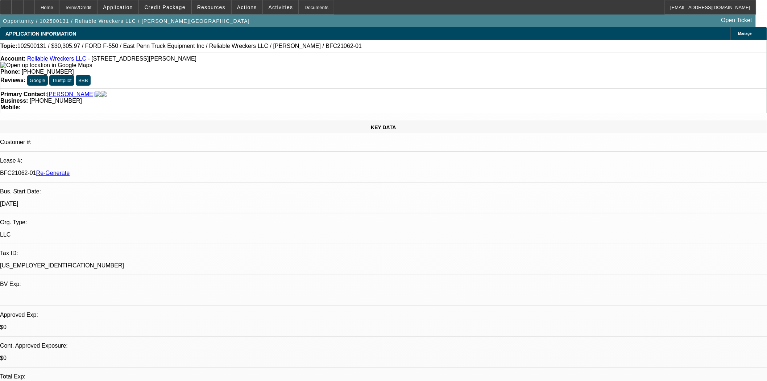
select select "0"
select select "2"
select select "0"
select select "21"
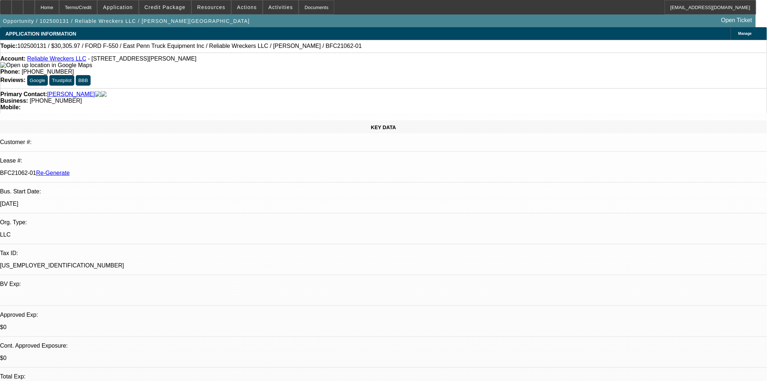
scroll to position [121, 0]
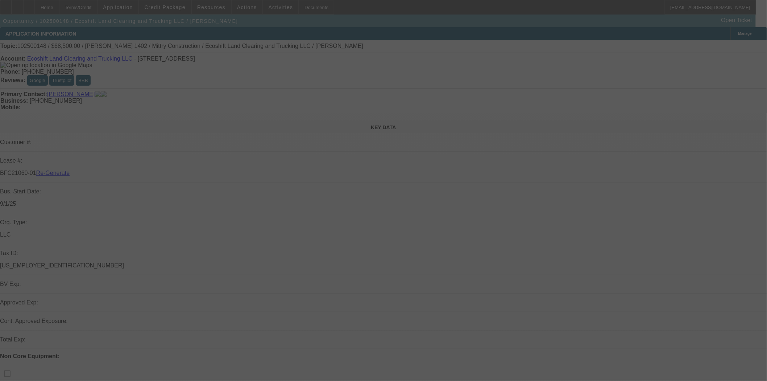
select select "3"
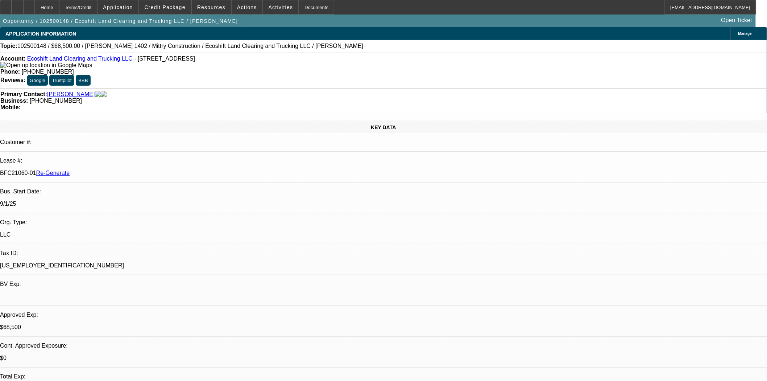
select select "0"
select select "0.1"
select select "4"
click at [312, 8] on div "Documents" at bounding box center [317, 7] width 36 height 15
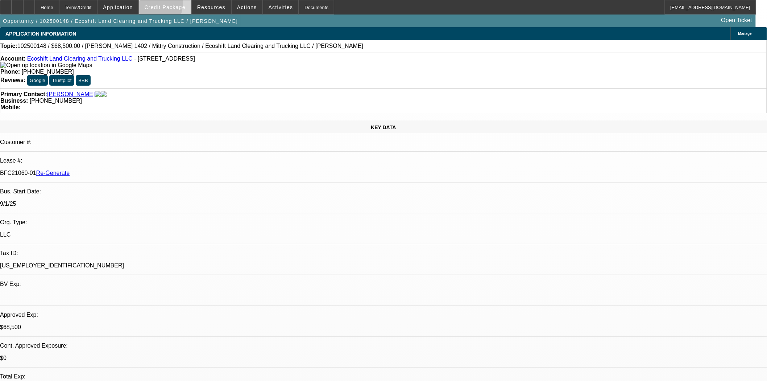
click at [162, 5] on span "Credit Package" at bounding box center [165, 7] width 41 height 6
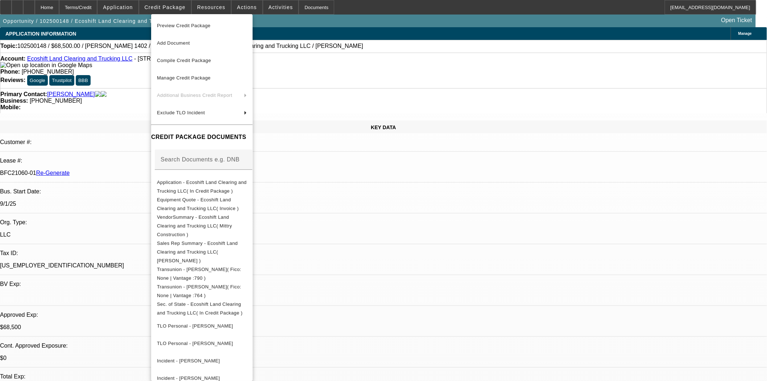
click at [380, 48] on div at bounding box center [383, 190] width 767 height 381
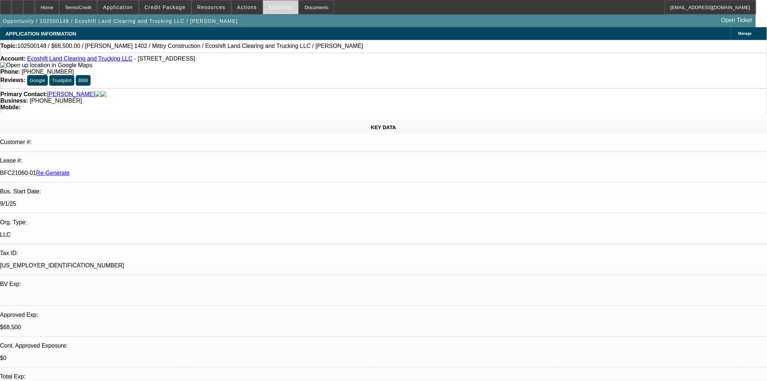
click at [269, 8] on span "Activities" at bounding box center [281, 7] width 25 height 6
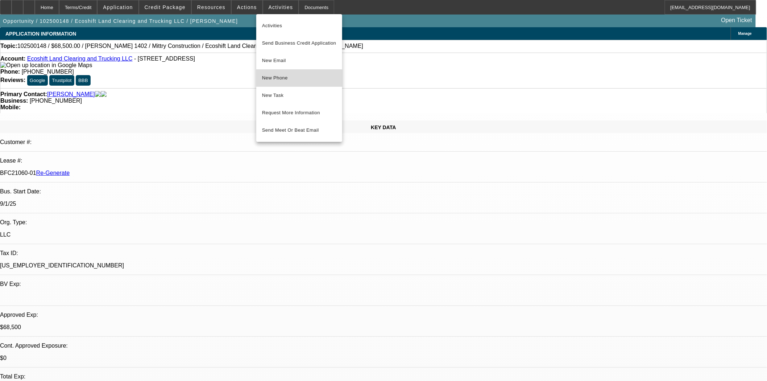
click at [277, 82] on span "New Phone" at bounding box center [299, 78] width 74 height 9
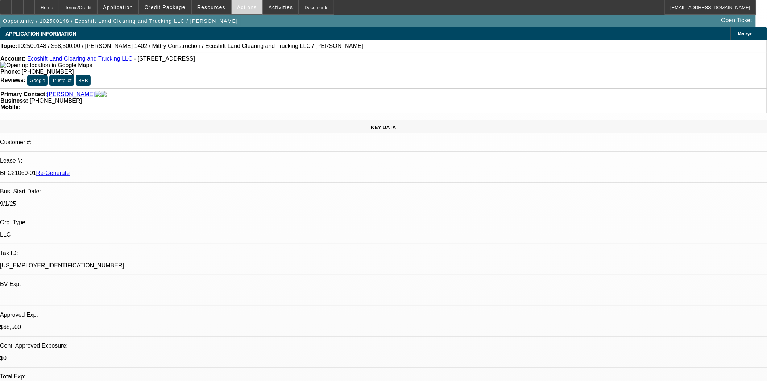
click at [248, 3] on span at bounding box center [247, 7] width 31 height 17
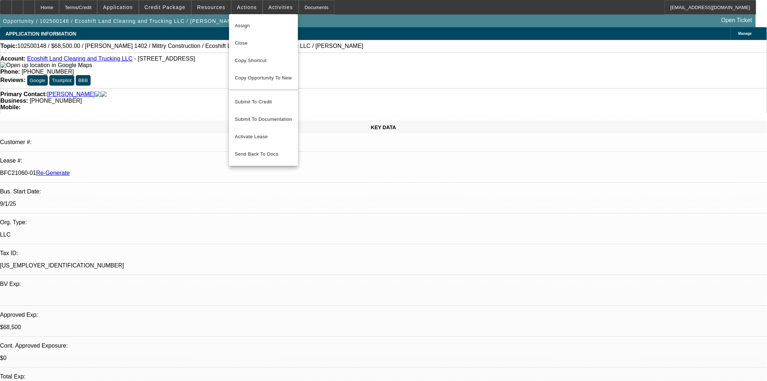
click at [260, 5] on div at bounding box center [383, 190] width 767 height 381
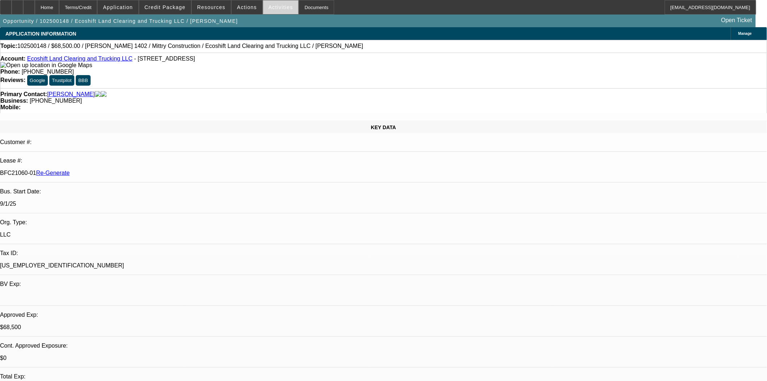
click at [270, 7] on span "Activities" at bounding box center [281, 7] width 25 height 6
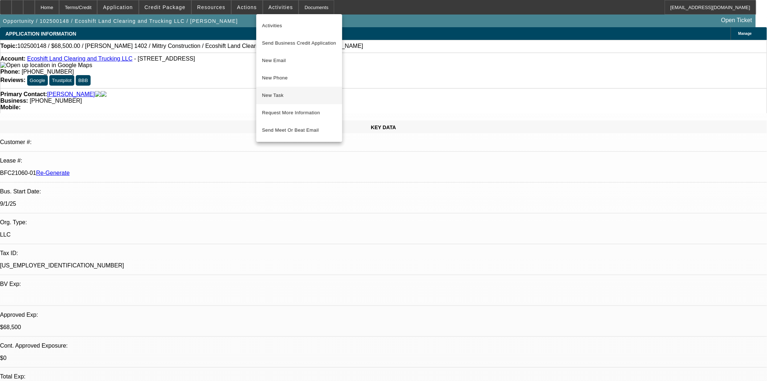
click at [273, 94] on span "New Task" at bounding box center [299, 95] width 74 height 9
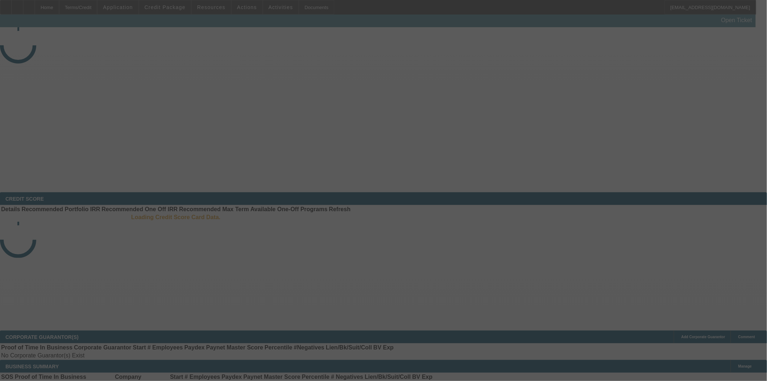
select select "3"
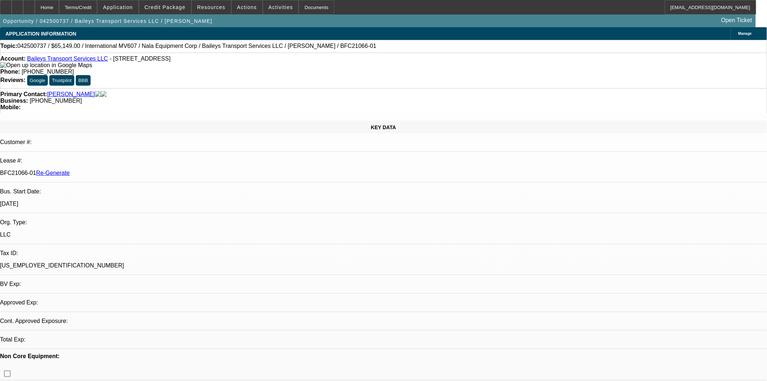
select select "0"
select select "2"
select select "0"
select select "1"
select select "2"
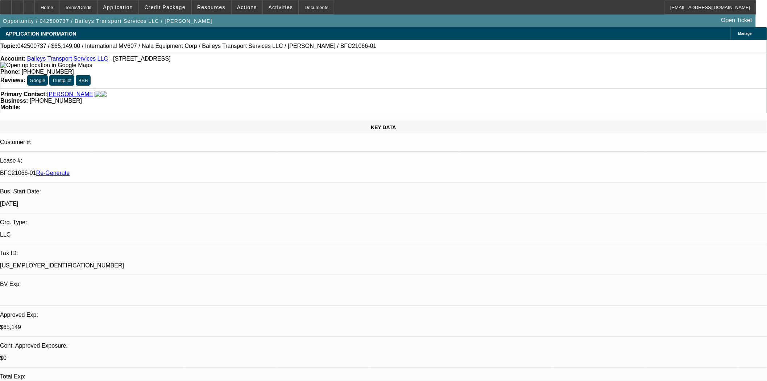
select select "6"
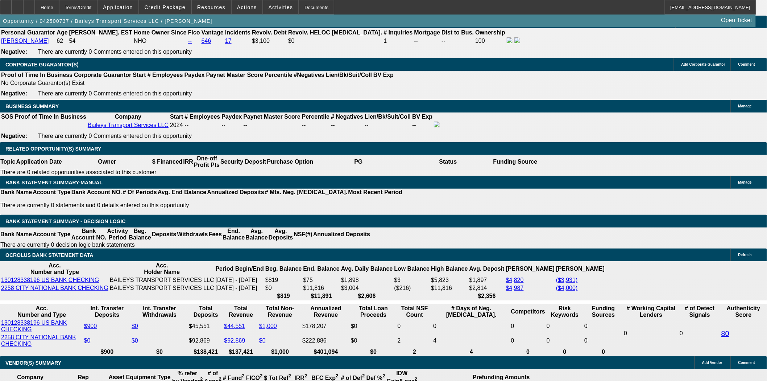
scroll to position [1168, 0]
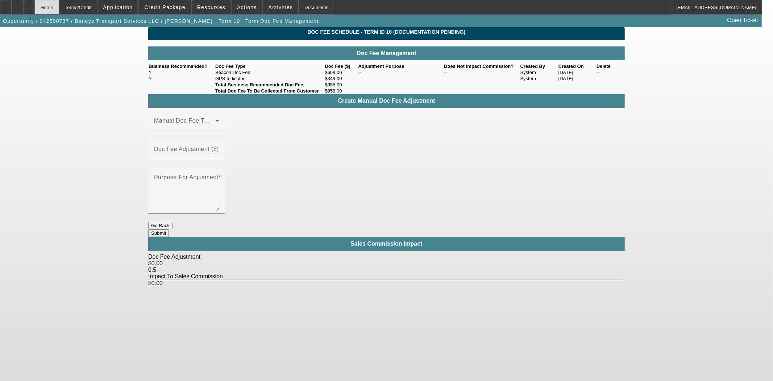
click at [59, 5] on div "Home" at bounding box center [47, 7] width 24 height 15
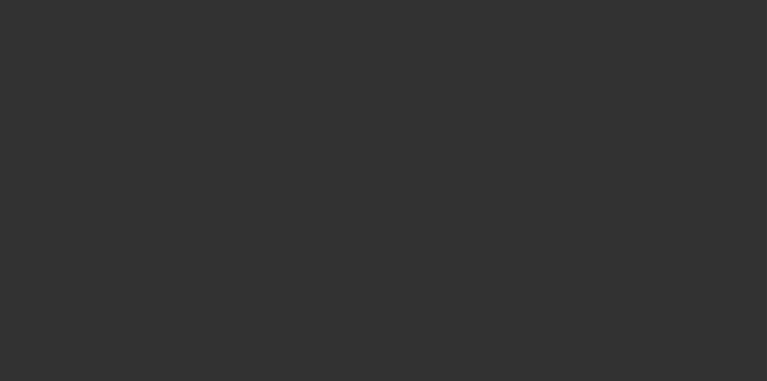
select select "3"
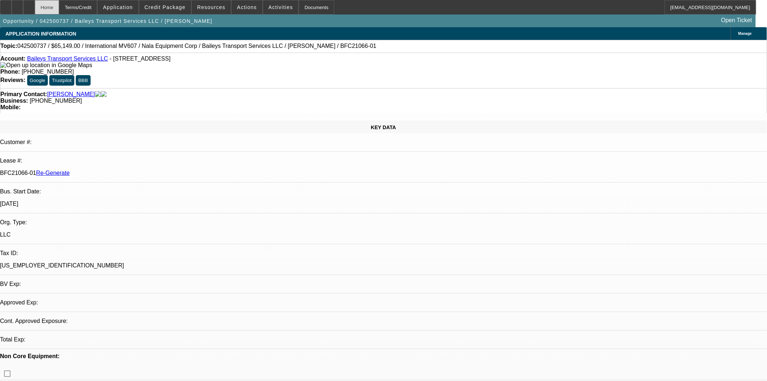
select select "0"
select select "2"
select select "0"
select select "6"
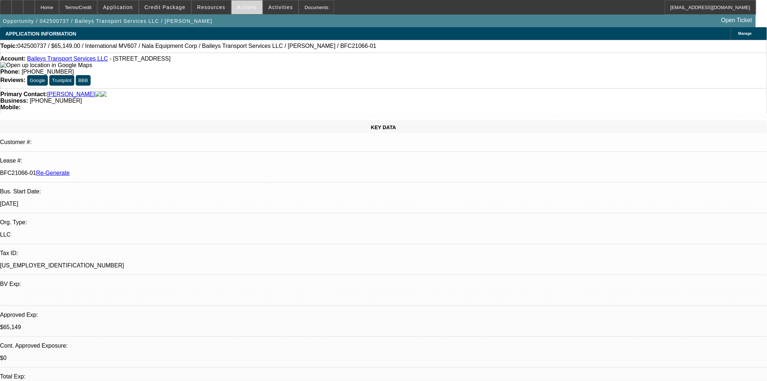
click at [242, 6] on span "Actions" at bounding box center [247, 7] width 20 height 6
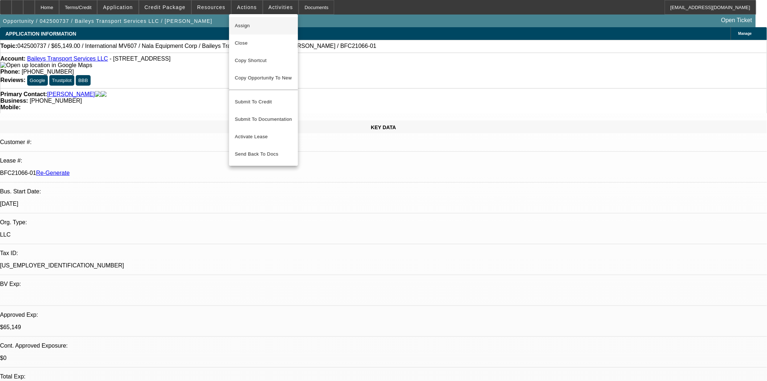
click at [246, 23] on span "Assign" at bounding box center [263, 25] width 57 height 9
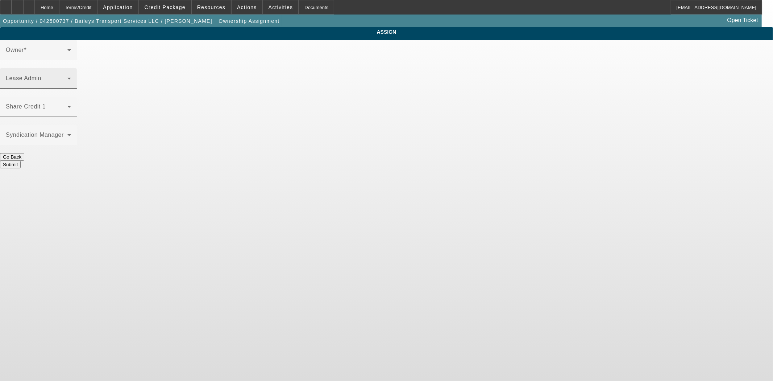
drag, startPoint x: 401, startPoint y: 53, endPoint x: 408, endPoint y: 61, distance: 10.3
click at [71, 68] on div "Lease Admin" at bounding box center [38, 78] width 65 height 20
click at [67, 77] on span at bounding box center [37, 81] width 62 height 9
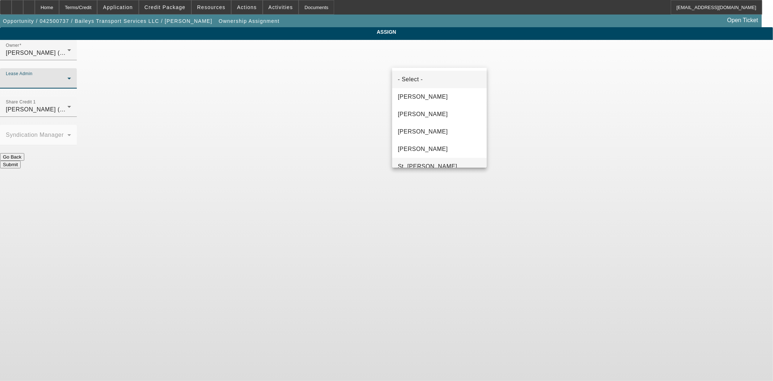
click at [415, 165] on span "St. [PERSON_NAME]" at bounding box center [427, 166] width 59 height 9
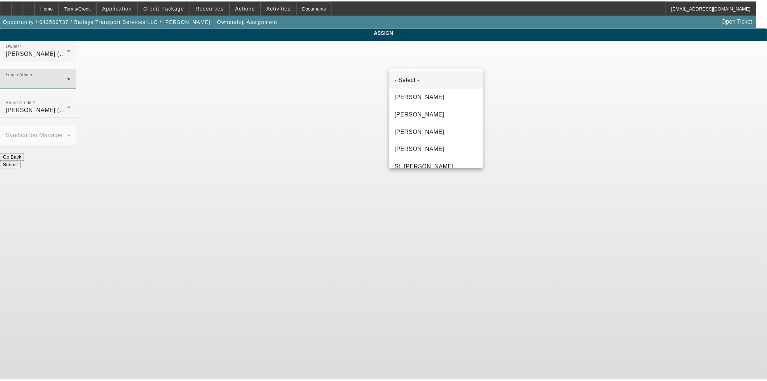
scroll to position [8, 0]
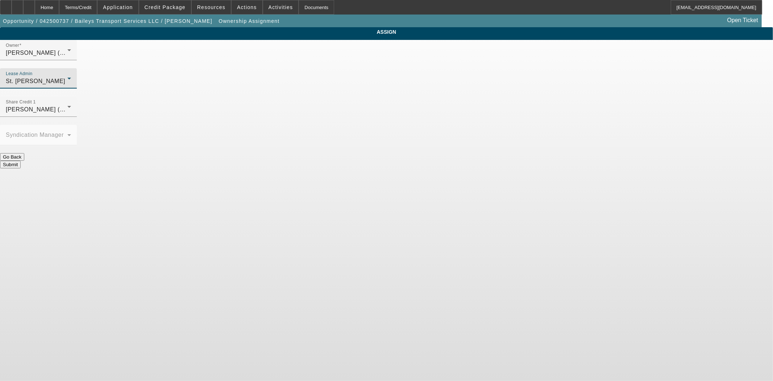
click at [21, 161] on button "Submit" at bounding box center [10, 165] width 21 height 8
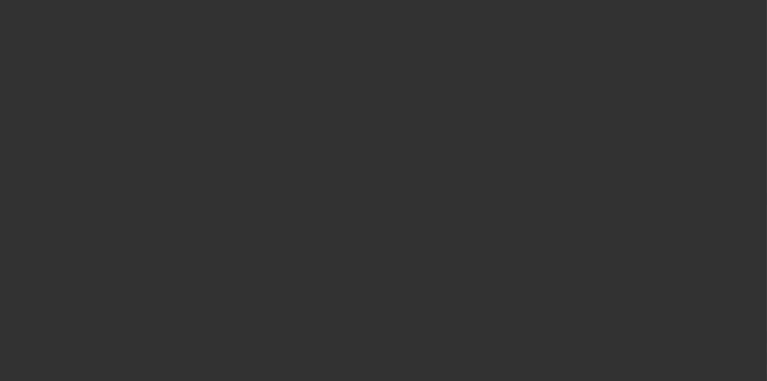
select select "3"
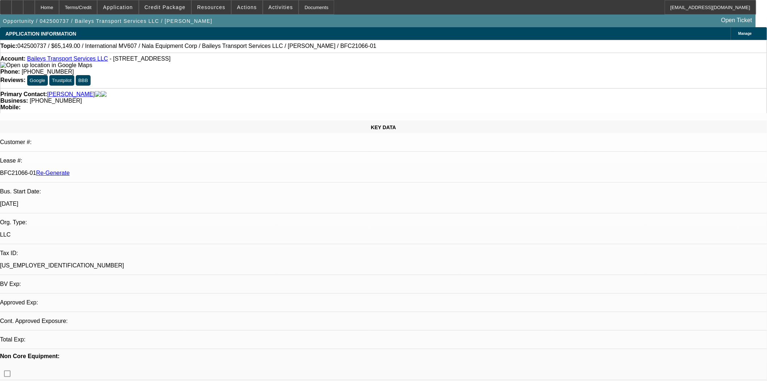
select select "0"
select select "2"
select select "0"
select select "6"
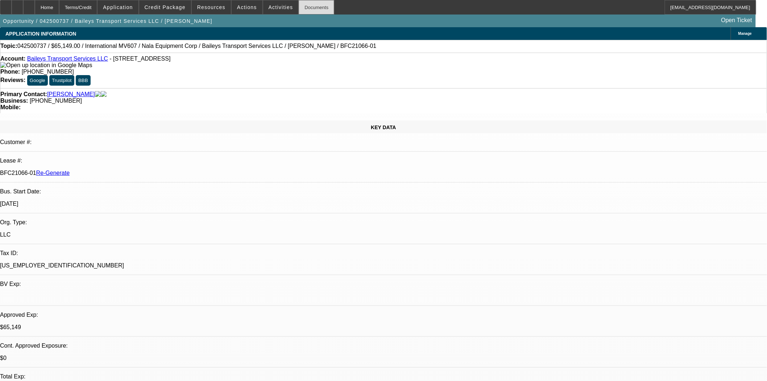
click at [302, 6] on div "Documents" at bounding box center [317, 7] width 36 height 15
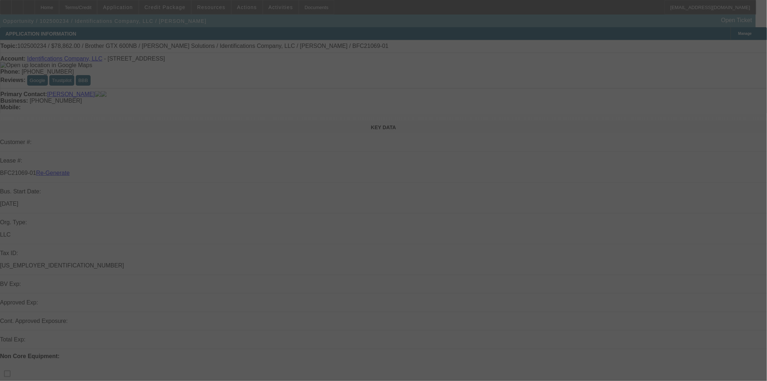
select select "3"
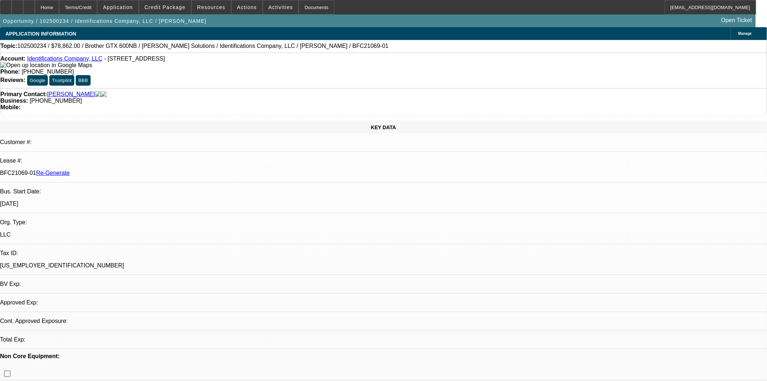
select select "0"
select select "6"
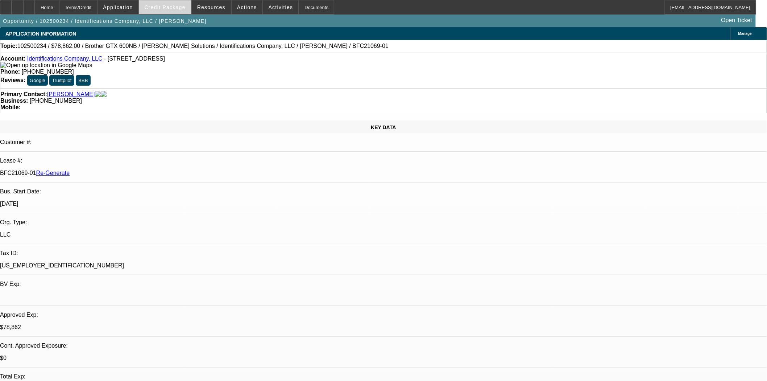
click at [164, 8] on span "Credit Package" at bounding box center [165, 7] width 41 height 6
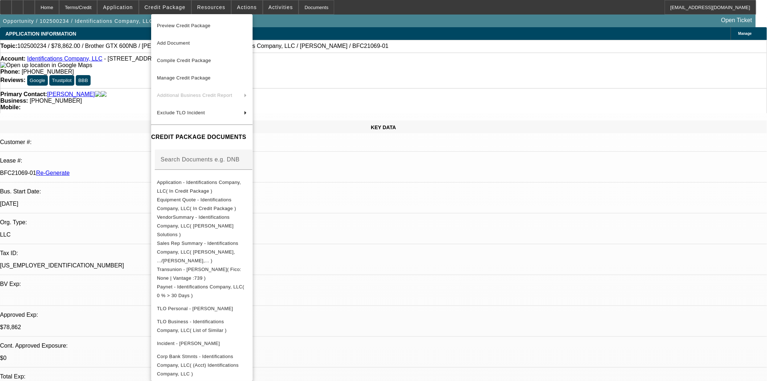
click at [177, 26] on span "Preview Credit Package" at bounding box center [184, 25] width 54 height 5
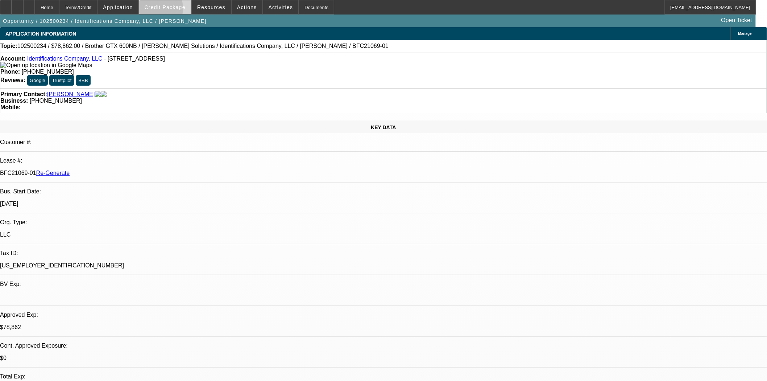
click at [164, 10] on span at bounding box center [165, 7] width 52 height 17
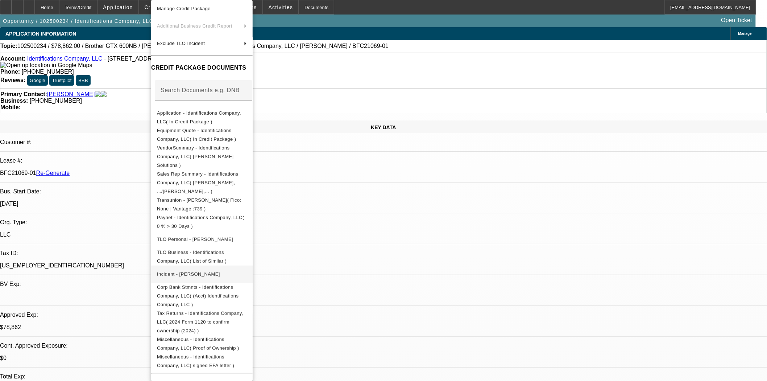
scroll to position [97, 0]
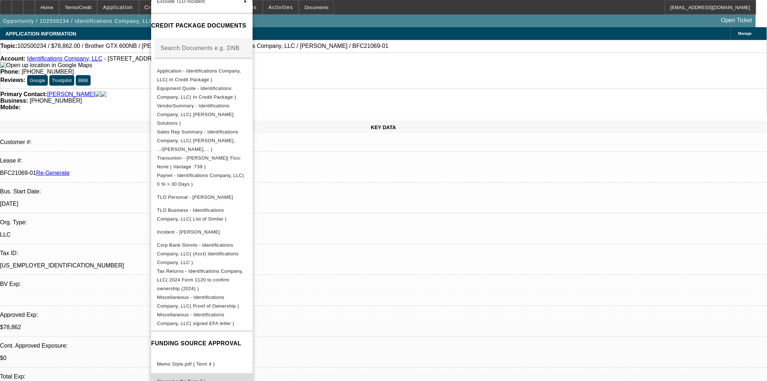
drag, startPoint x: 196, startPoint y: 349, endPoint x: 199, endPoint y: 343, distance: 6.7
click at [197, 379] on span "Cleared.pdf ( Term 7 )" at bounding box center [181, 381] width 49 height 5
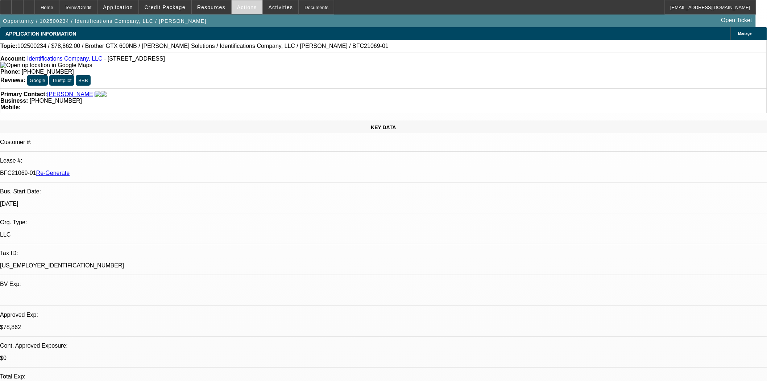
click at [243, 8] on span "Actions" at bounding box center [247, 7] width 20 height 6
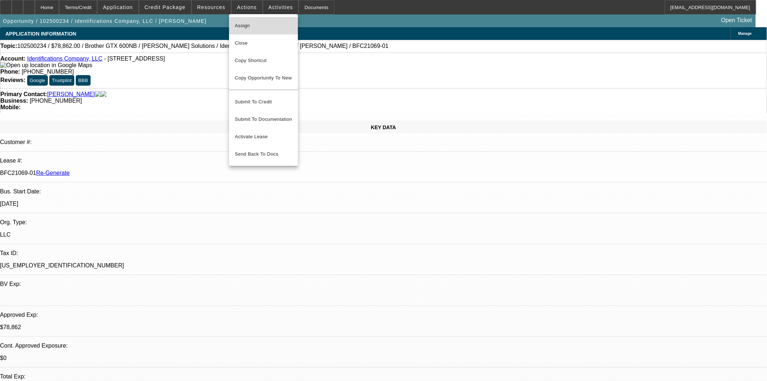
click at [247, 27] on span "Assign" at bounding box center [263, 25] width 57 height 9
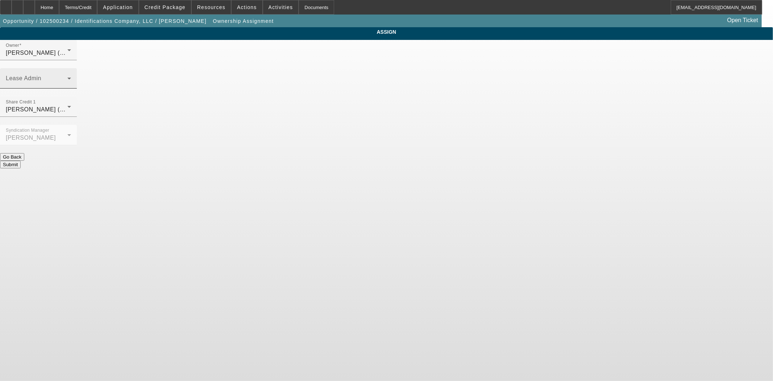
click at [71, 68] on div "Lease Admin" at bounding box center [38, 78] width 65 height 20
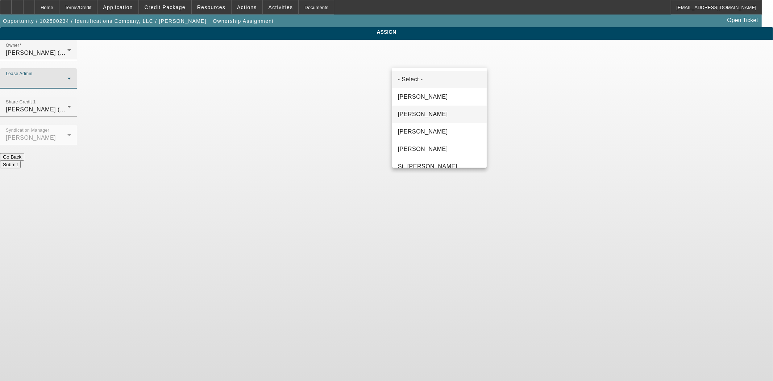
click at [422, 113] on span "Chaves, Jen" at bounding box center [423, 114] width 50 height 9
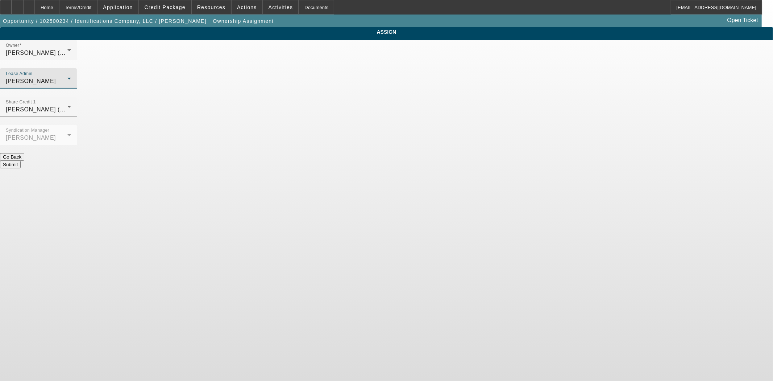
click at [21, 161] on button "Submit" at bounding box center [10, 165] width 21 height 8
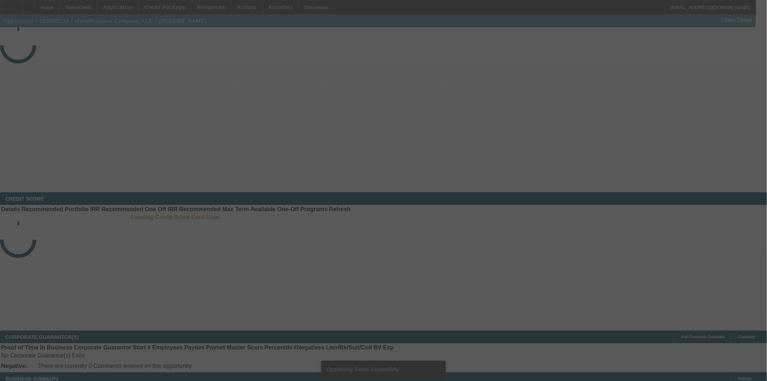
select select "3"
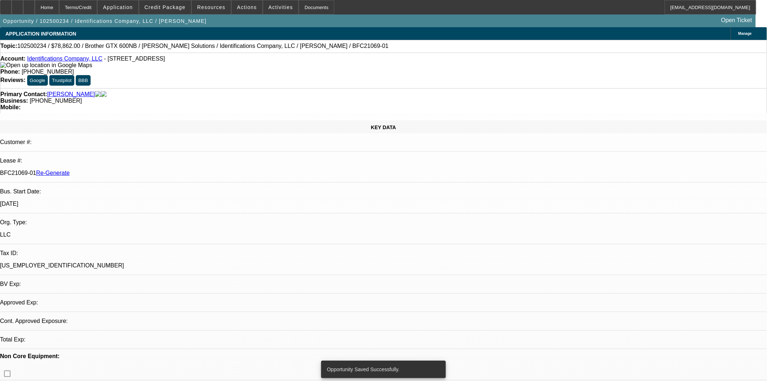
select select "0"
select select "6"
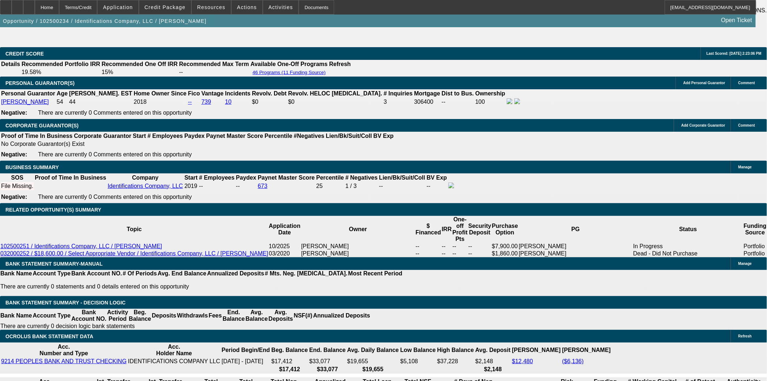
scroll to position [1168, 0]
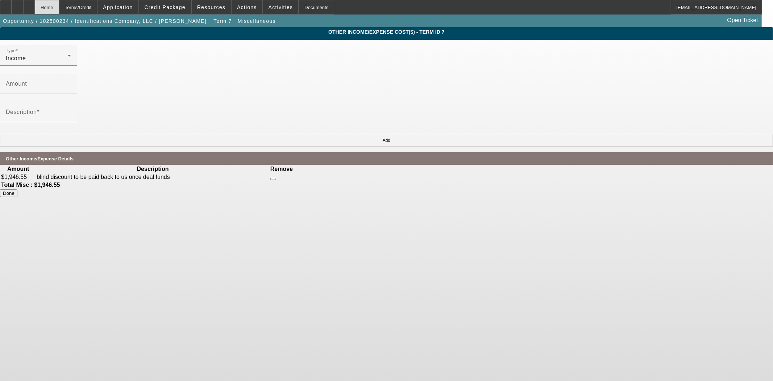
click at [59, 6] on div "Home" at bounding box center [47, 7] width 24 height 15
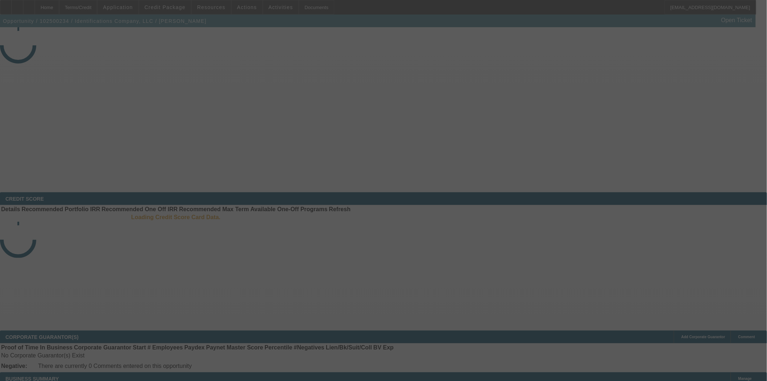
select select "3"
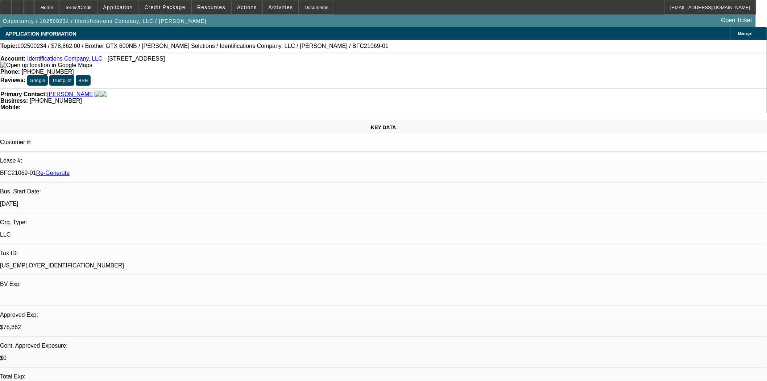
select select "0"
select select "6"
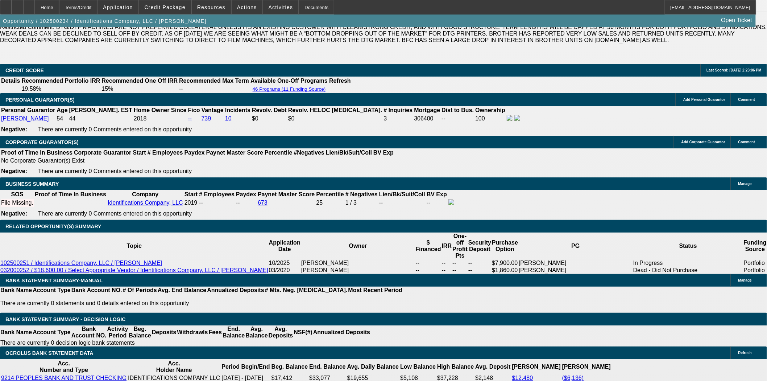
scroll to position [1128, 0]
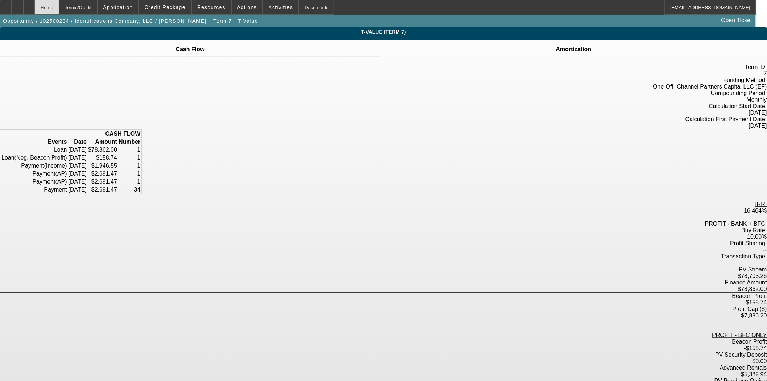
click at [59, 8] on div "Home" at bounding box center [47, 7] width 24 height 15
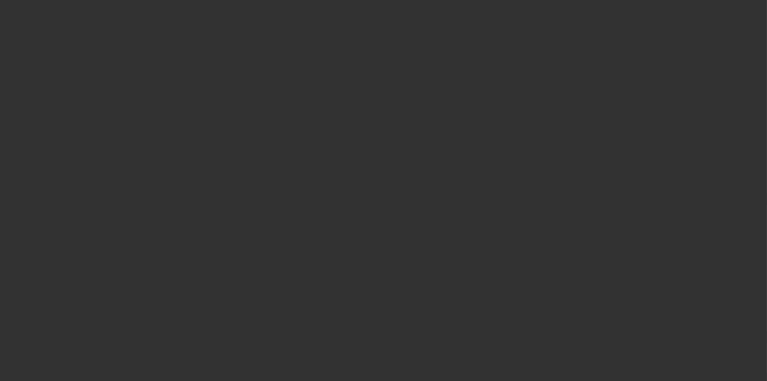
select select "3"
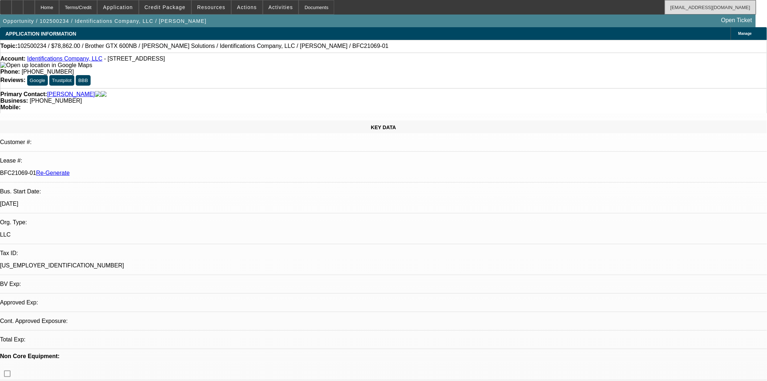
select select "0"
select select "6"
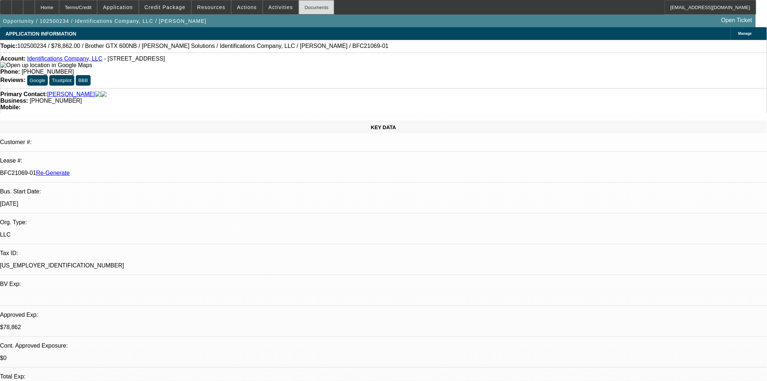
click at [303, 5] on div "Documents" at bounding box center [317, 7] width 36 height 15
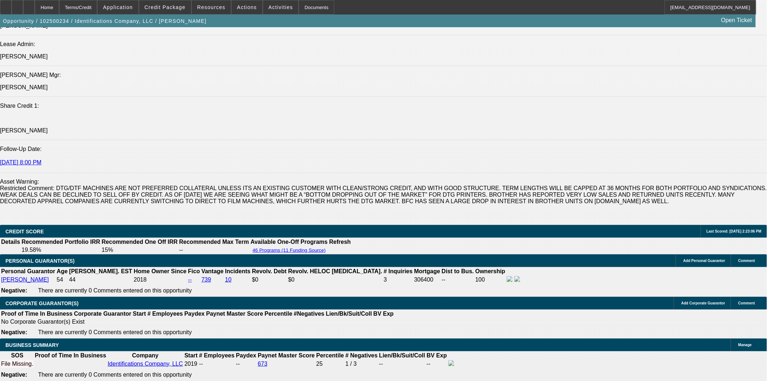
scroll to position [1168, 0]
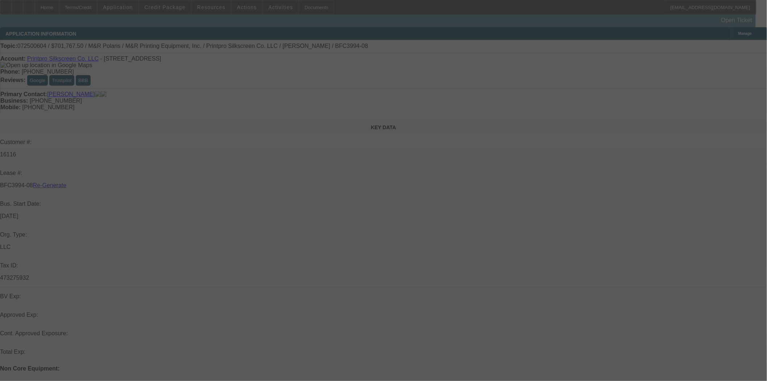
select select "3"
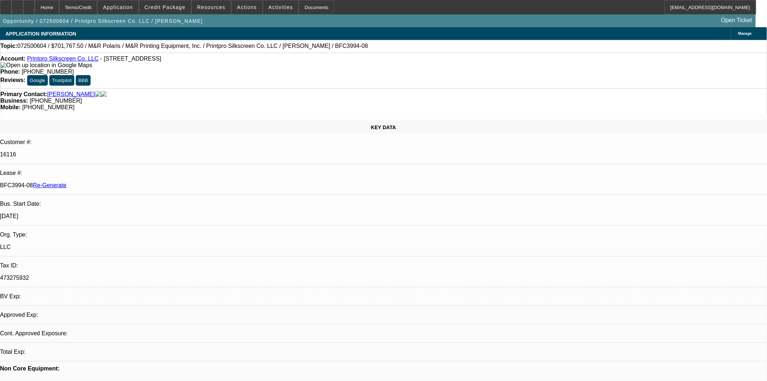
select select "0"
select select "6"
click at [6, 5] on icon at bounding box center [6, 5] width 0 height 0
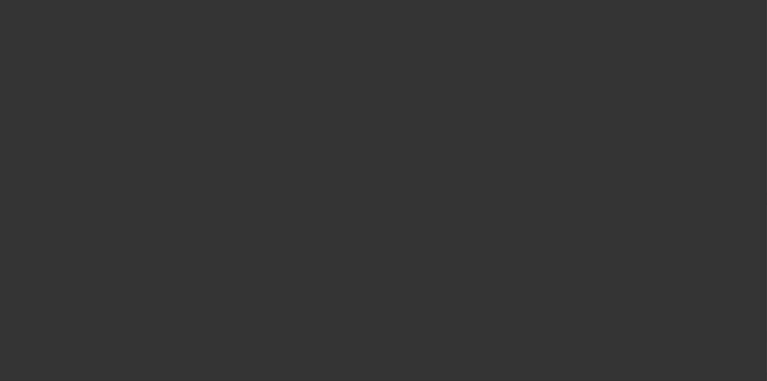
select select "4"
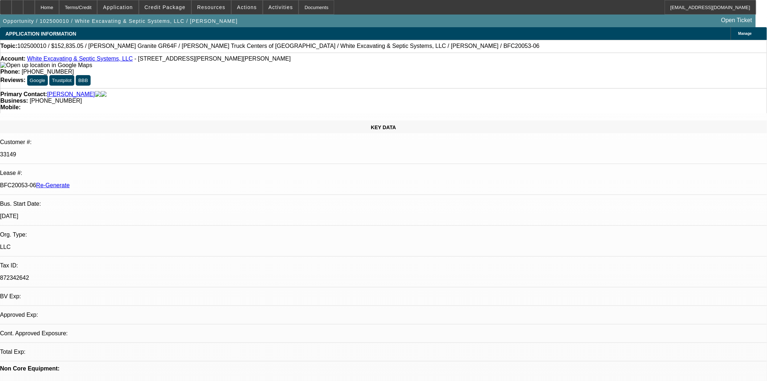
select select "0"
select select "6"
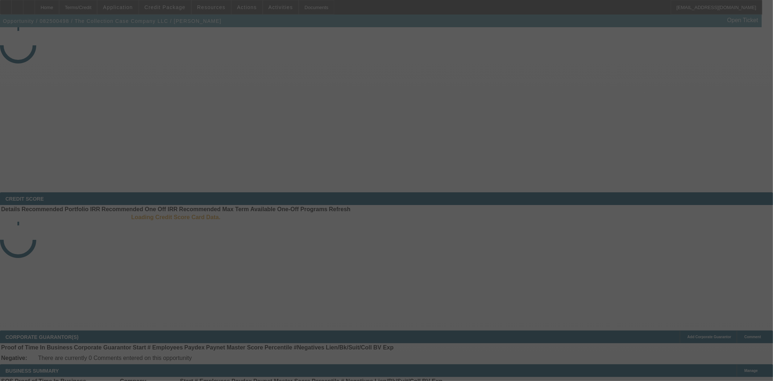
select select "3"
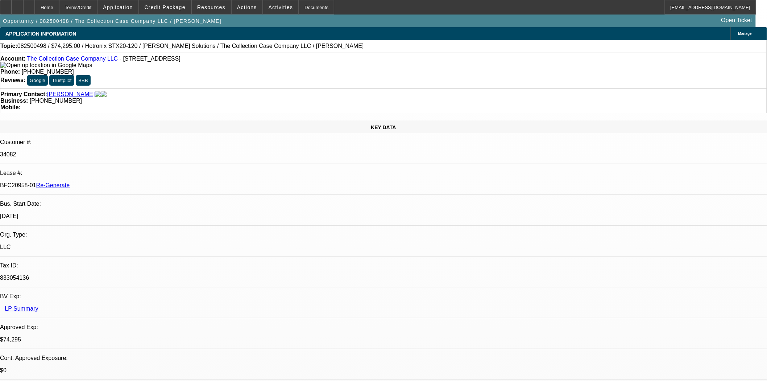
select select "0"
select select "2"
select select "0"
select select "6"
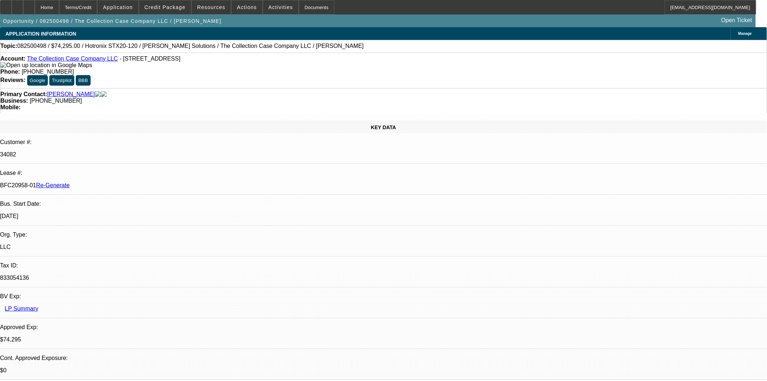
scroll to position [403, 0]
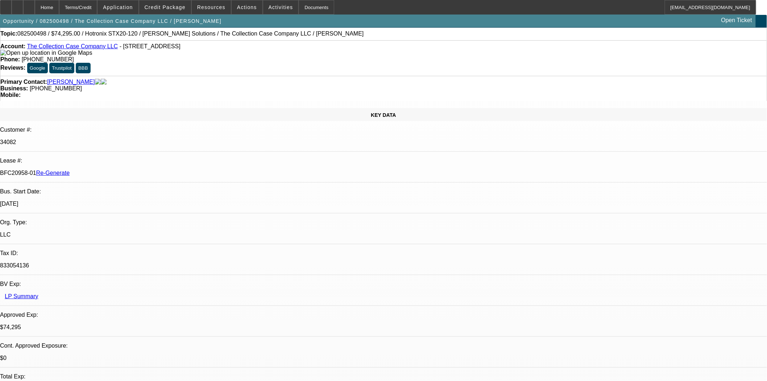
scroll to position [0, 0]
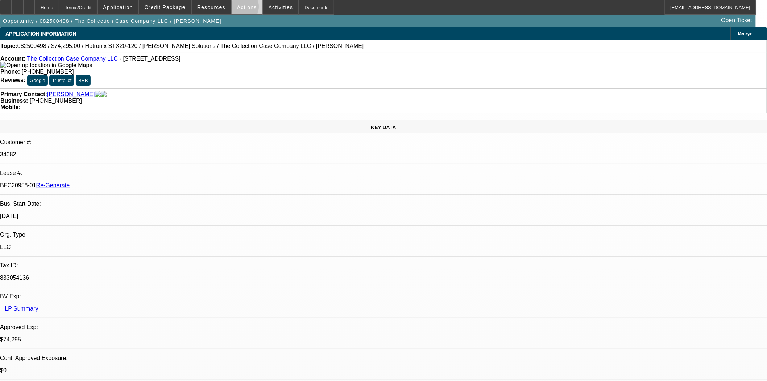
click at [237, 8] on span "Actions" at bounding box center [247, 7] width 20 height 6
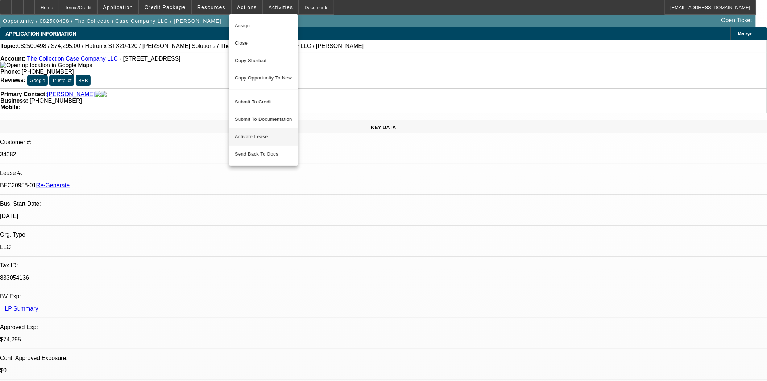
click at [248, 132] on span "Activate Lease" at bounding box center [263, 136] width 57 height 9
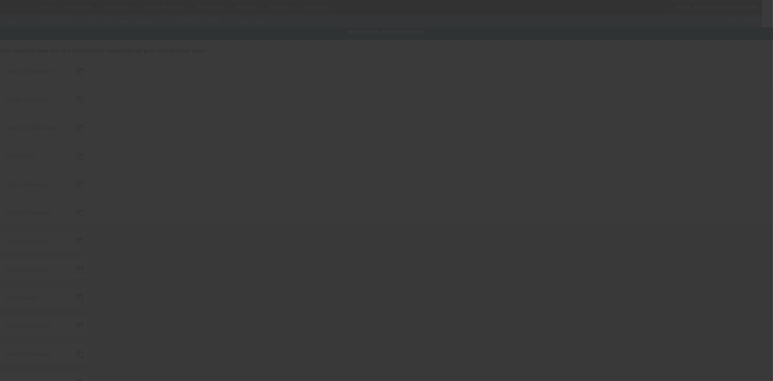
type input "8/19/2025"
type input "8/21/2025"
type input "8/28/2025"
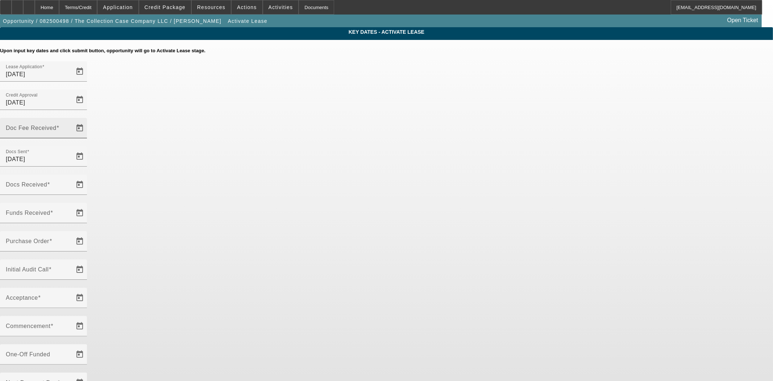
click at [71, 118] on div "Doc Fee Received" at bounding box center [38, 128] width 65 height 20
type input "10/14/2025"
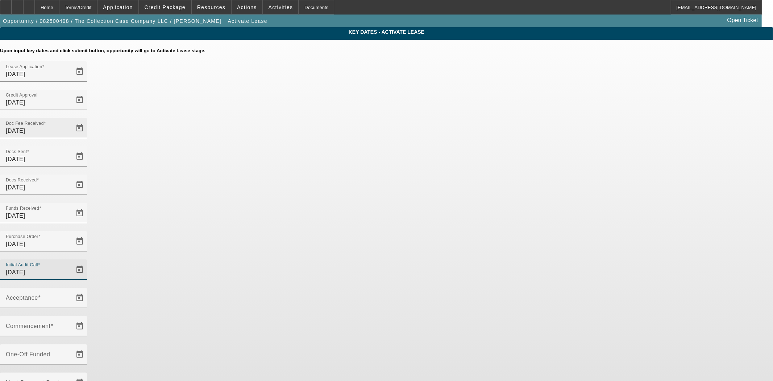
type input "10/14/2025"
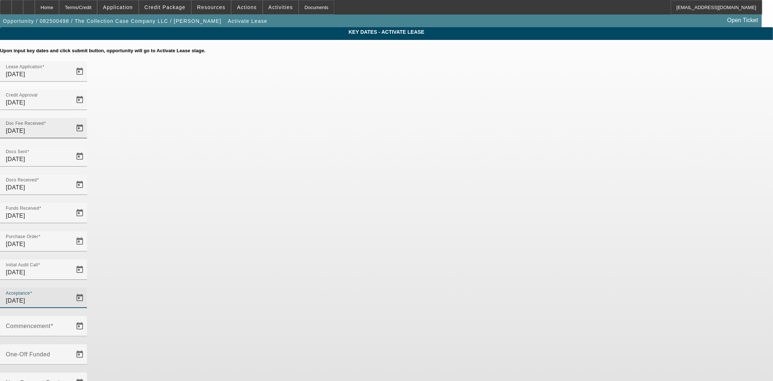
type input "10/14/2025"
type input "11/1/2025"
type input "12/1/2025"
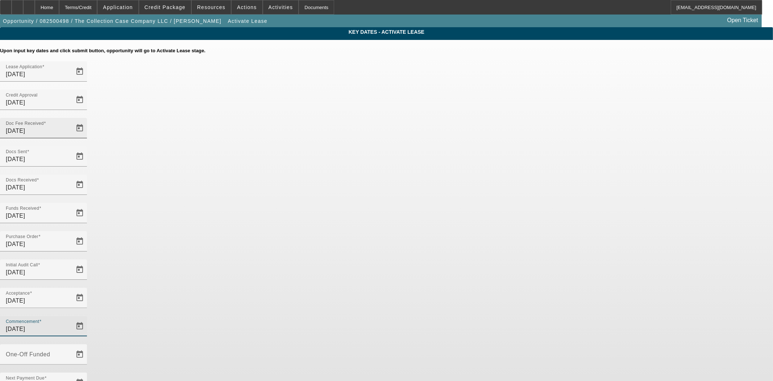
type input "10/15/2025"
type input "11/15/2025"
type input "10/16/2025"
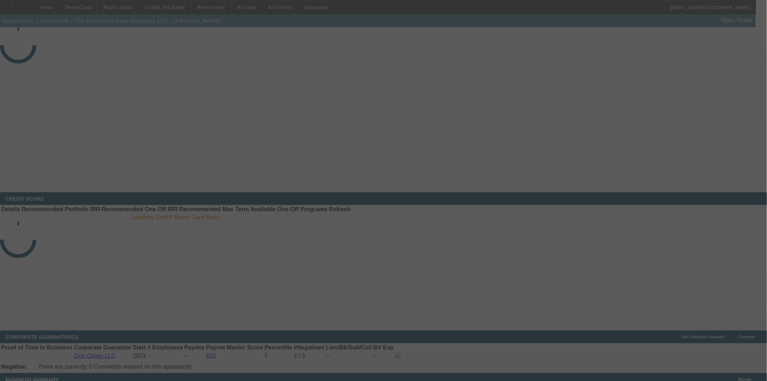
select select "4"
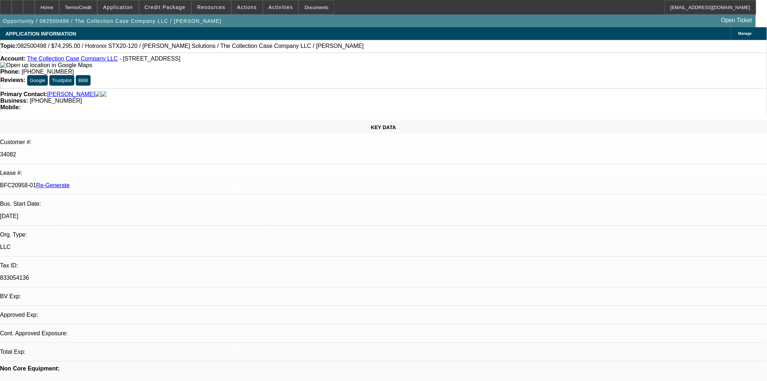
select select "0"
select select "2"
select select "0"
select select "6"
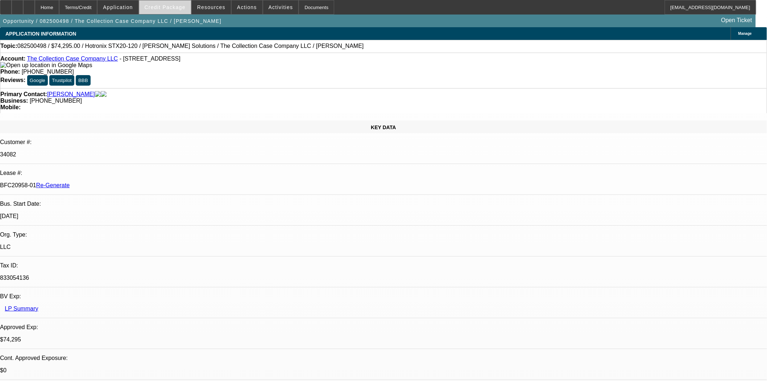
click at [175, 5] on span "Credit Package" at bounding box center [165, 7] width 41 height 6
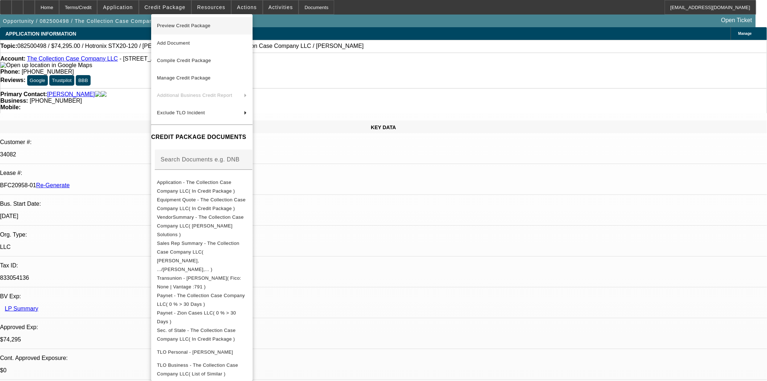
click at [178, 21] on span "Preview Credit Package" at bounding box center [202, 25] width 90 height 9
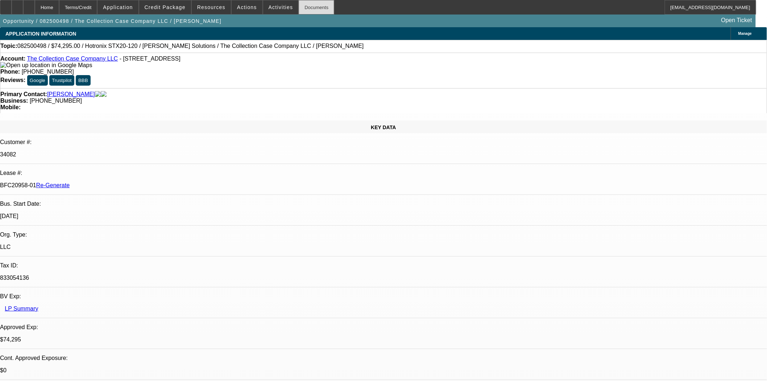
click at [299, 12] on div "Documents" at bounding box center [317, 7] width 36 height 15
click at [303, 4] on div "Documents" at bounding box center [317, 7] width 36 height 15
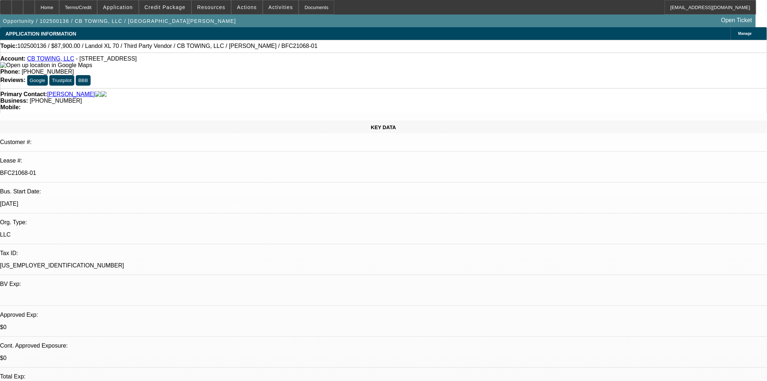
select select "0"
select select "6"
select select "0"
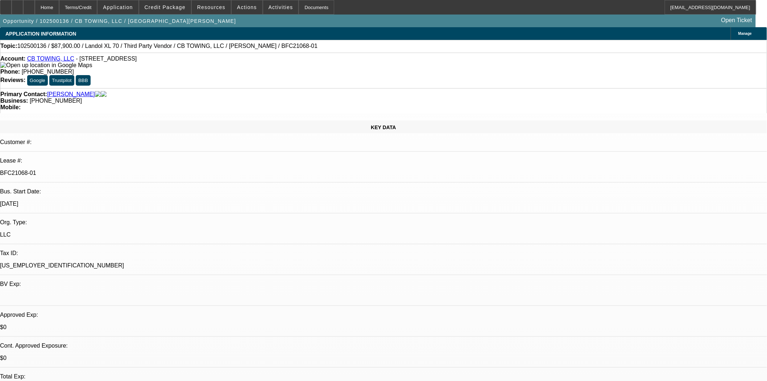
select select "0"
select select "6"
select select "0"
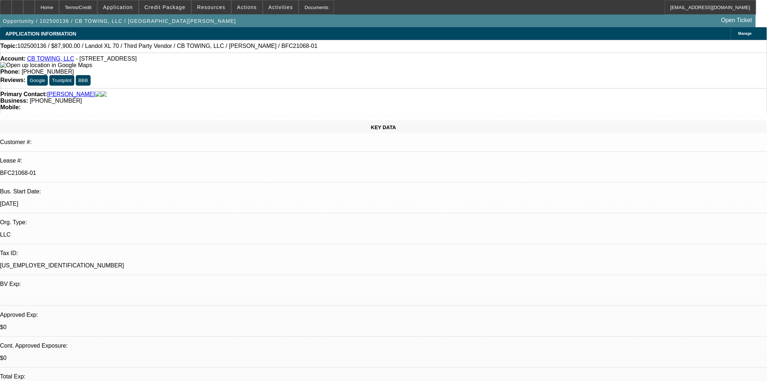
select select "0"
select select "6"
